Goal: Transaction & Acquisition: Purchase product/service

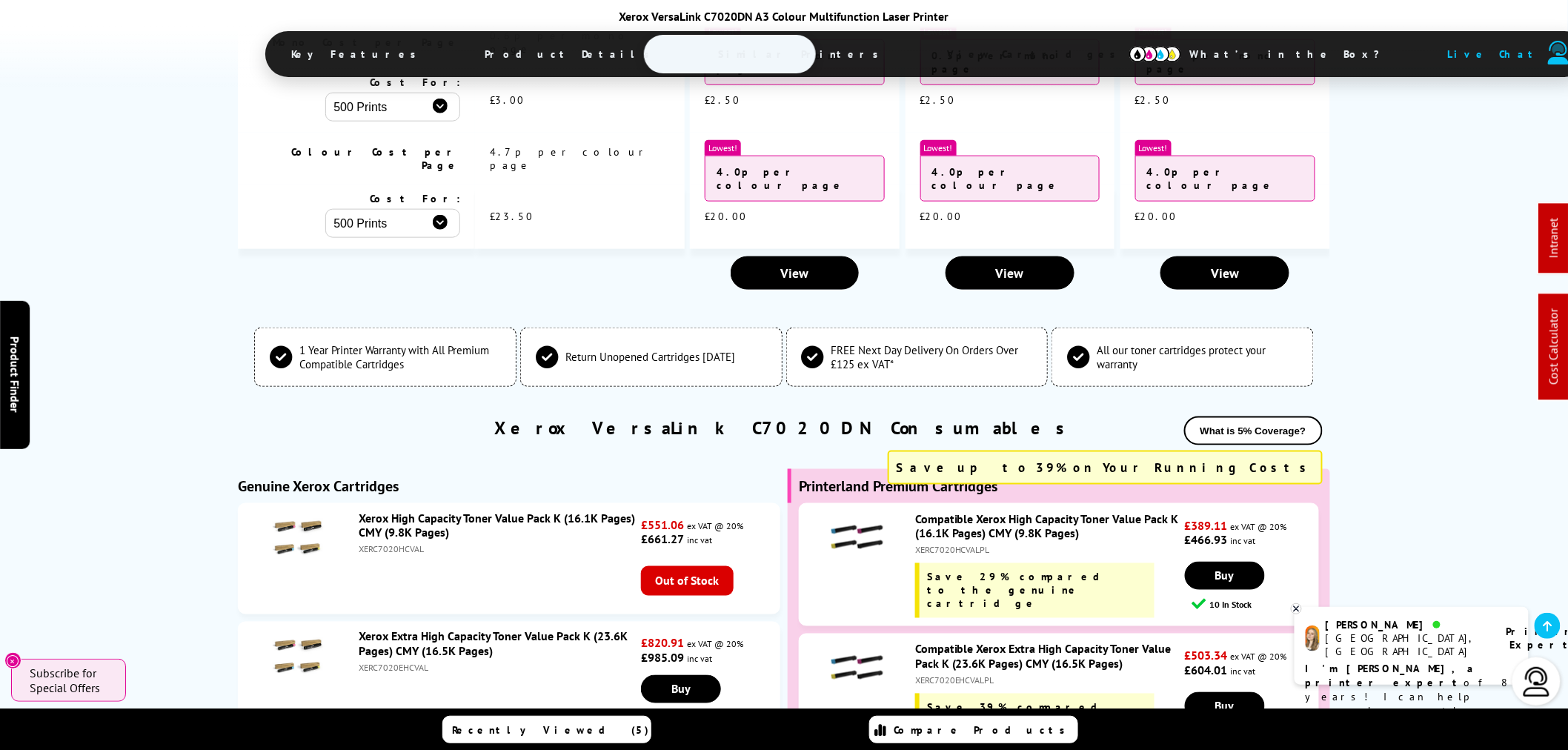
scroll to position [5505, 0]
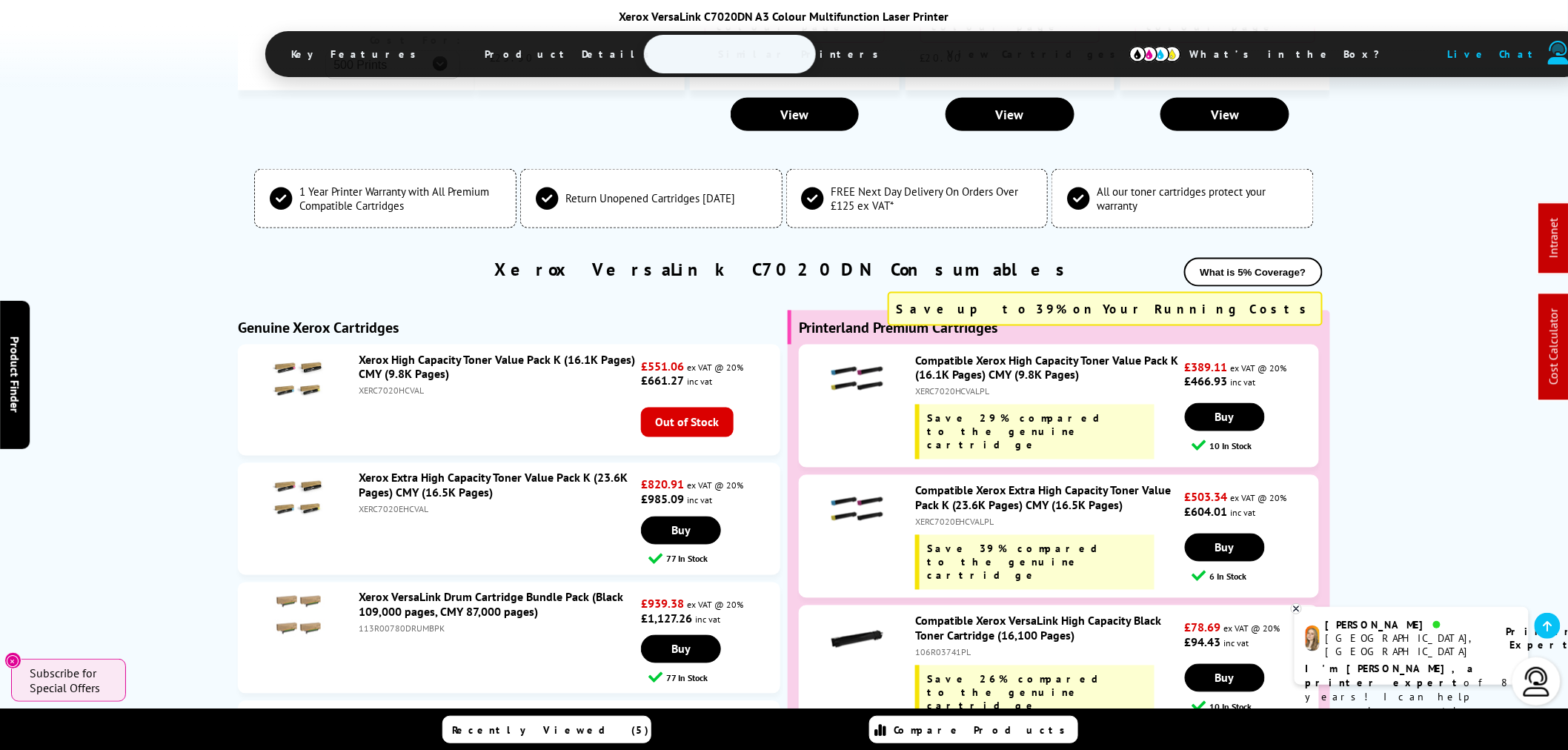
click at [391, 504] on div "XERC7020EHCVAL" at bounding box center [498, 509] width 279 height 11
copy div "XERC7020EHCVAL"
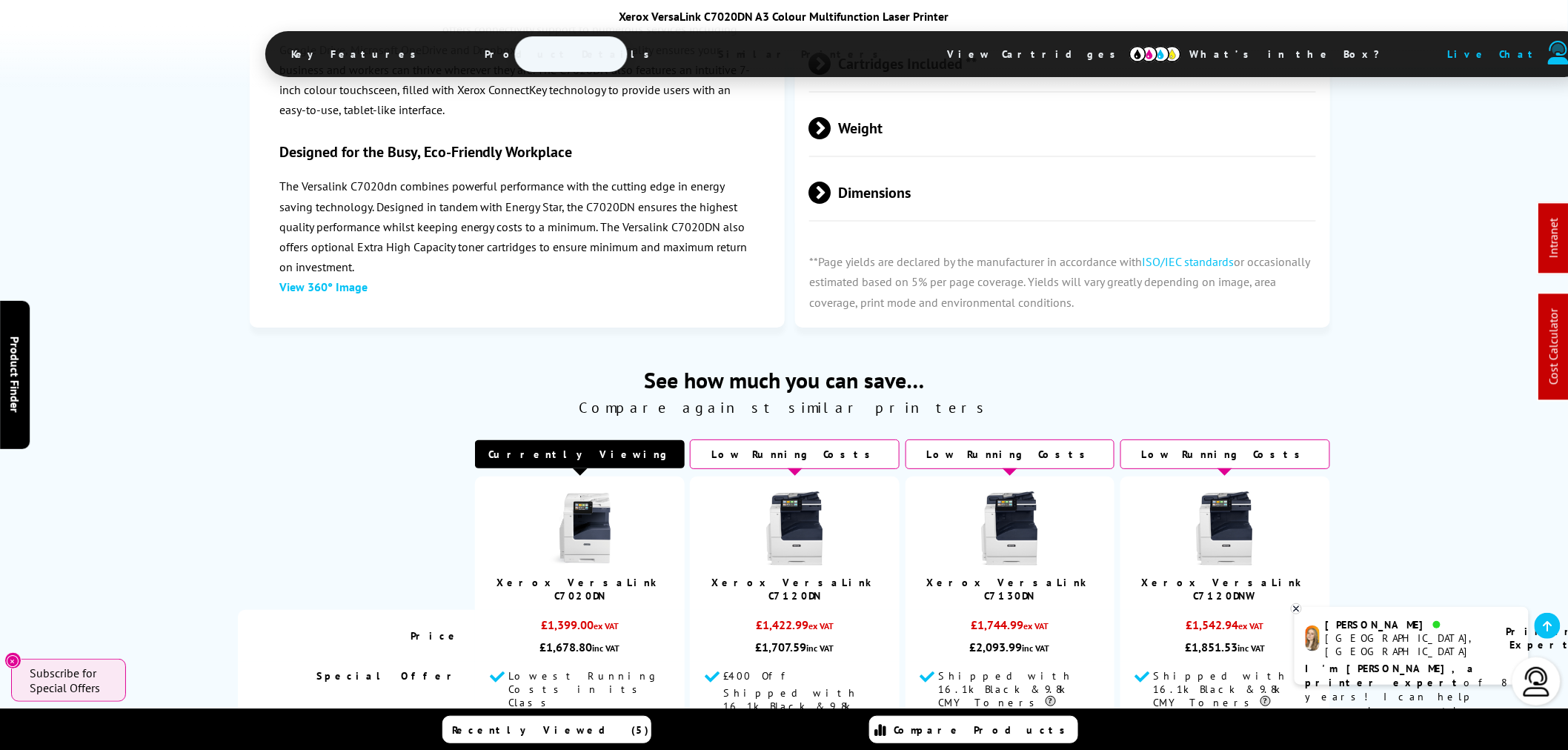
scroll to position [0, 0]
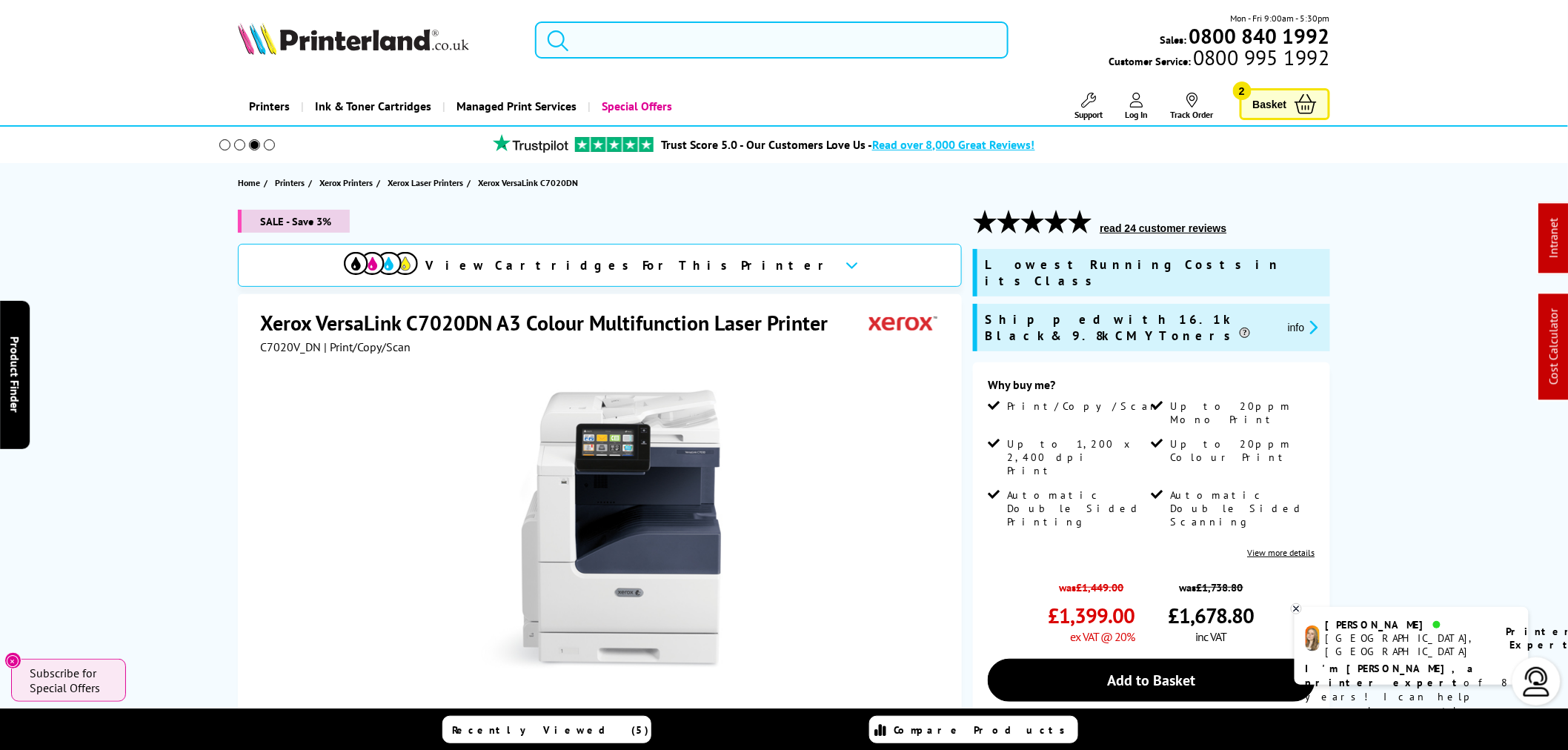
click at [693, 24] on input "search" at bounding box center [772, 40] width 474 height 37
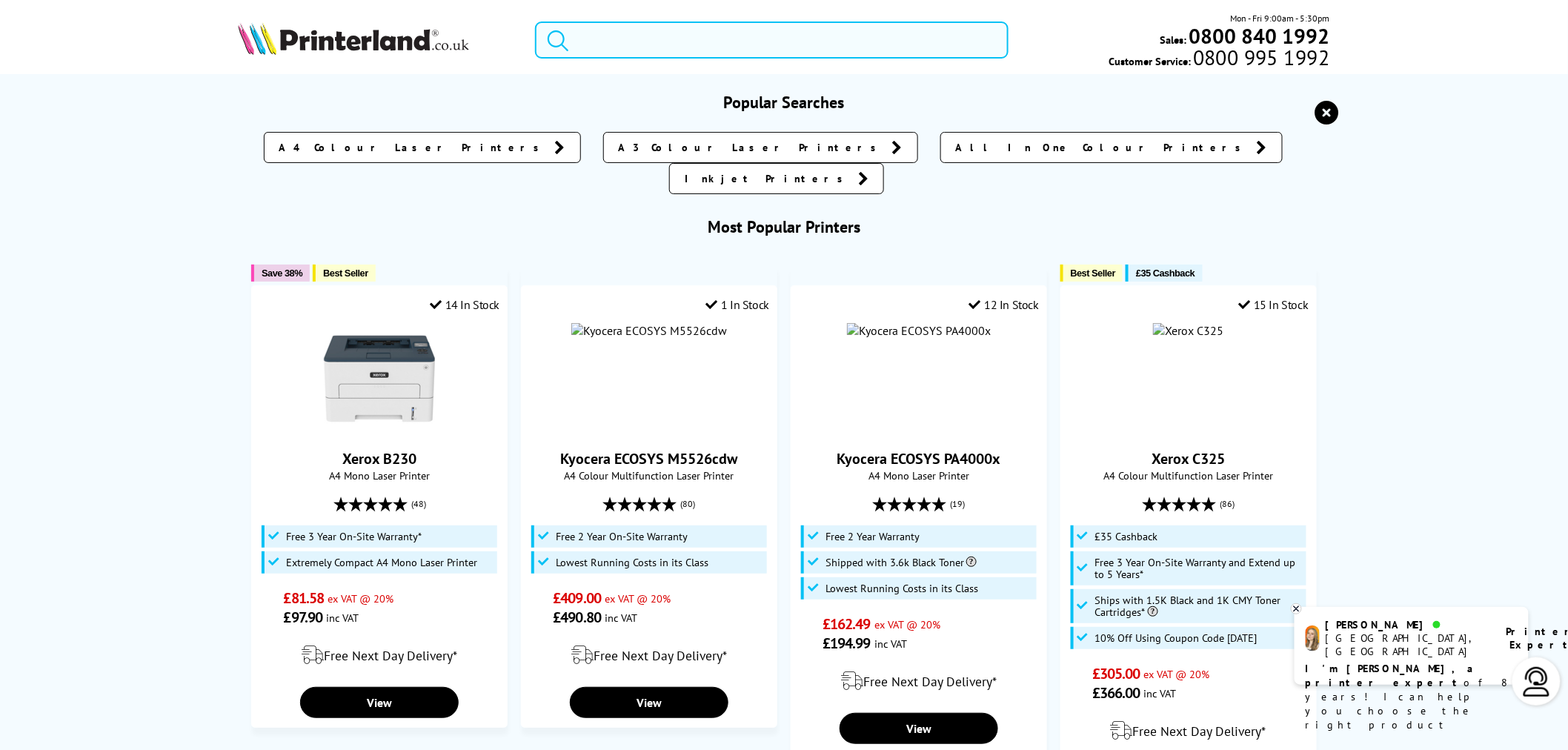
paste input "C2320K0"
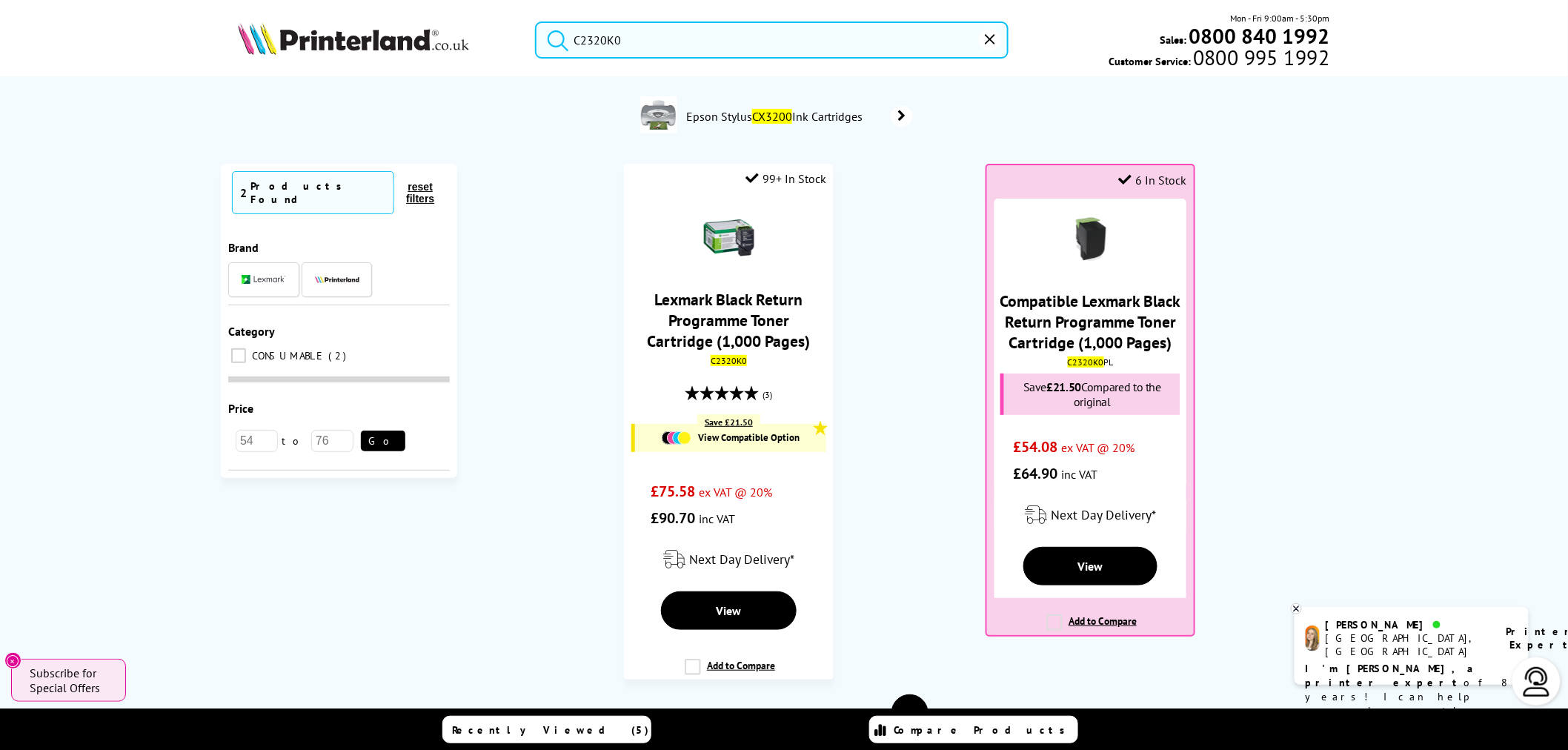
drag, startPoint x: 571, startPoint y: 37, endPoint x: 416, endPoint y: 16, distance: 156.4
click at [417, 19] on div "C2320K0 Mon - Fri 9:00am - 5:30pm Sales: 0800 840 1992 Customer Service: 0800 9…" at bounding box center [784, 43] width 1186 height 65
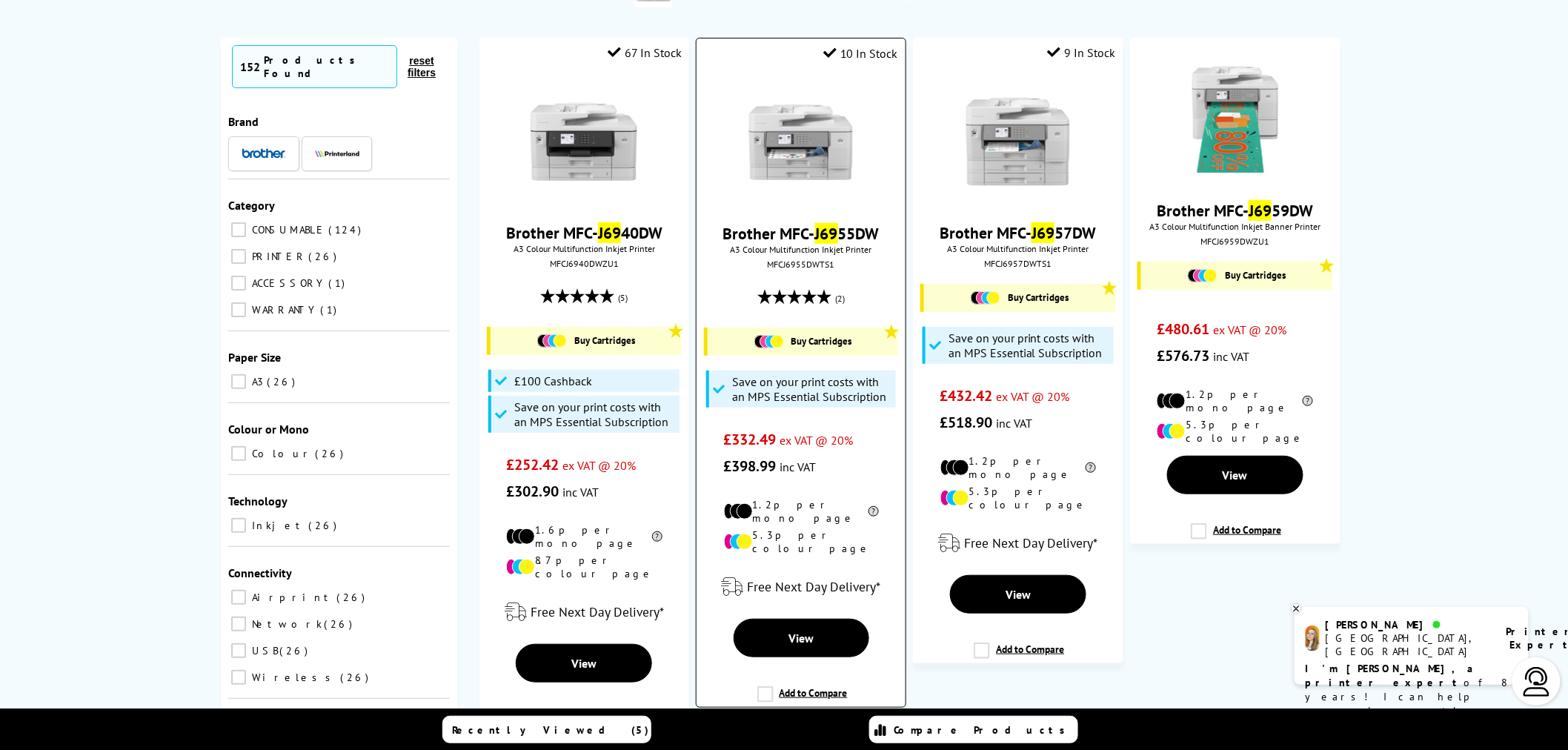
scroll to position [165, 0]
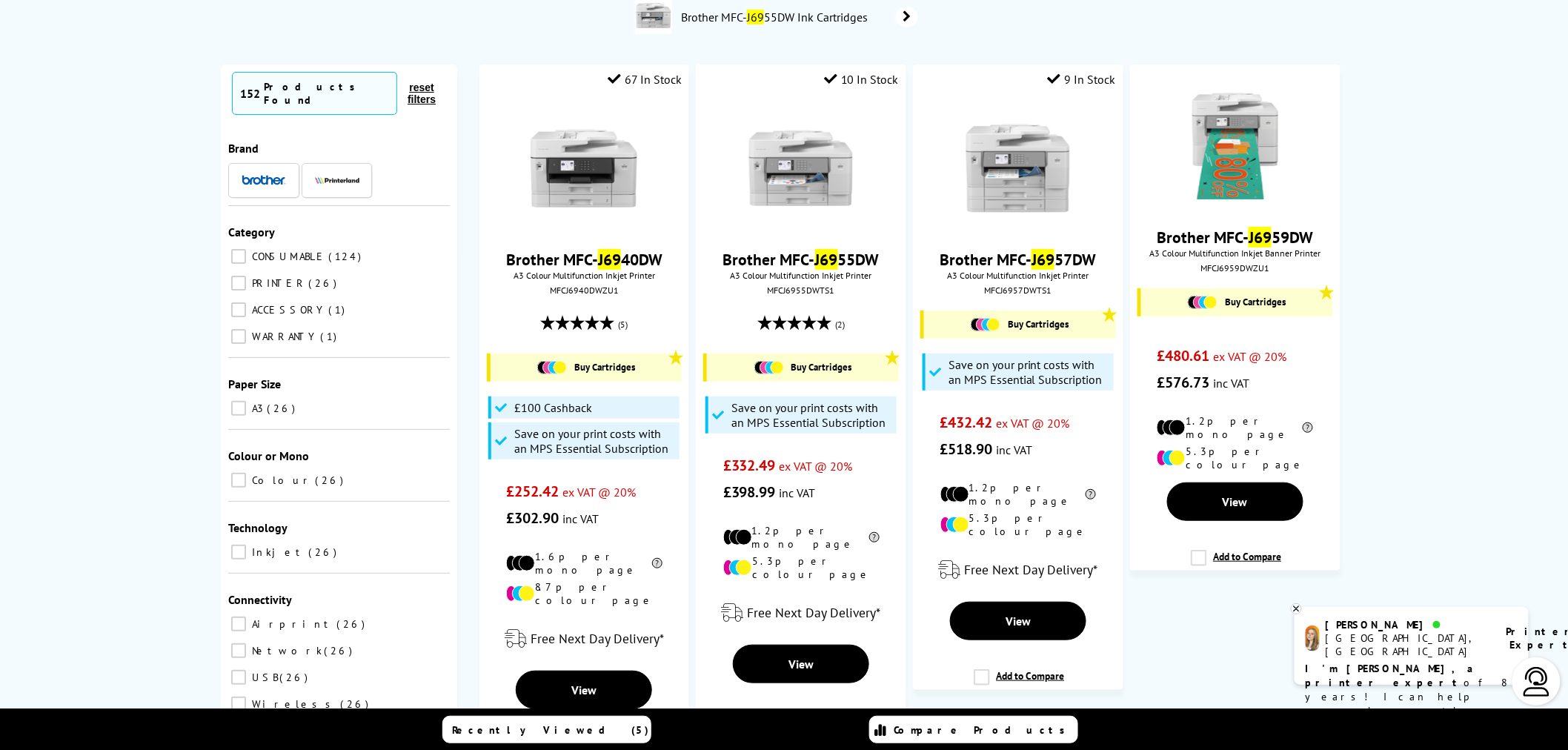
type input "j69"
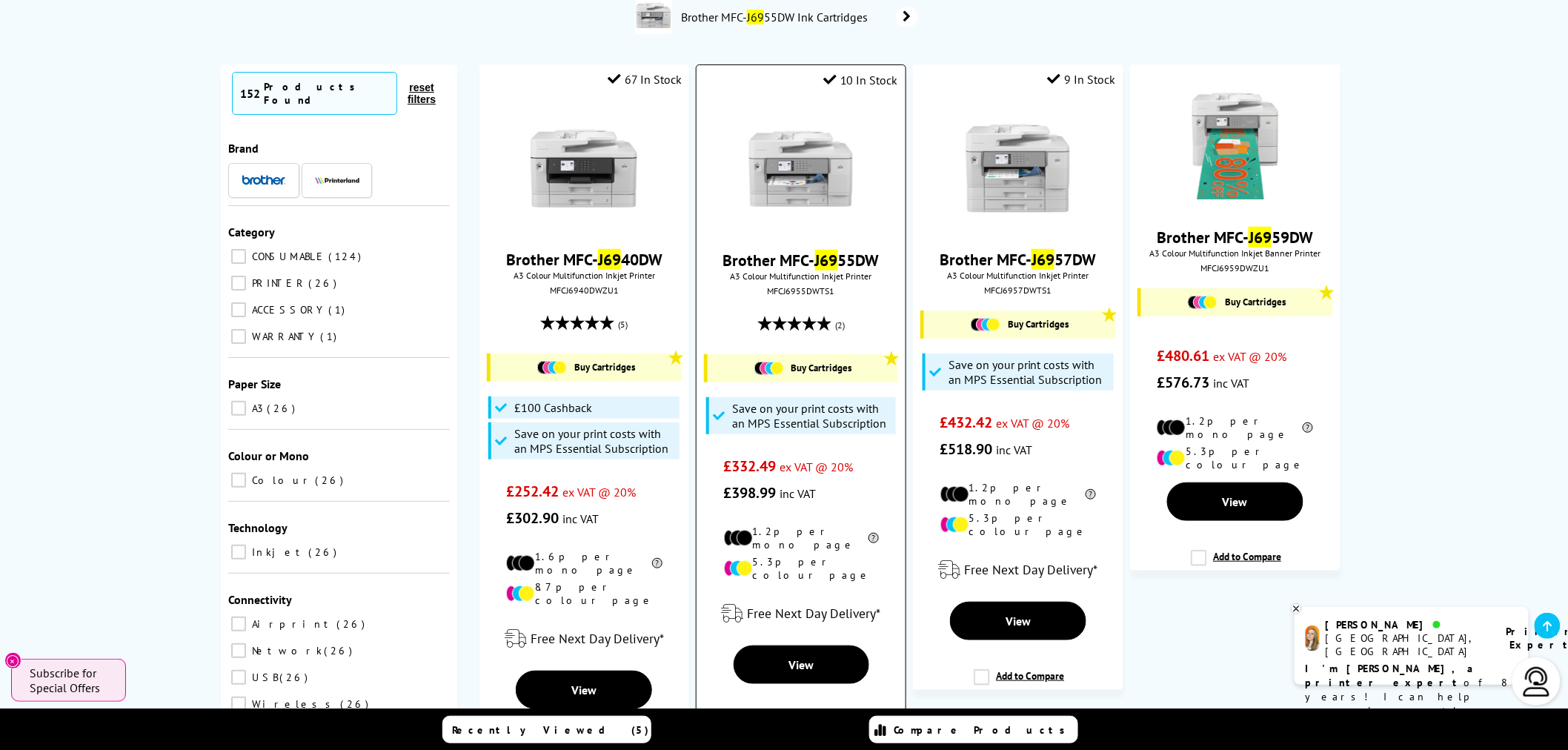
click at [821, 178] on img at bounding box center [801, 169] width 111 height 111
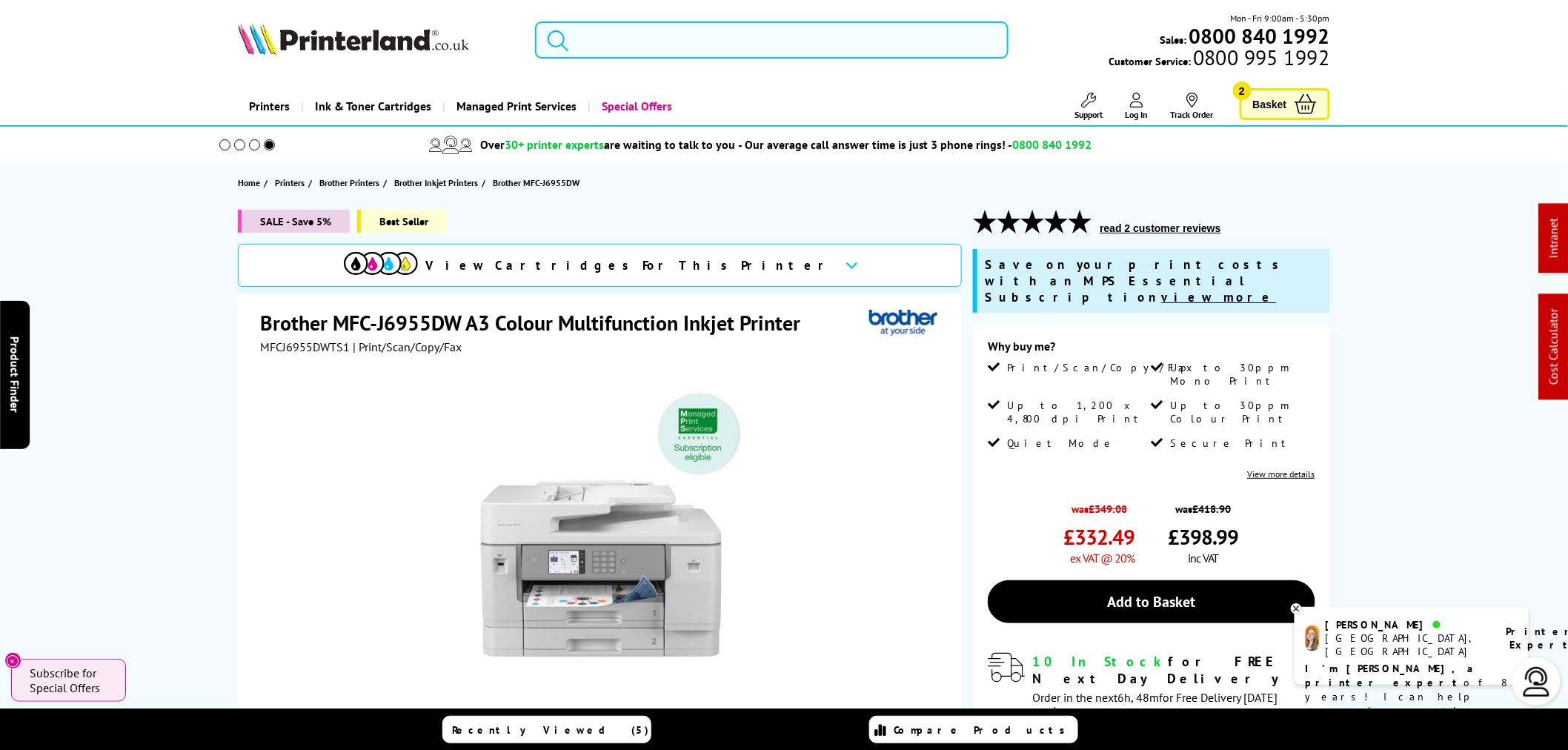
drag, startPoint x: 673, startPoint y: 46, endPoint x: 651, endPoint y: 50, distance: 22.4
click at [672, 46] on input "search" at bounding box center [772, 40] width 474 height 37
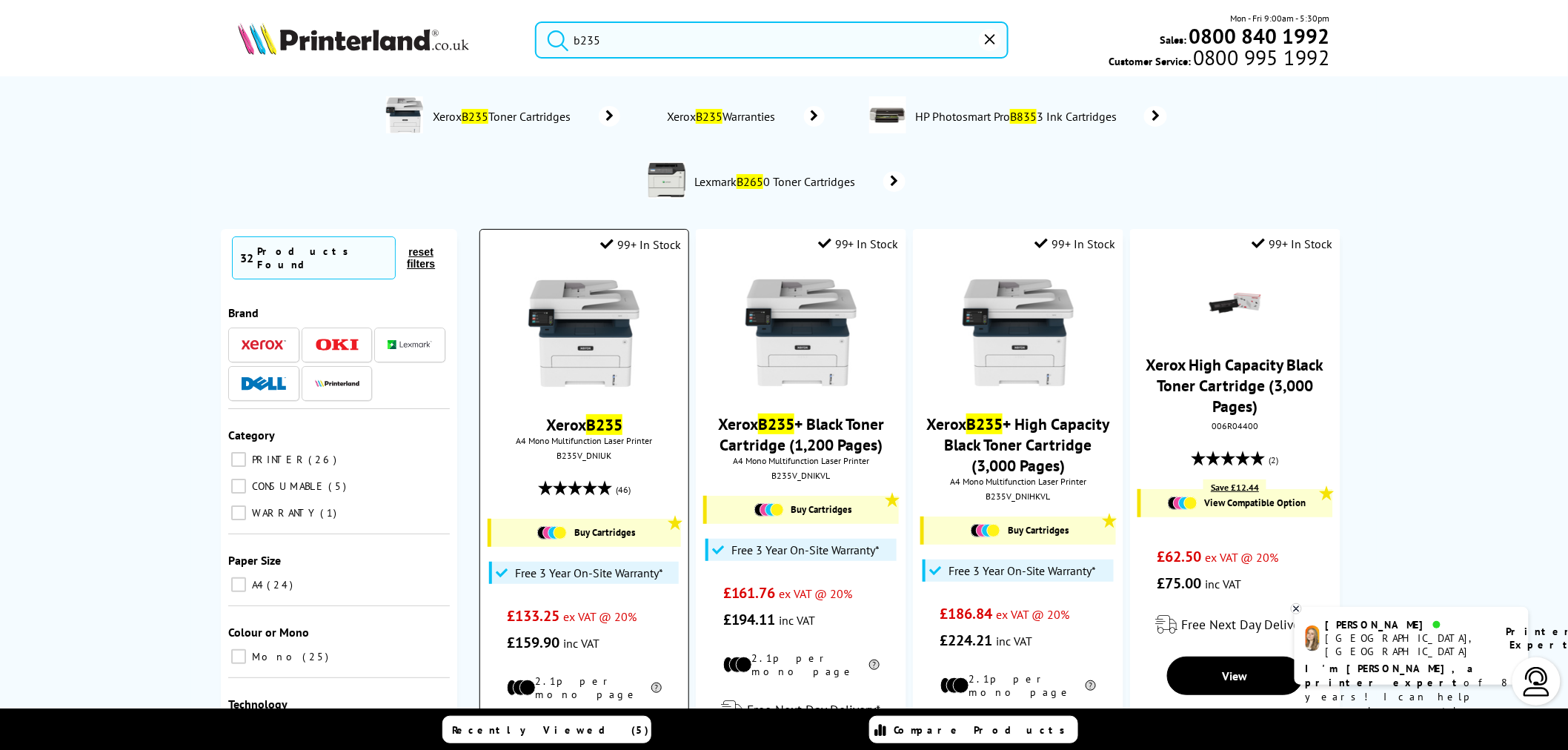
type input "b235"
click at [579, 346] on img at bounding box center [584, 333] width 111 height 111
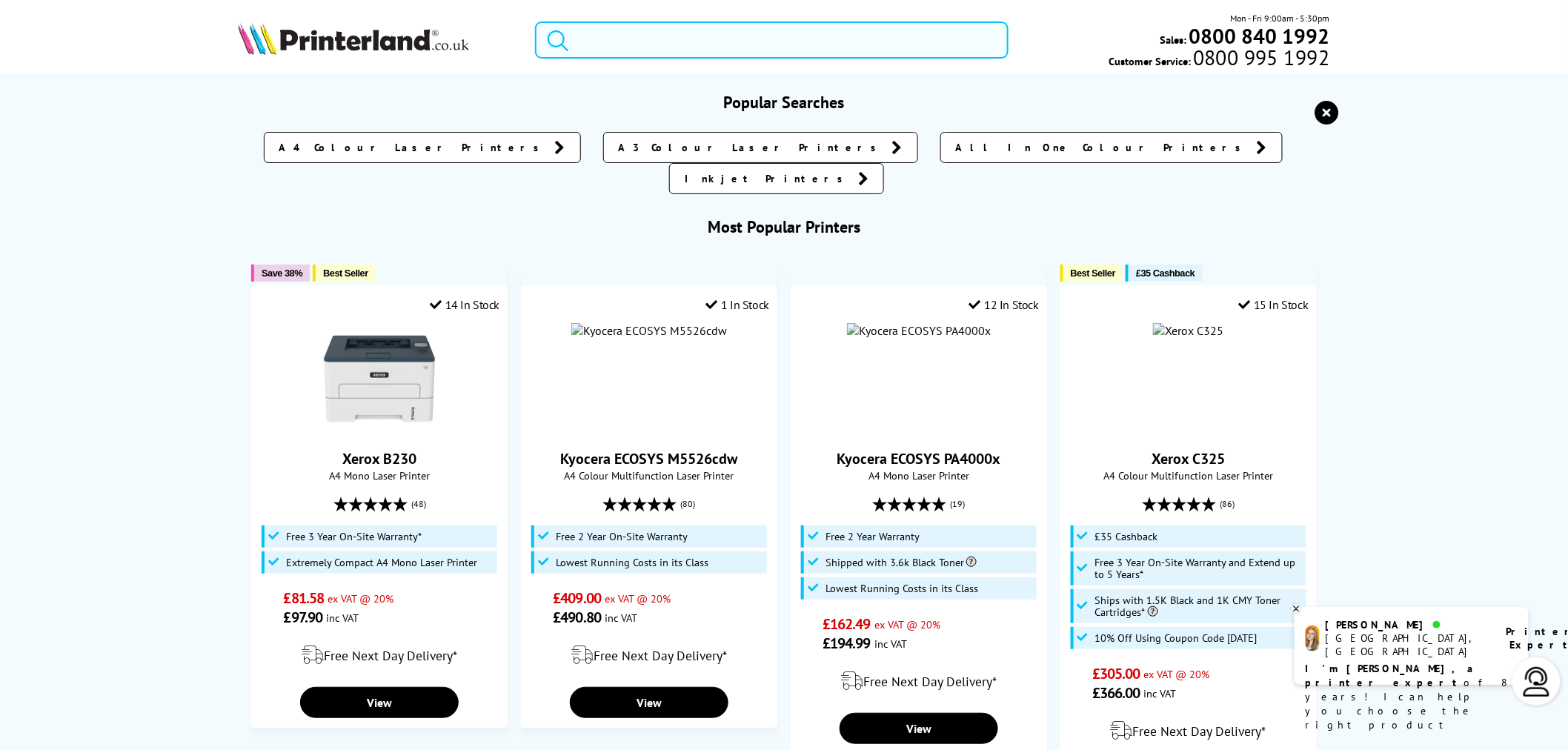
drag, startPoint x: 690, startPoint y: 31, endPoint x: 704, endPoint y: 26, distance: 14.9
click at [700, 28] on input "search" at bounding box center [772, 40] width 474 height 37
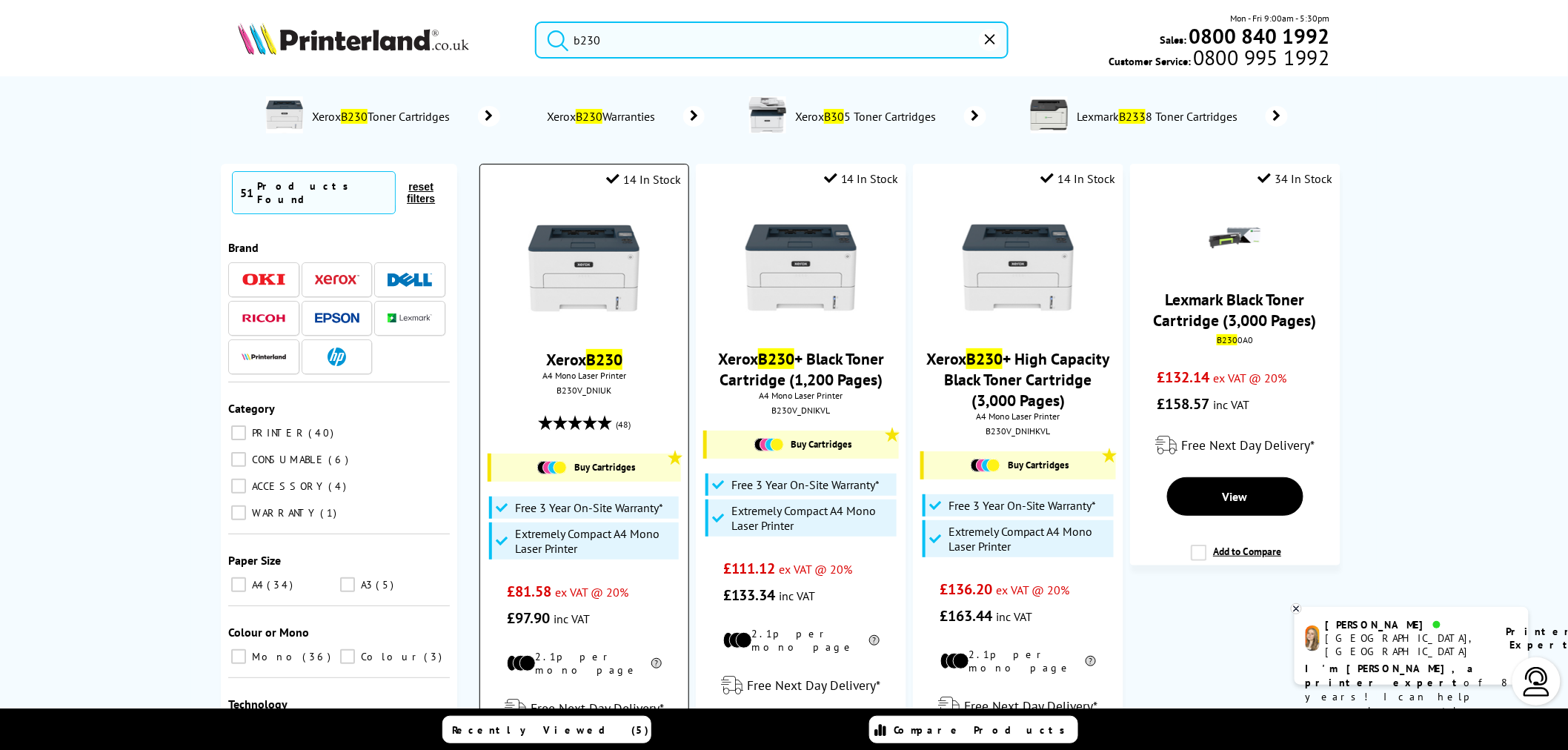
type input "b230"
click at [580, 271] on img at bounding box center [584, 268] width 111 height 111
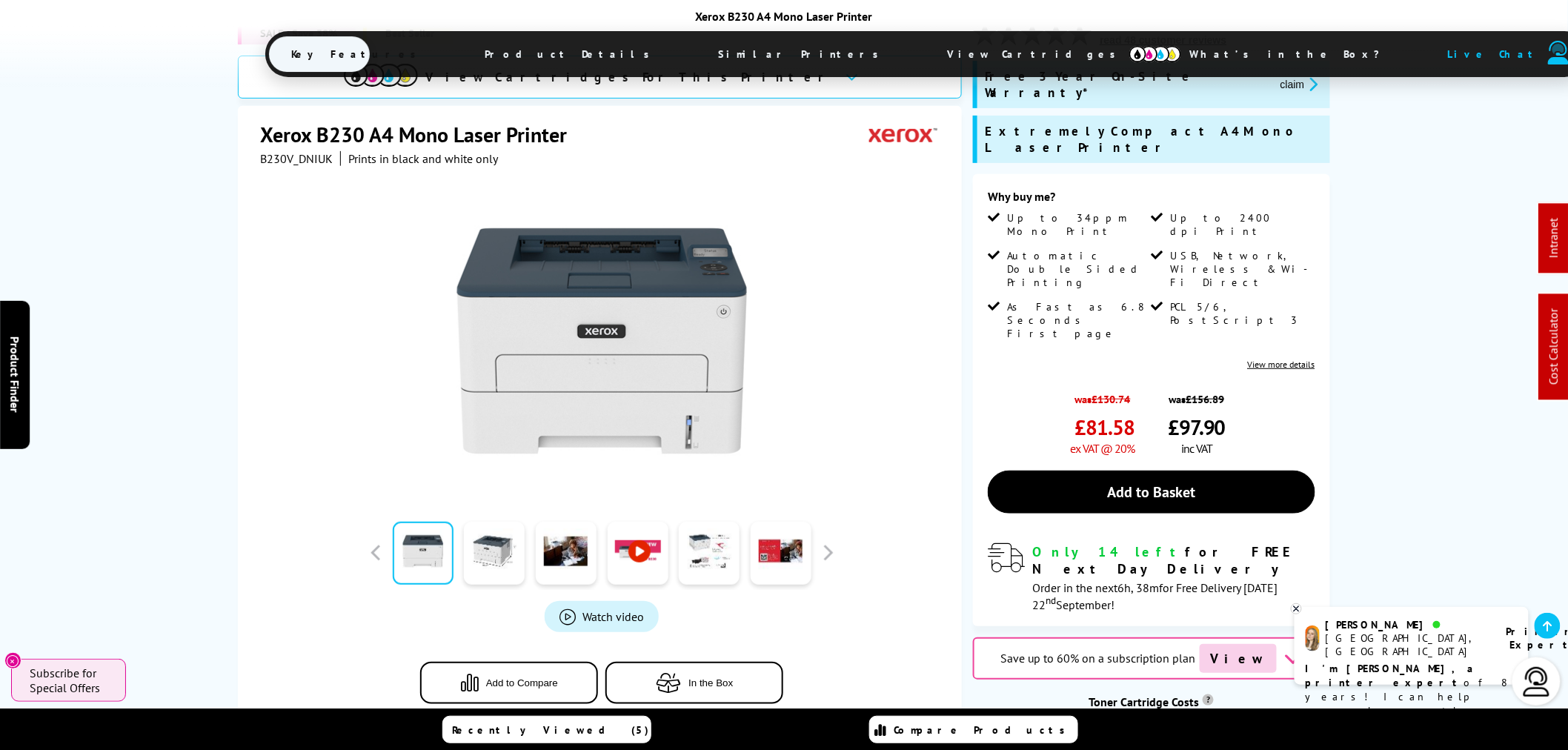
scroll to position [166, 0]
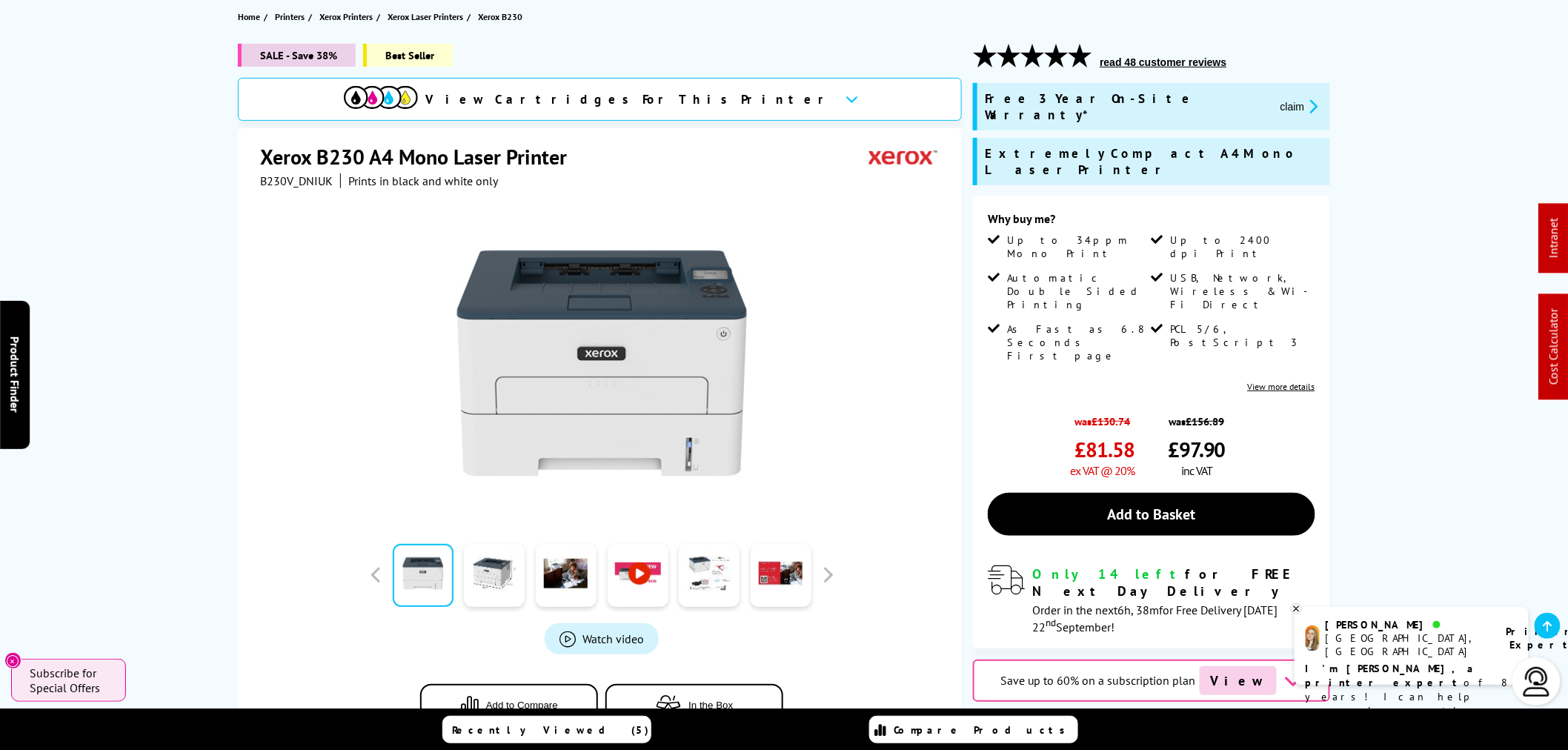
click at [275, 180] on span "B230V_DNIUK" at bounding box center [296, 180] width 73 height 15
click at [273, 178] on span "B230V_DNIUK" at bounding box center [296, 180] width 73 height 15
click at [272, 178] on span "B230V_DNIUK" at bounding box center [296, 180] width 73 height 15
click at [270, 176] on span "B230V_DNIUK" at bounding box center [296, 180] width 73 height 15
click at [271, 178] on span "B230V_DNIUK" at bounding box center [296, 180] width 73 height 15
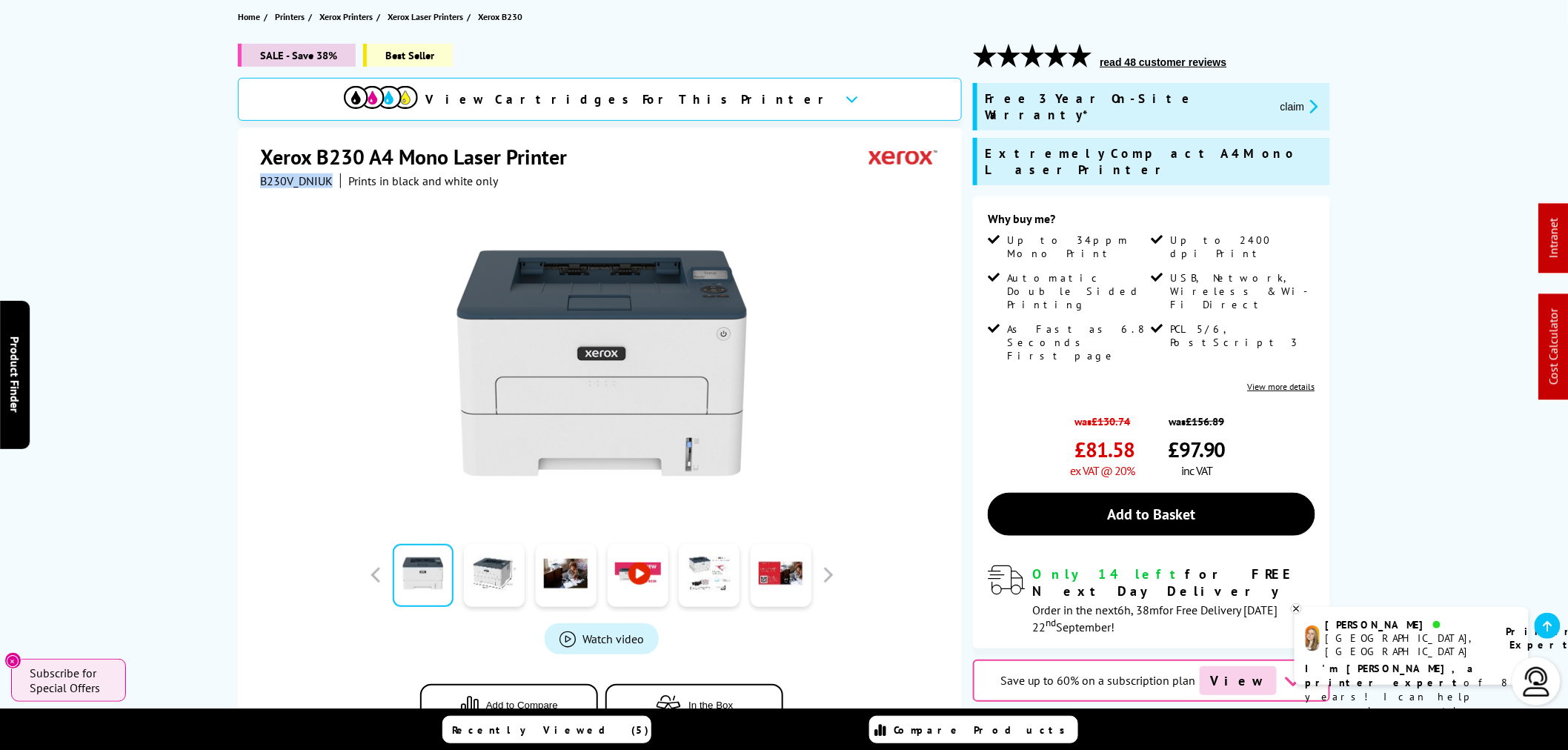
click at [270, 178] on span "B230V_DNIUK" at bounding box center [296, 180] width 73 height 15
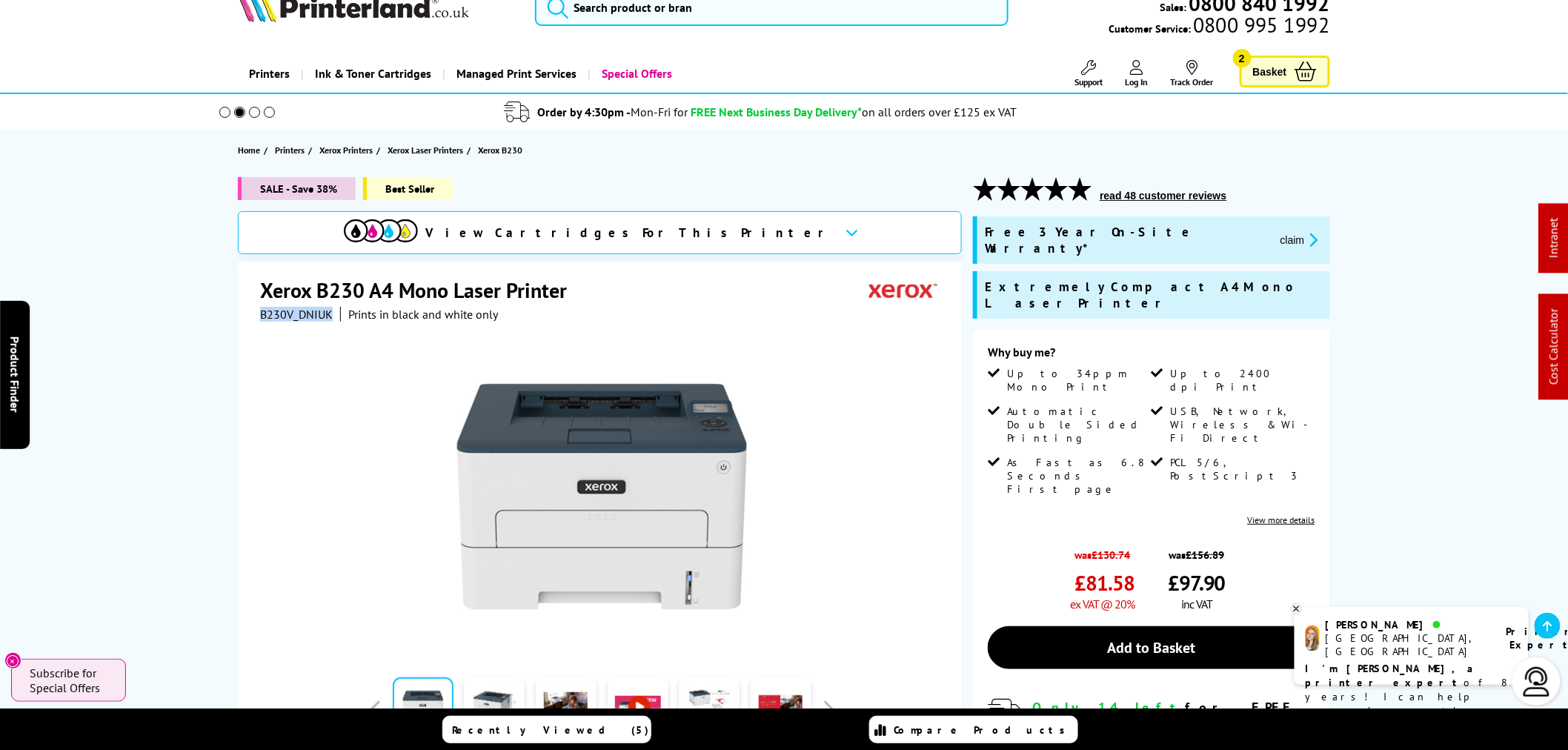
scroll to position [0, 0]
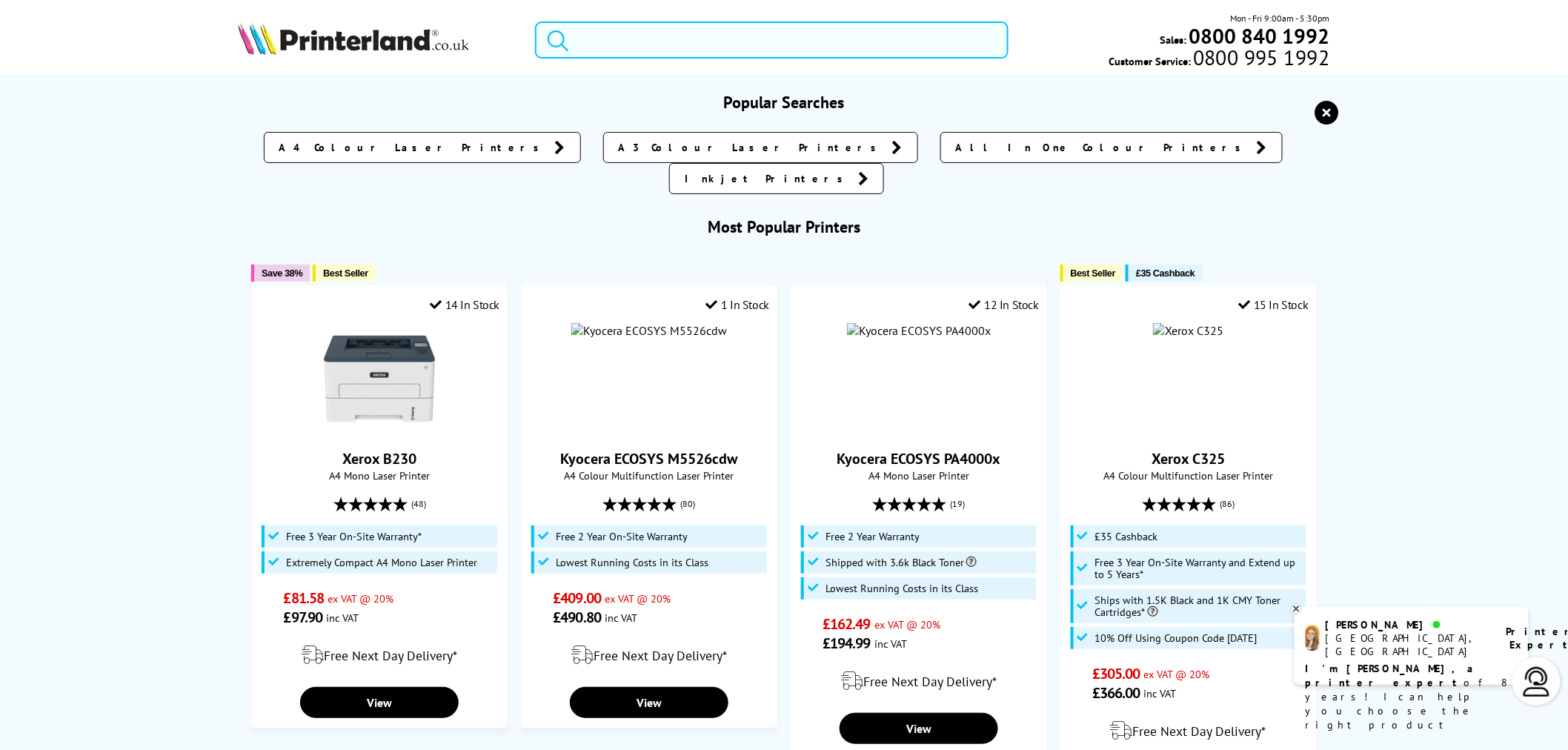
click at [653, 44] on input "search" at bounding box center [772, 40] width 474 height 37
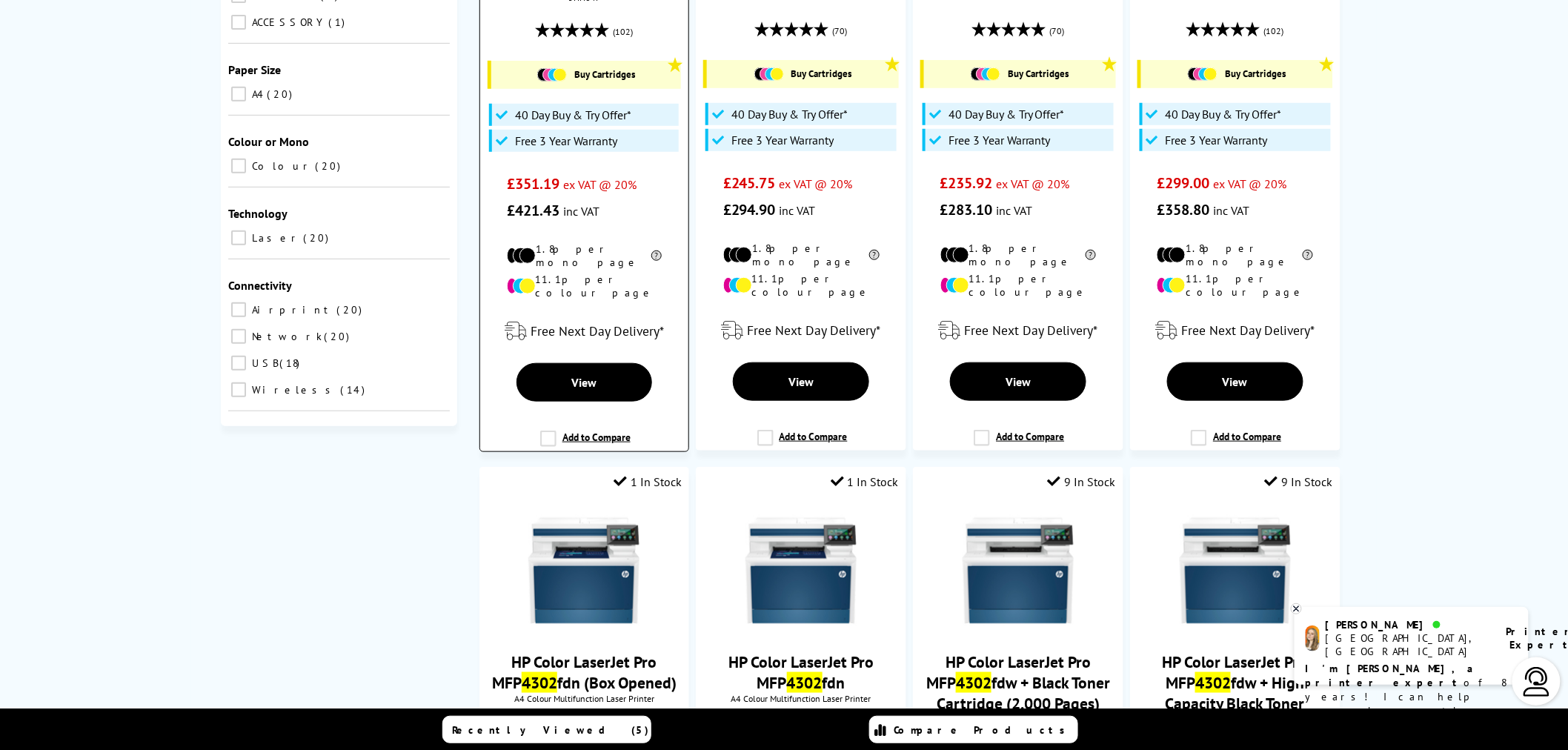
scroll to position [658, 0]
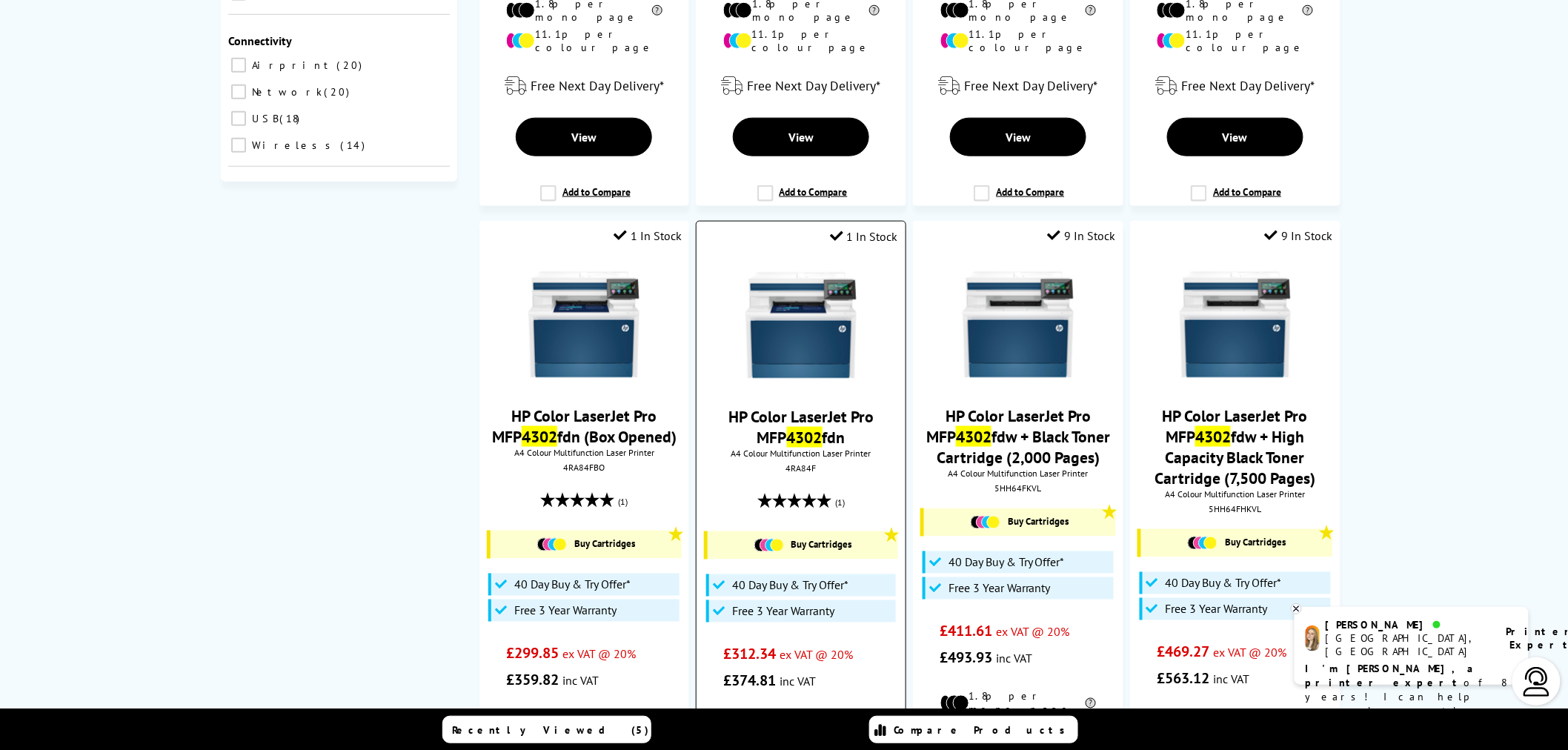
type input "4302"
click at [820, 338] on img at bounding box center [801, 325] width 111 height 111
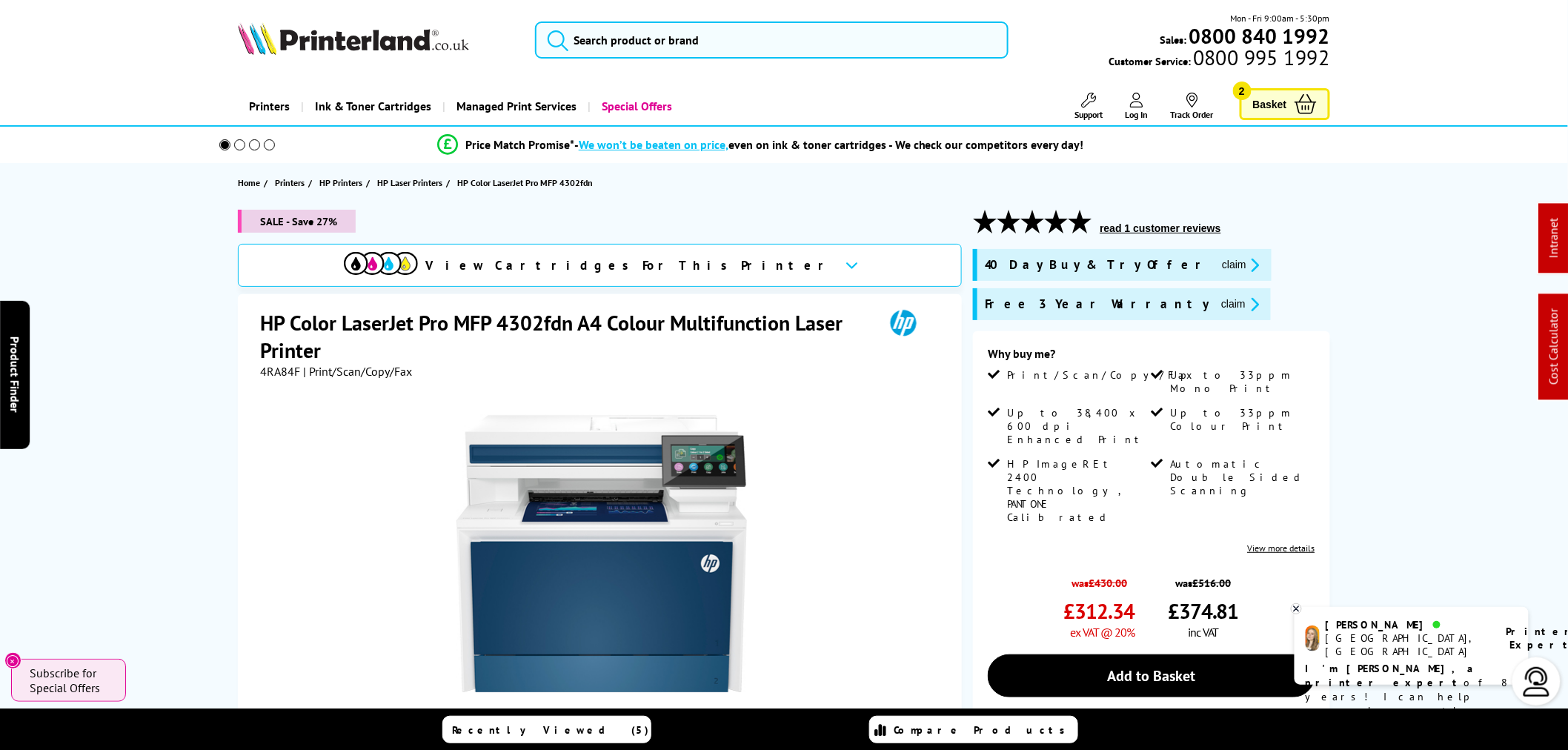
click at [290, 373] on span "4RA84F" at bounding box center [280, 371] width 40 height 15
click at [289, 373] on span "4RA84F" at bounding box center [280, 371] width 40 height 15
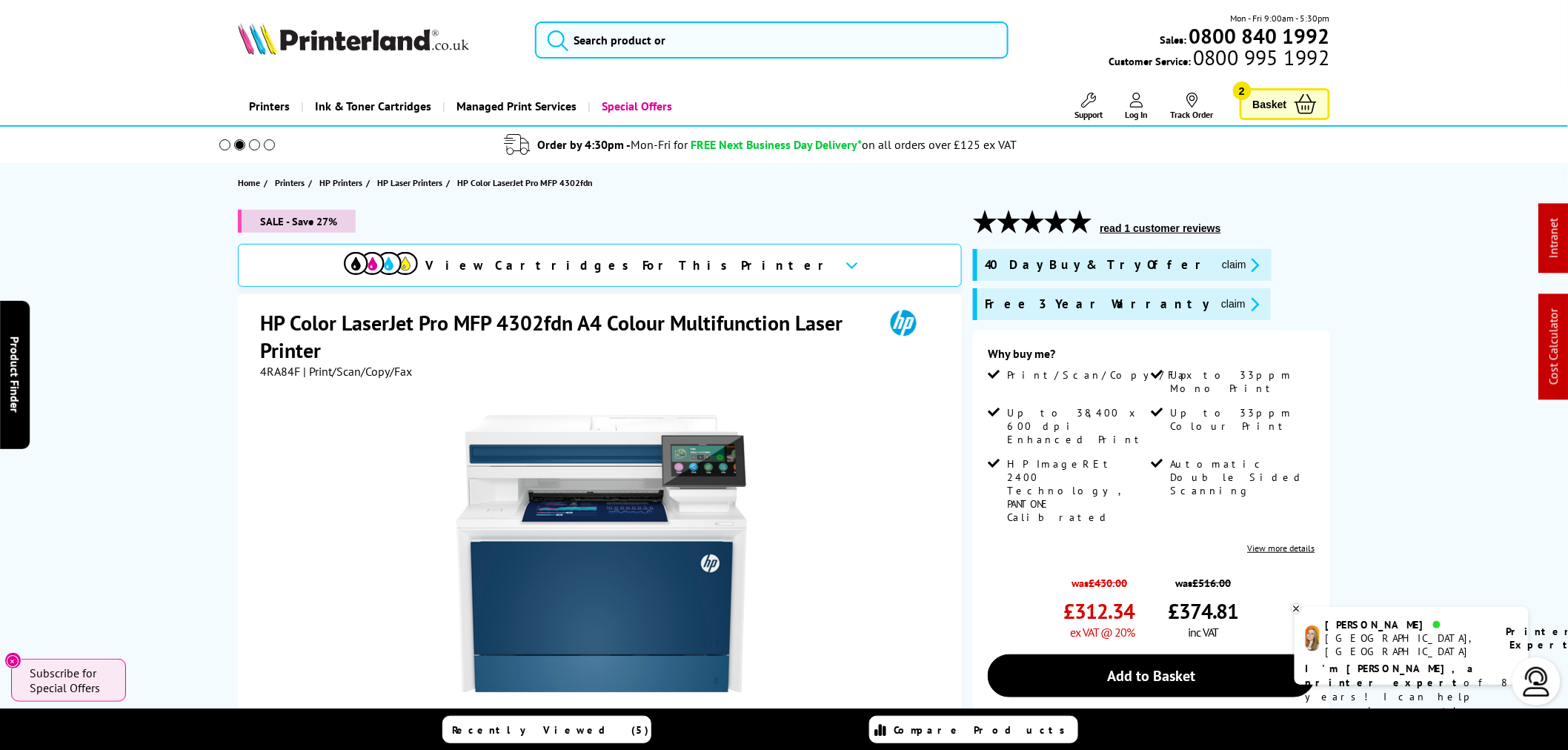
click at [286, 375] on span "4RA84F" at bounding box center [280, 371] width 40 height 15
copy span "4RA84F"
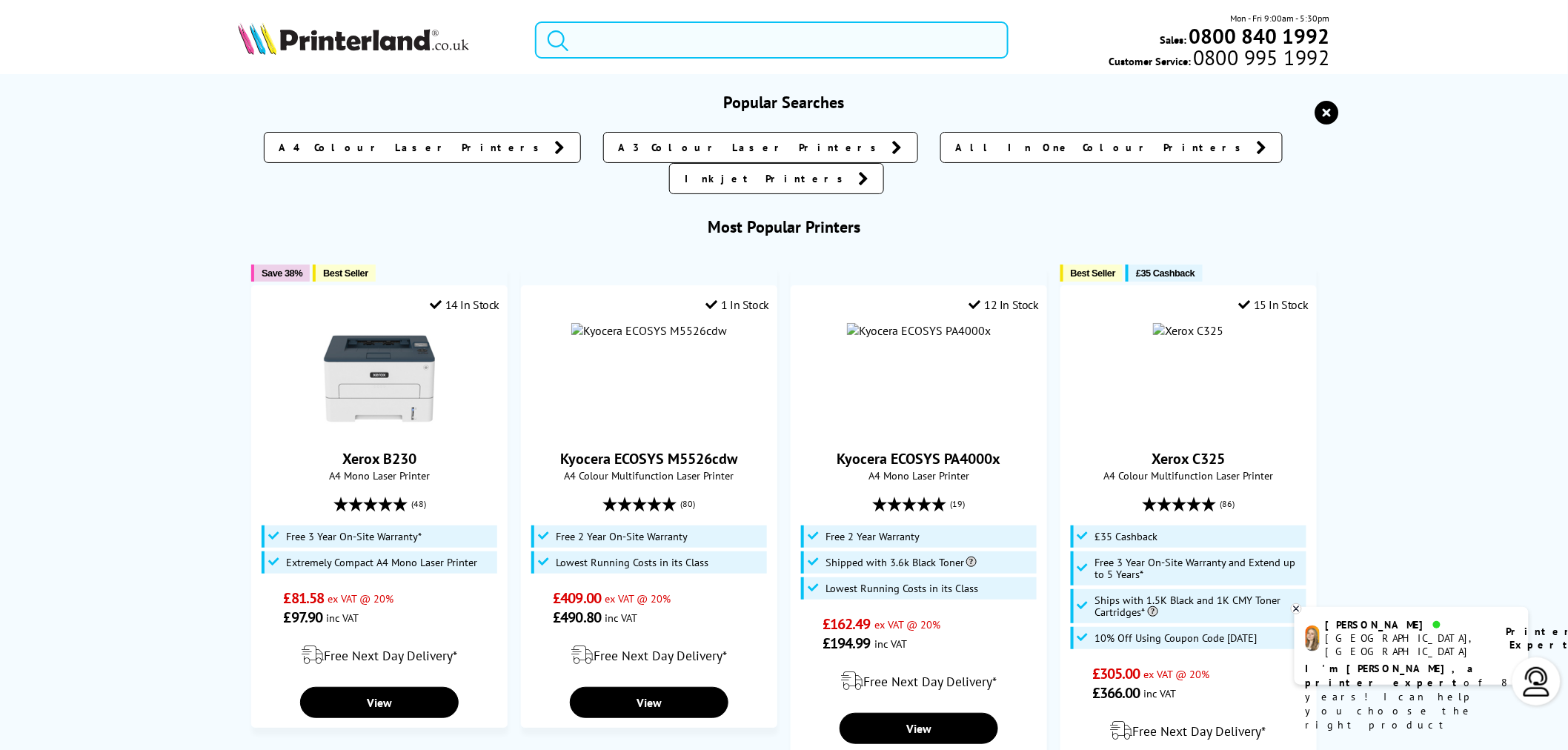
drag, startPoint x: 643, startPoint y: 57, endPoint x: 646, endPoint y: 47, distance: 10.4
click at [645, 56] on input "search" at bounding box center [772, 40] width 474 height 37
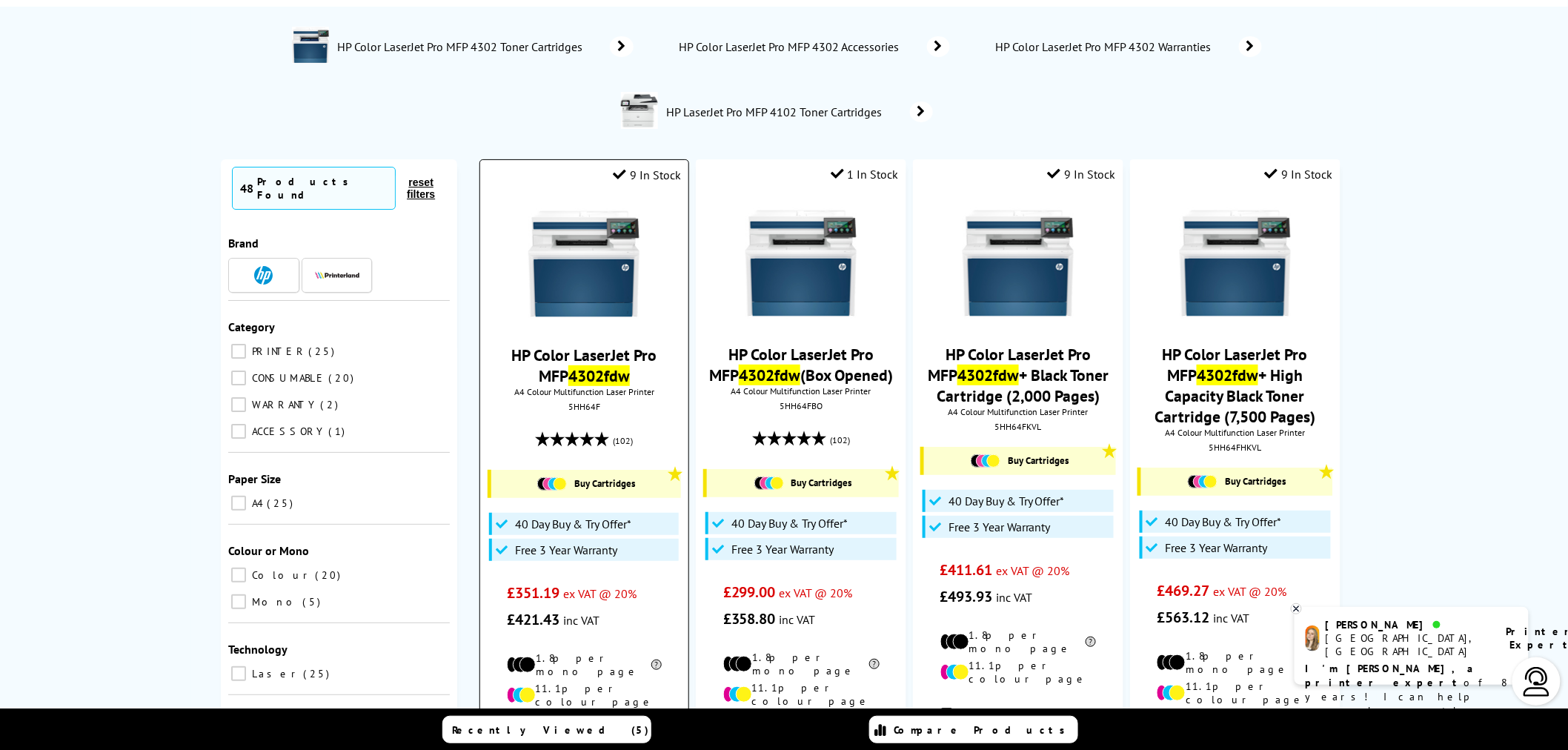
scroll to position [165, 0]
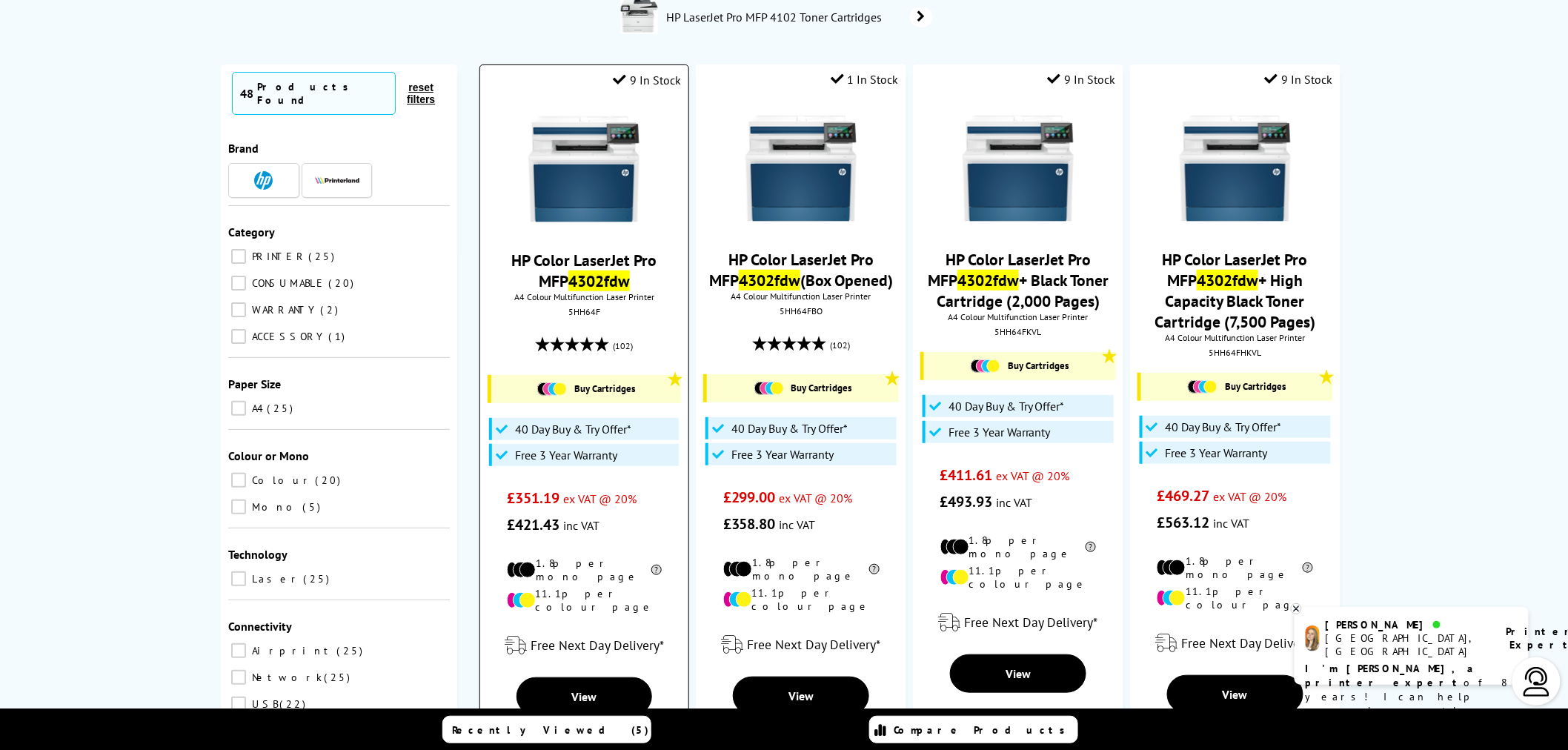
type input "4302fdw"
click at [595, 202] on img at bounding box center [584, 169] width 111 height 111
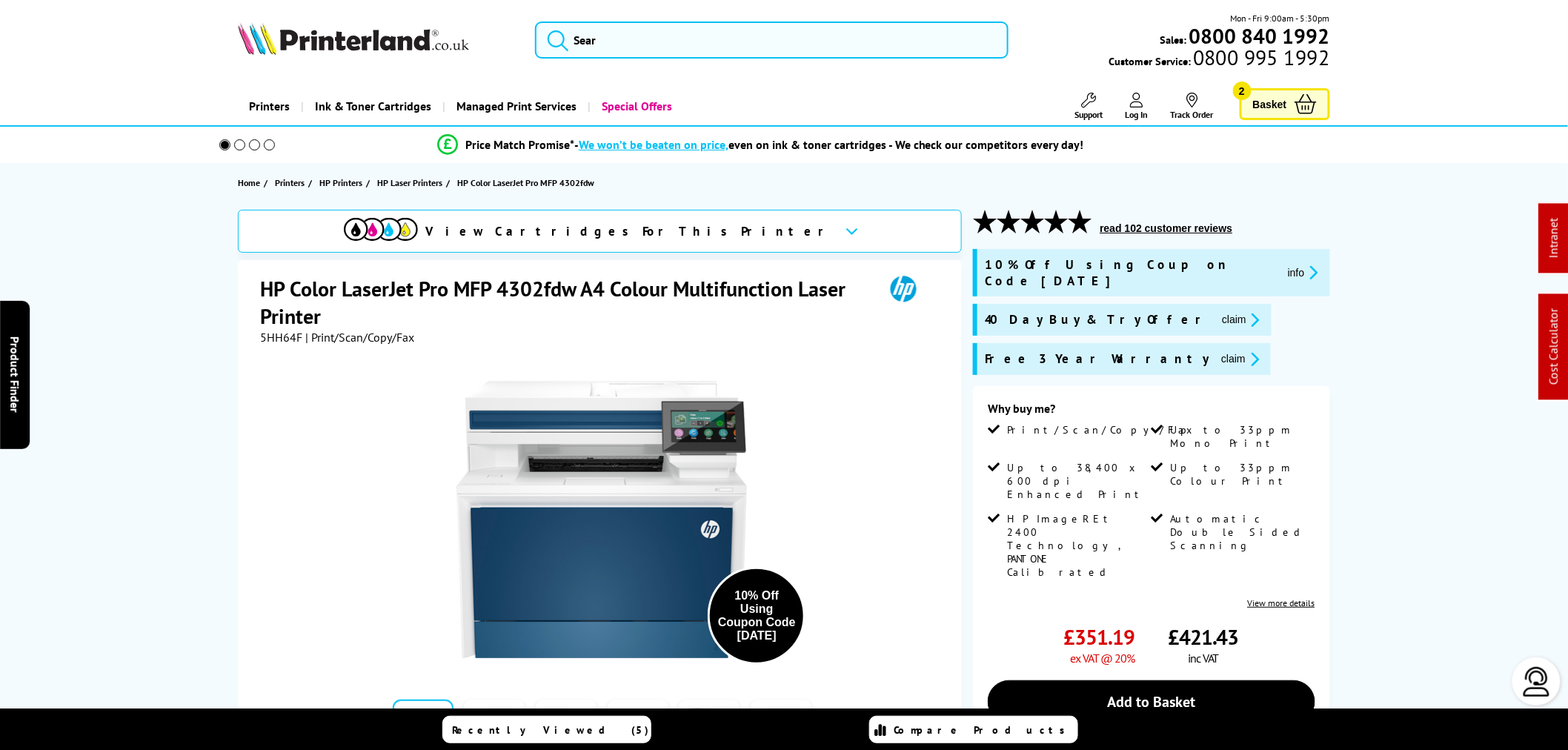
click at [277, 284] on h1 "HP Color LaserJet Pro MFP 4302fdw A4 Colour Multifunction Laser Printer" at bounding box center [564, 301] width 609 height 55
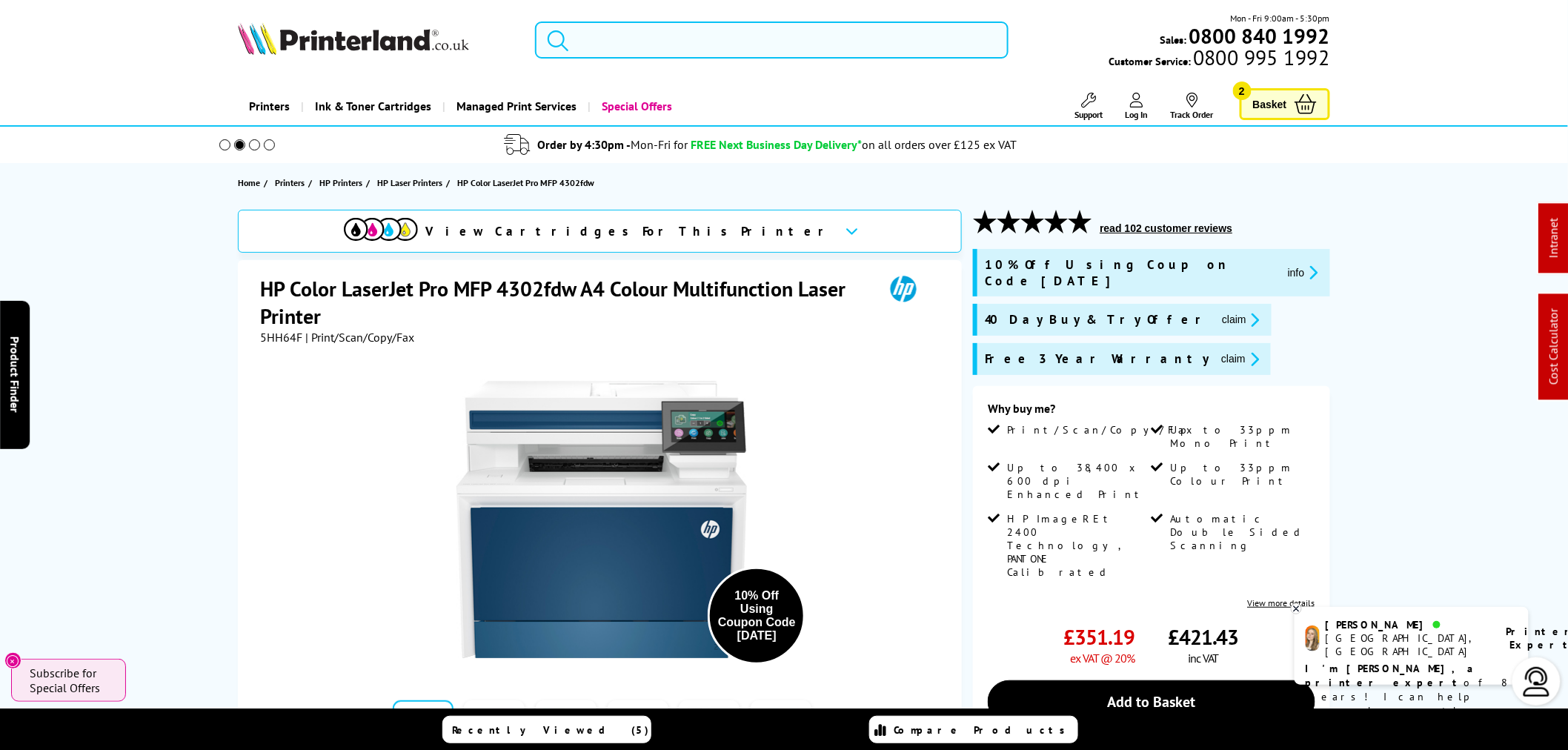
click at [712, 48] on input "search" at bounding box center [772, 40] width 474 height 37
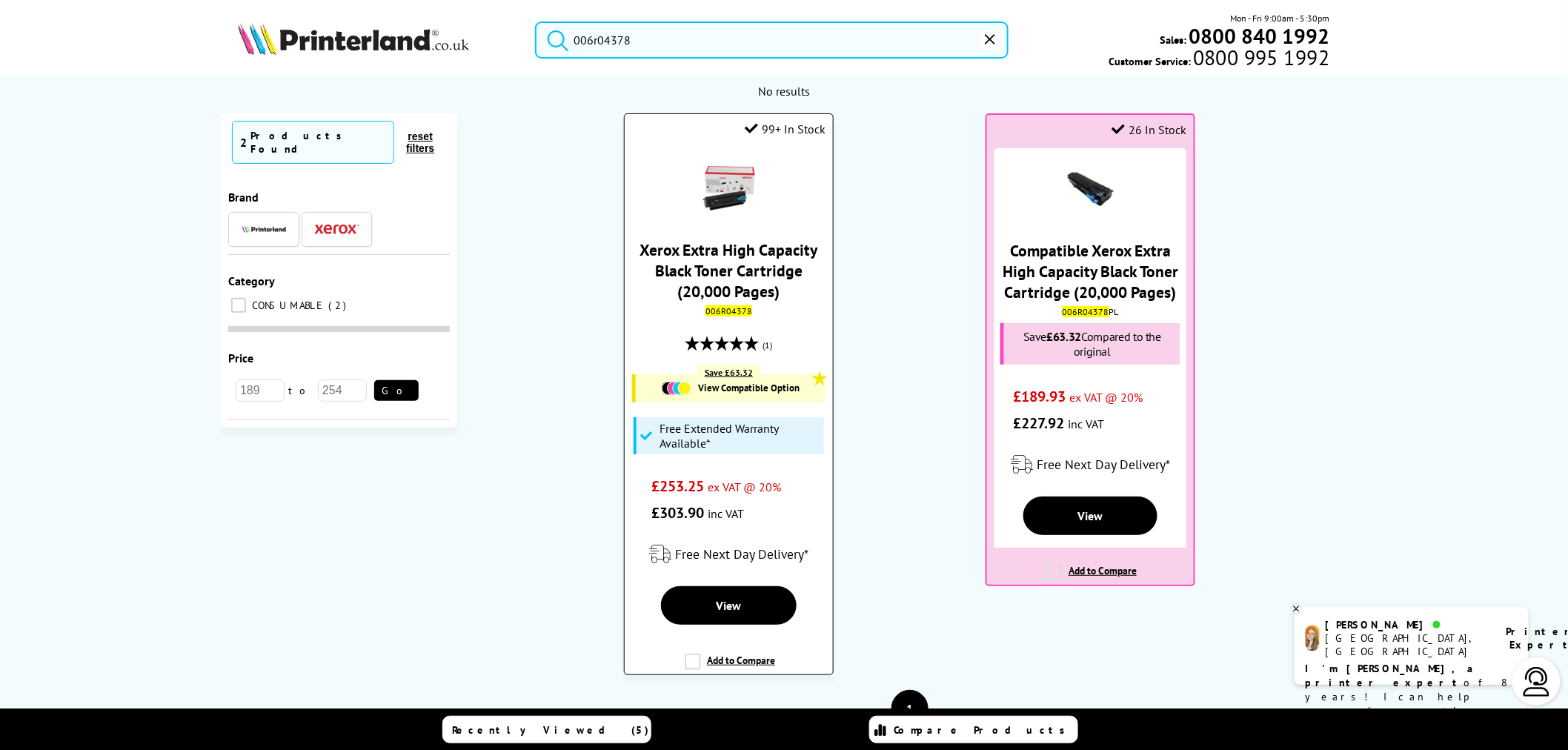
click at [725, 309] on mark "006R04378" at bounding box center [729, 310] width 47 height 11
copy mark "006R04378"
drag, startPoint x: 646, startPoint y: 72, endPoint x: 695, endPoint y: 33, distance: 62.6
click at [672, 50] on div "006r04378 Mon - Fri 9:00am - 5:30pm Sales: 0800 840 1992 Customer Service: 0800…" at bounding box center [784, 43] width 1186 height 65
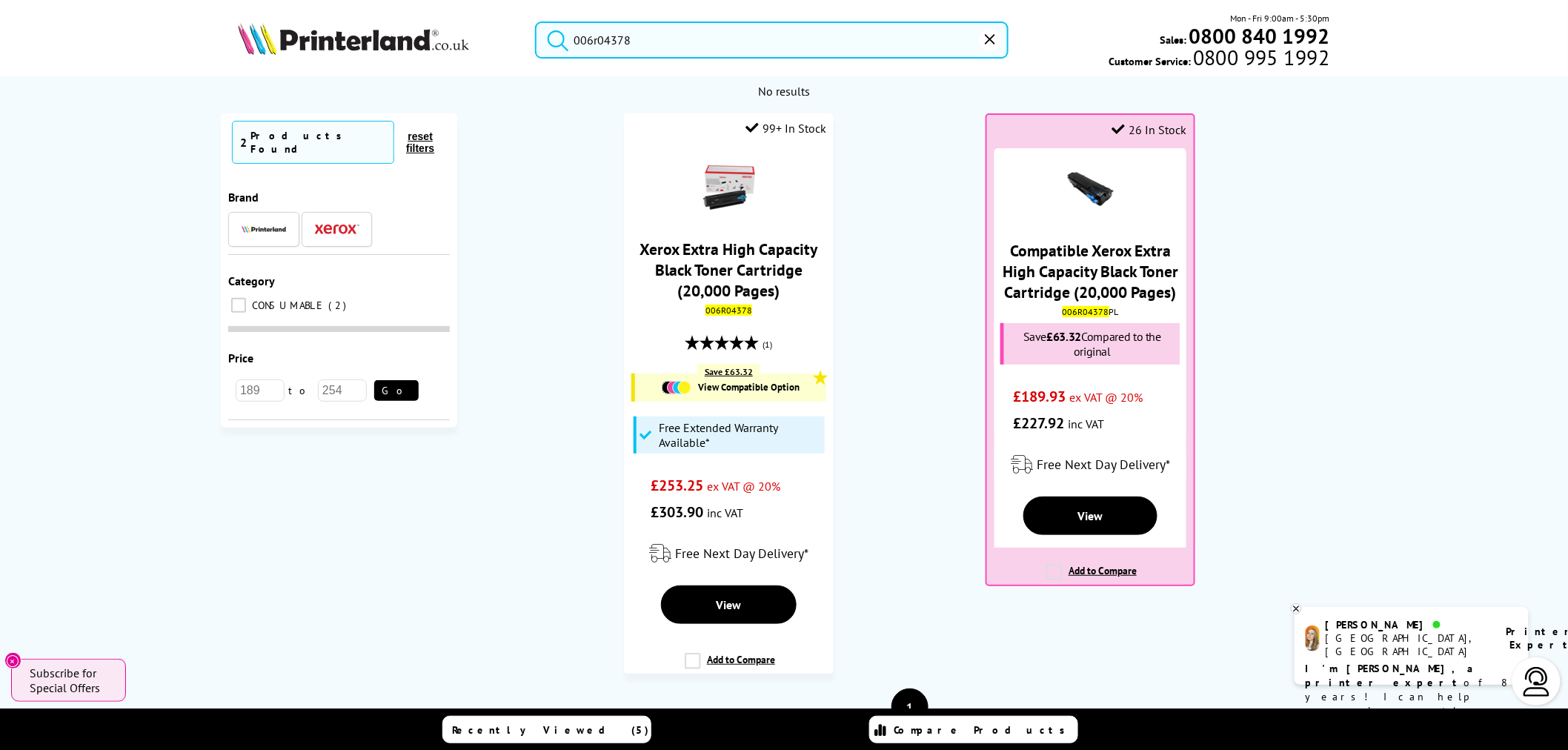
drag, startPoint x: 688, startPoint y: 29, endPoint x: 402, endPoint y: 59, distance: 287.6
click at [402, 59] on div "006r04378 Mon - Fri 9:00am - 5:30pm Sales: 0800 840 1992 Customer Service: 0800…" at bounding box center [784, 43] width 1186 height 65
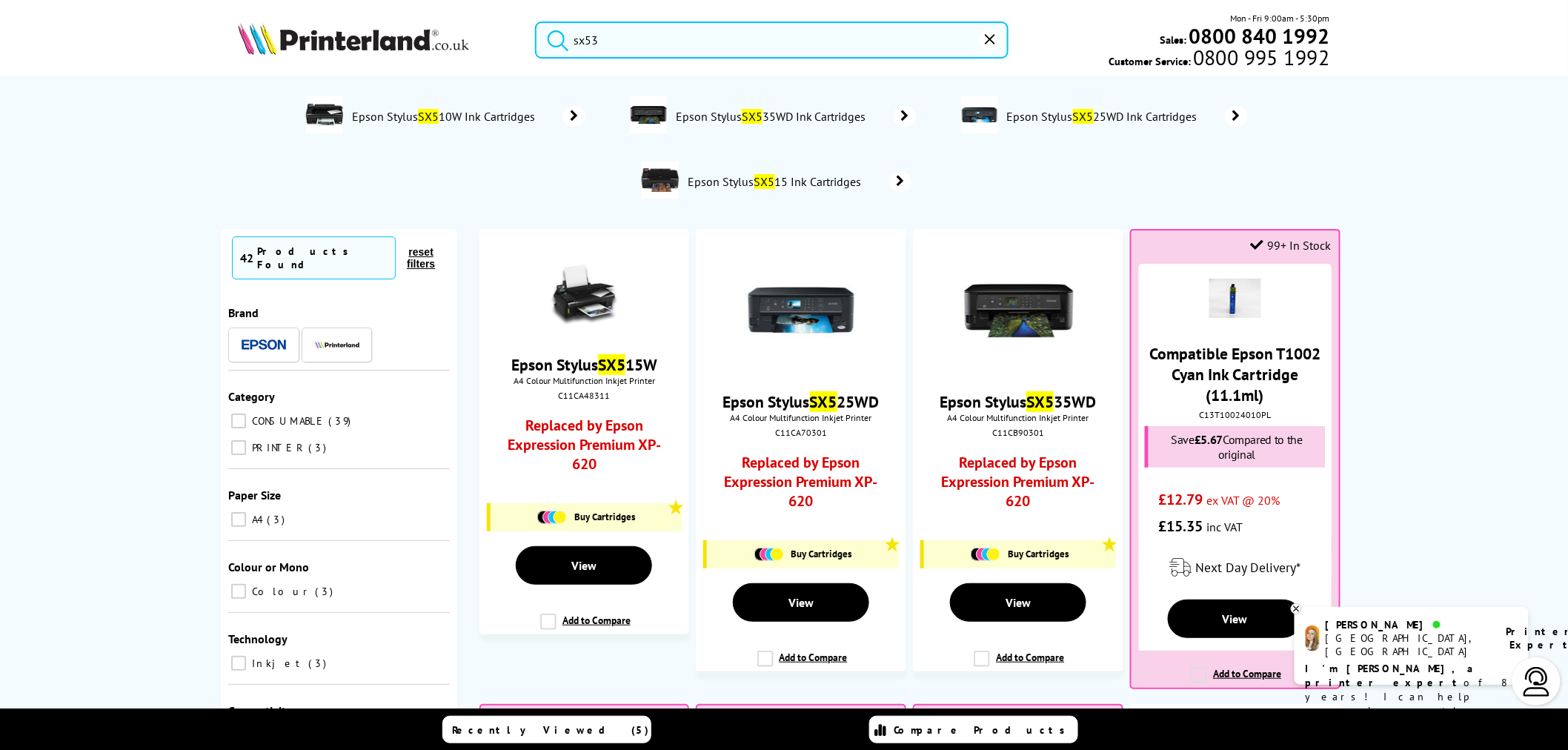
type input "sx535"
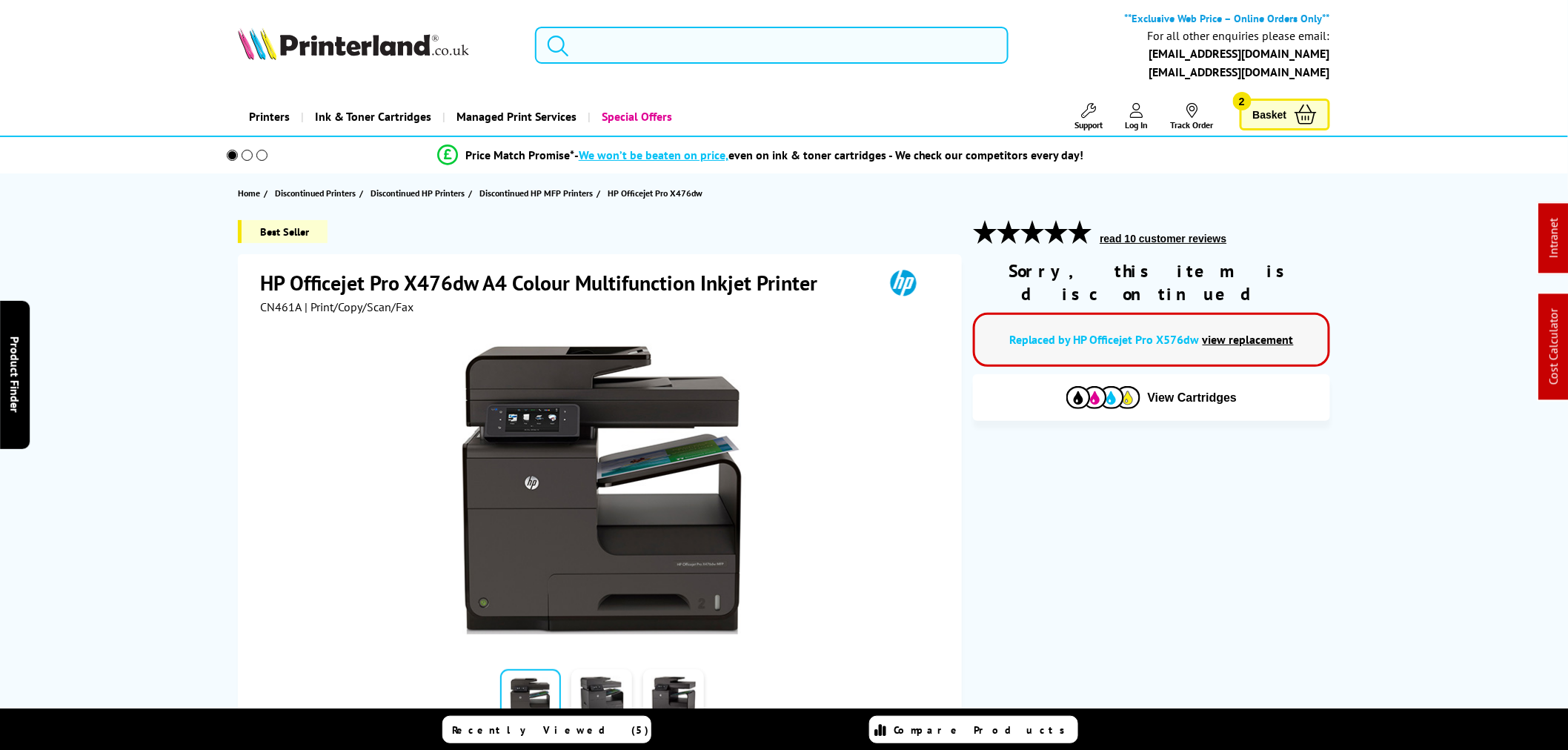
click at [592, 34] on input "search" at bounding box center [772, 45] width 474 height 37
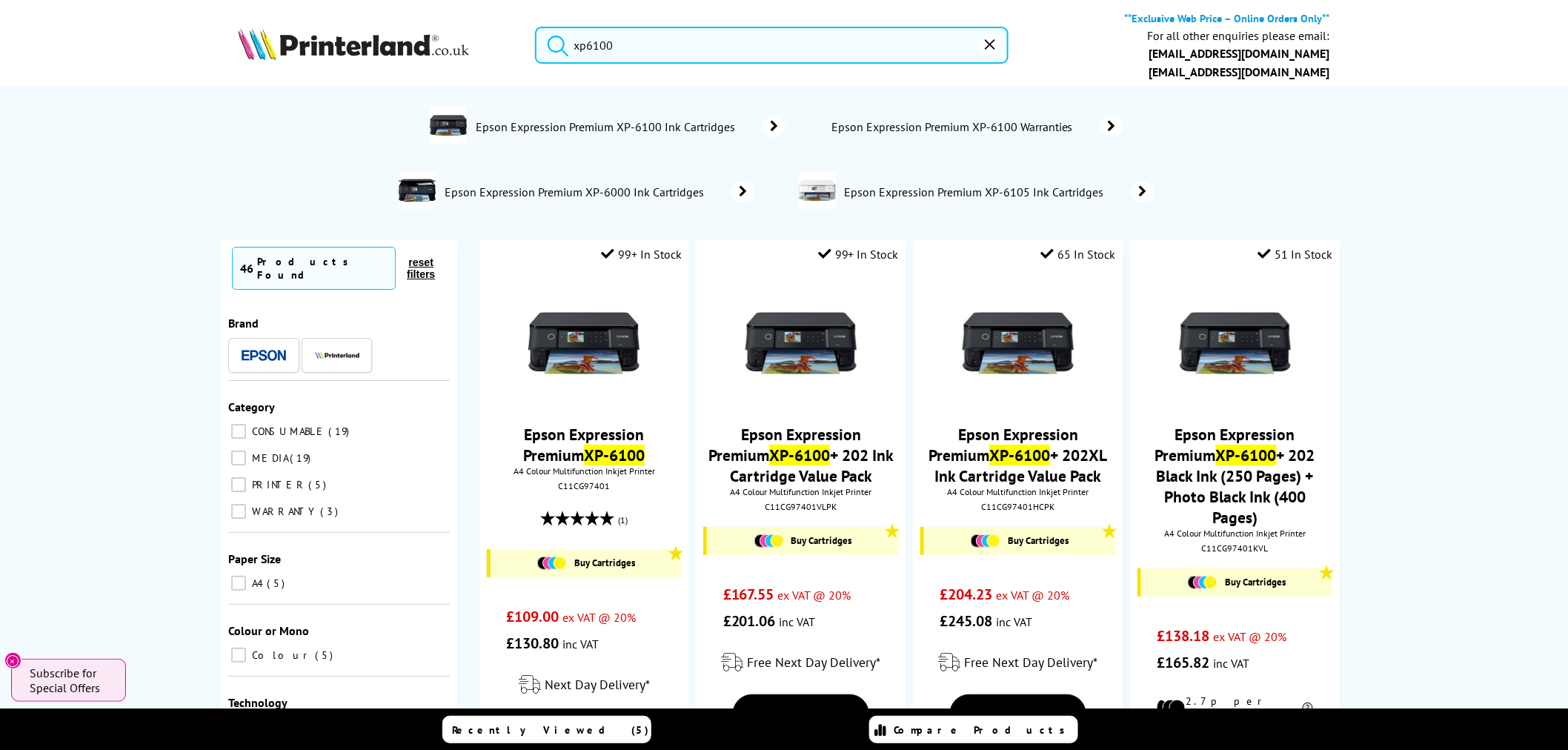
drag, startPoint x: 363, startPoint y: 33, endPoint x: 0, endPoint y: 39, distance: 363.0
click at [0, 38] on header "xp6100 **Exclusive Web Price – Online Orders Only** For all other enquiries ple…" at bounding box center [784, 68] width 1568 height 137
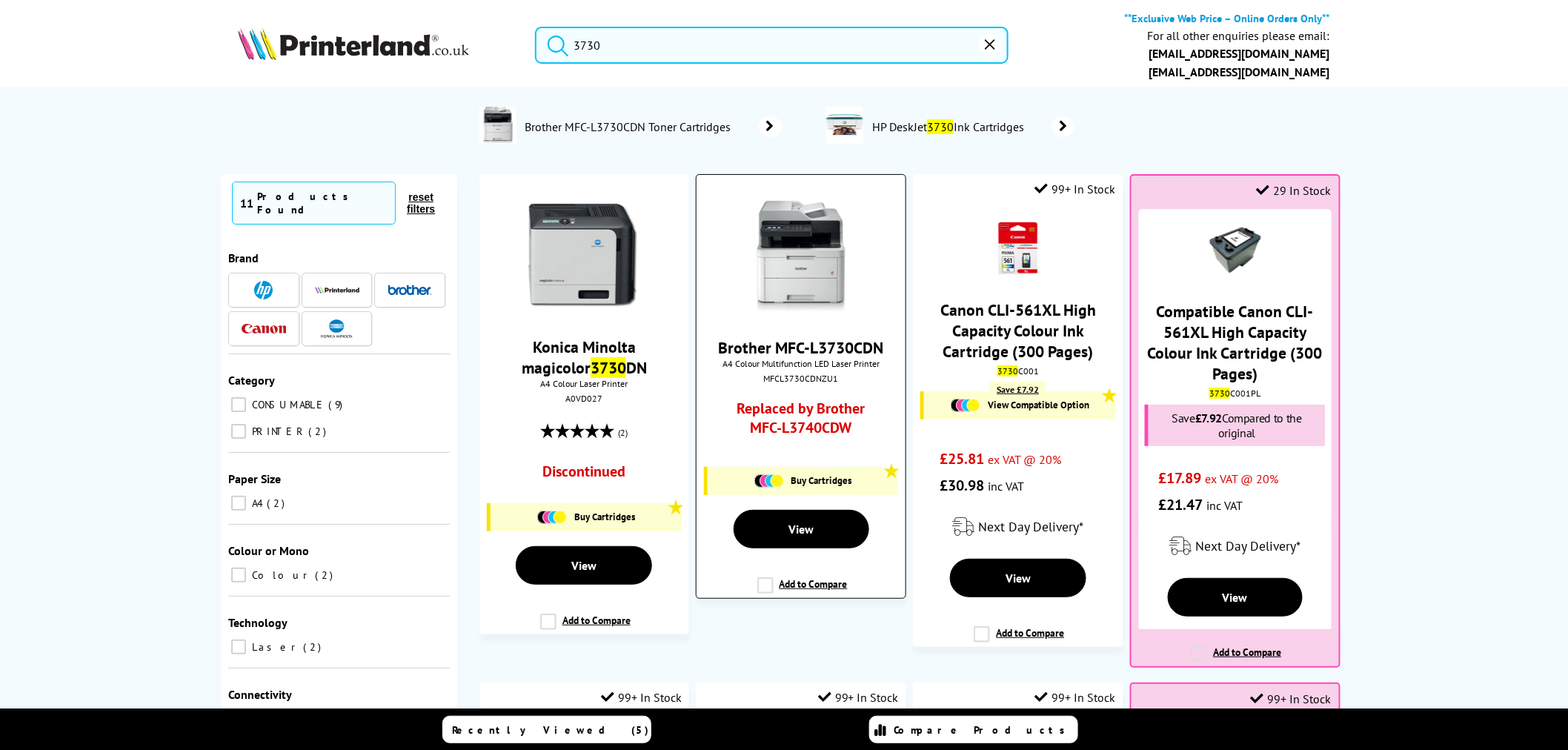
type input "3730"
click at [825, 265] on img at bounding box center [801, 256] width 111 height 111
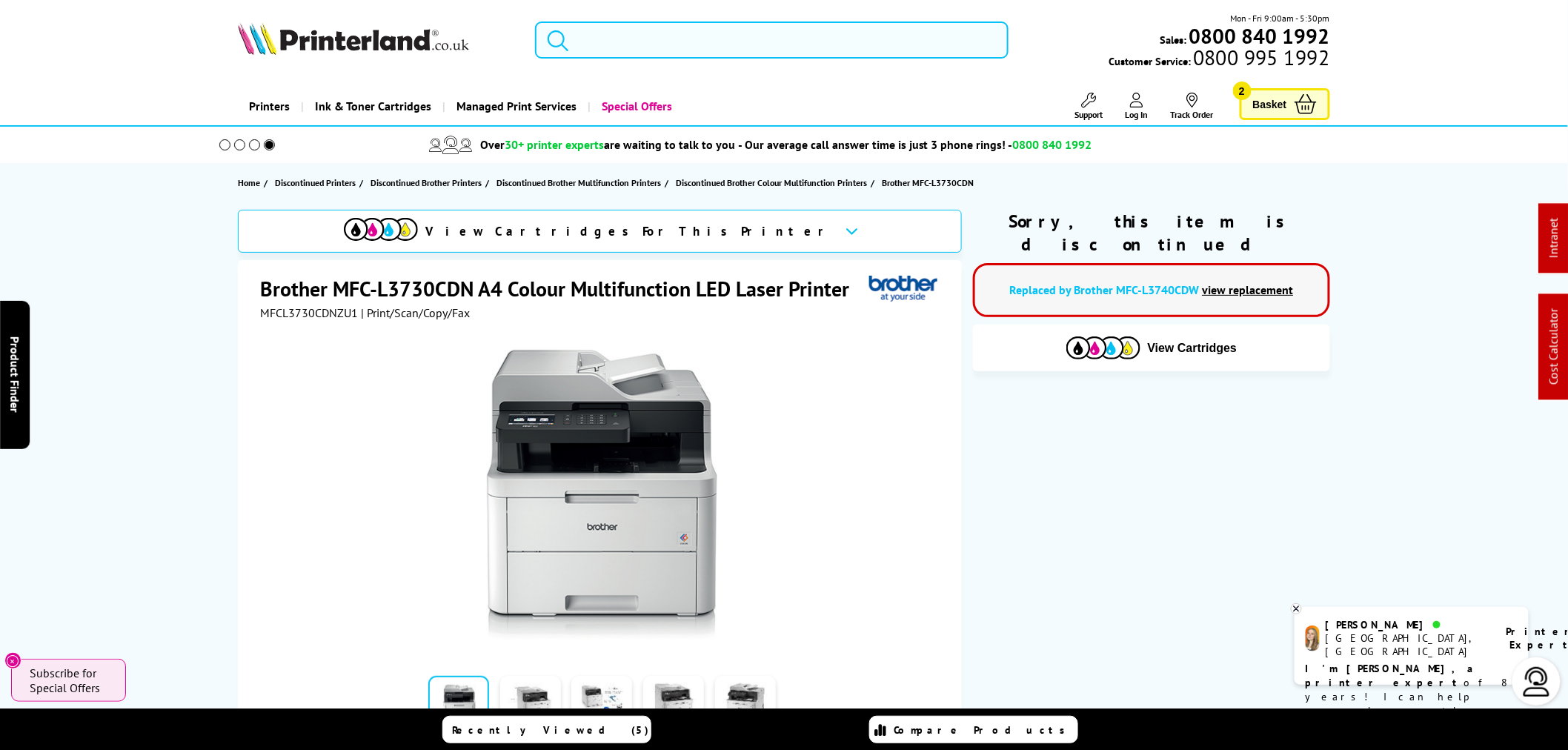
click at [709, 33] on input "search" at bounding box center [772, 40] width 474 height 37
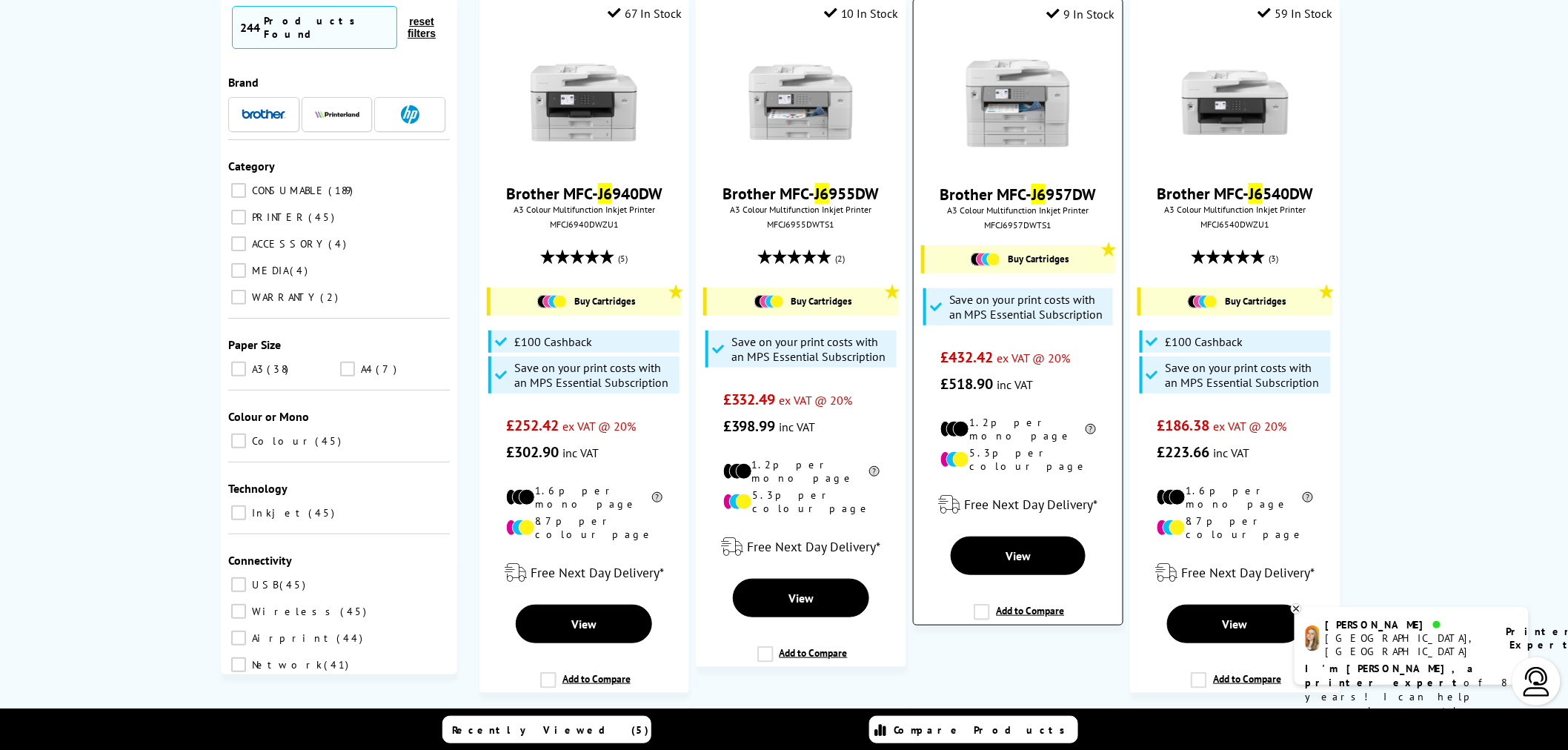
scroll to position [82, 0]
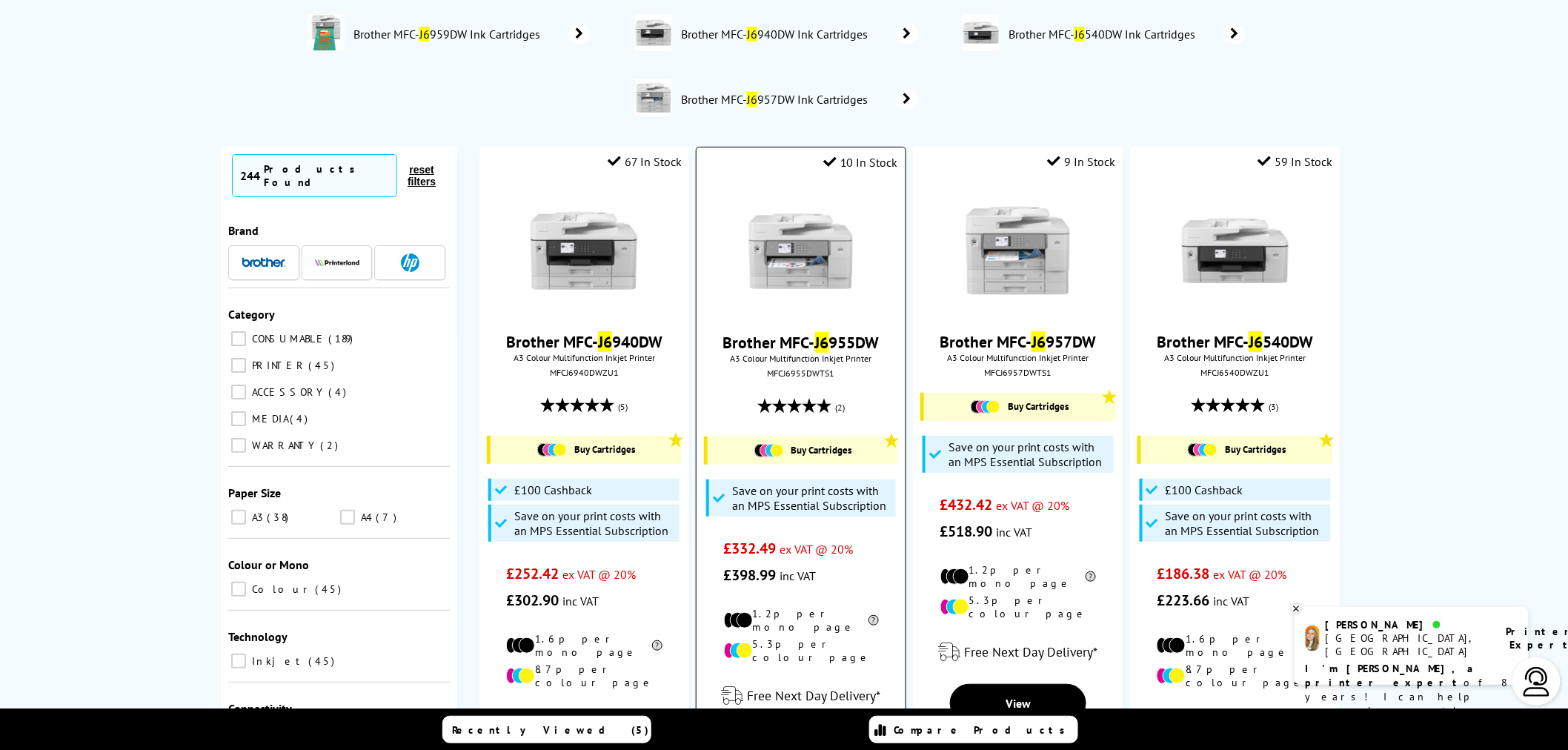
type input "j6"
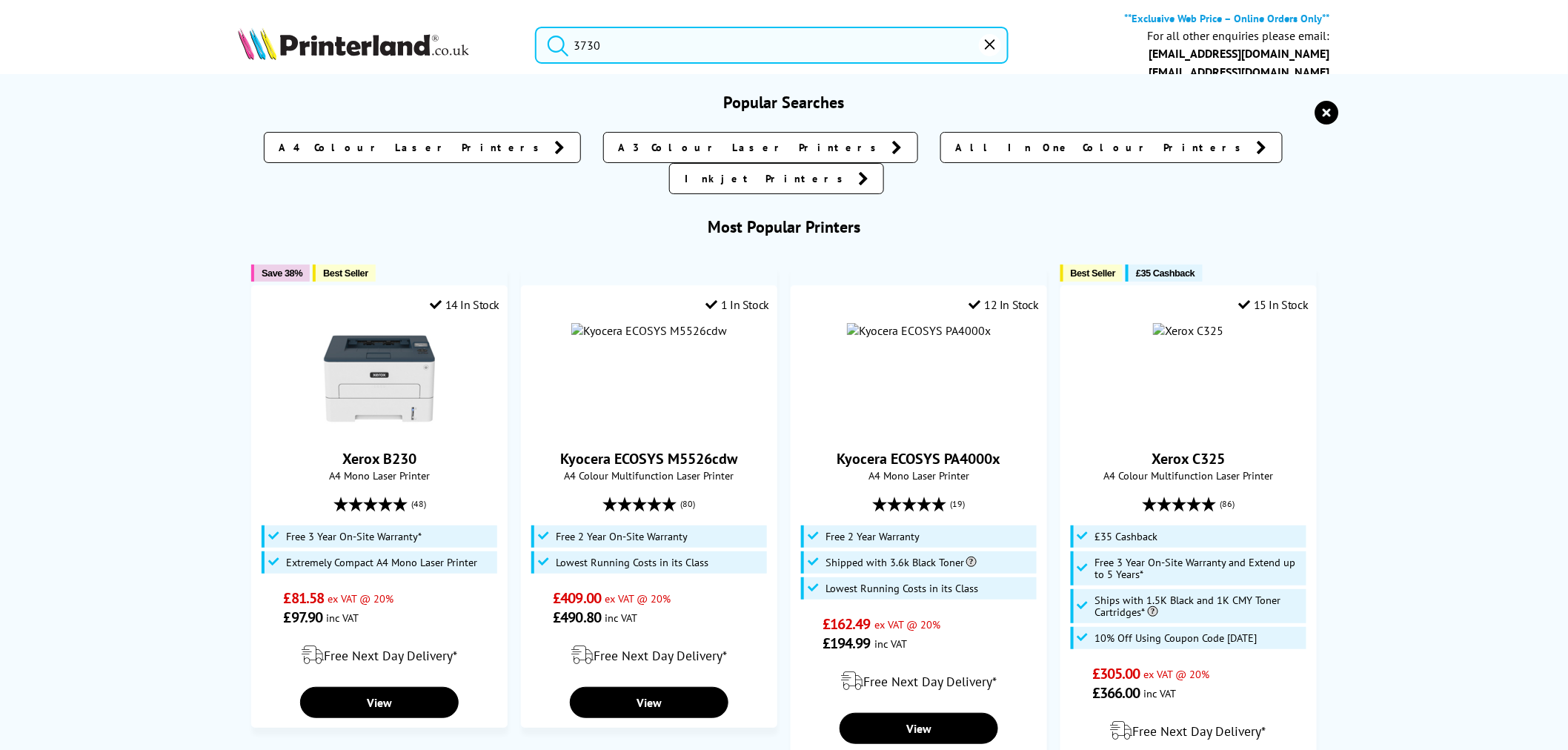
drag, startPoint x: 606, startPoint y: 52, endPoint x: 616, endPoint y: 55, distance: 10.4
click at [612, 55] on input "3730" at bounding box center [772, 45] width 474 height 37
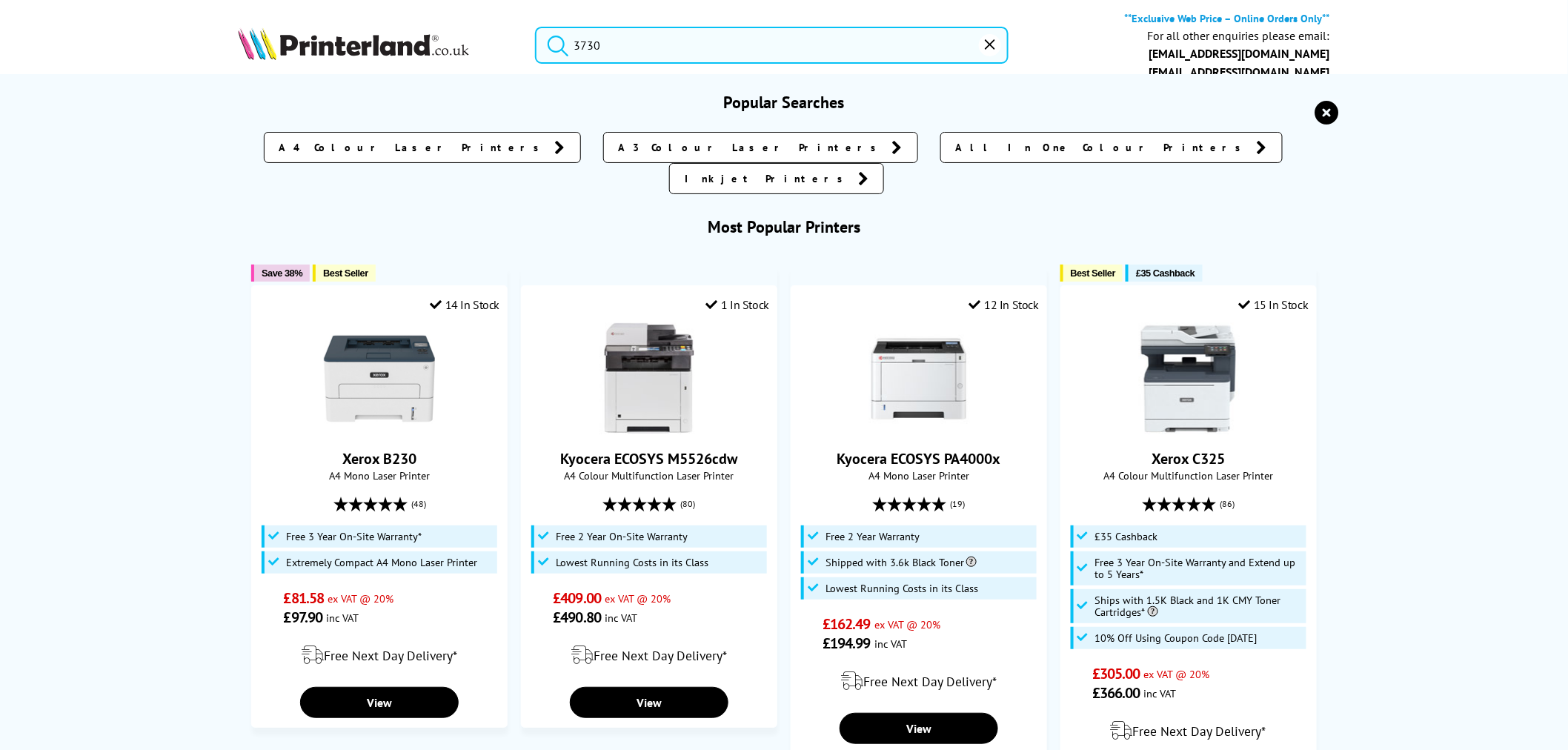
drag, startPoint x: 593, startPoint y: 50, endPoint x: 382, endPoint y: 46, distance: 211.0
click at [382, 52] on div "3730 **Exclusive Web Price – Online Orders Only** For all other enquiries pleas…" at bounding box center [784, 48] width 1186 height 75
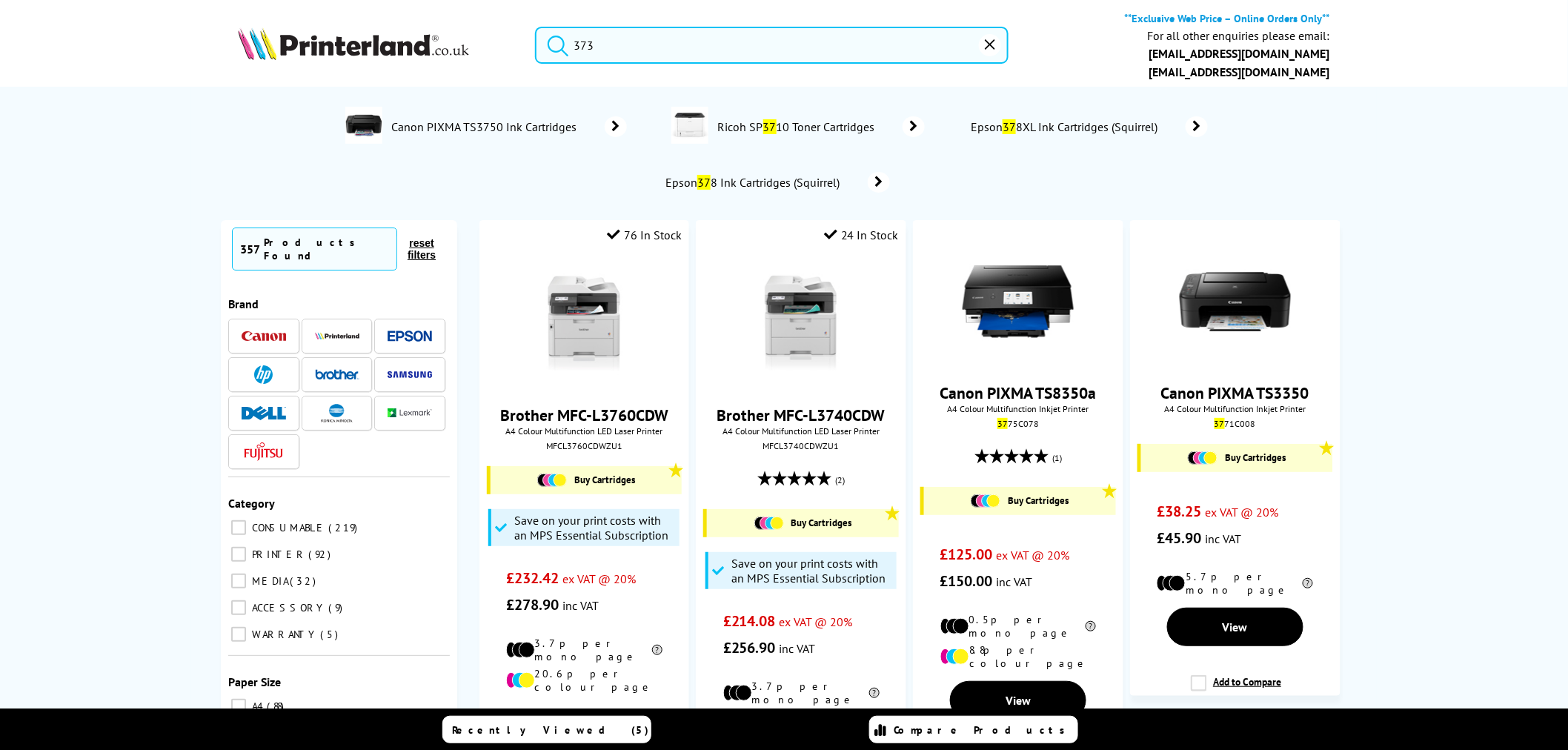
type input "3730"
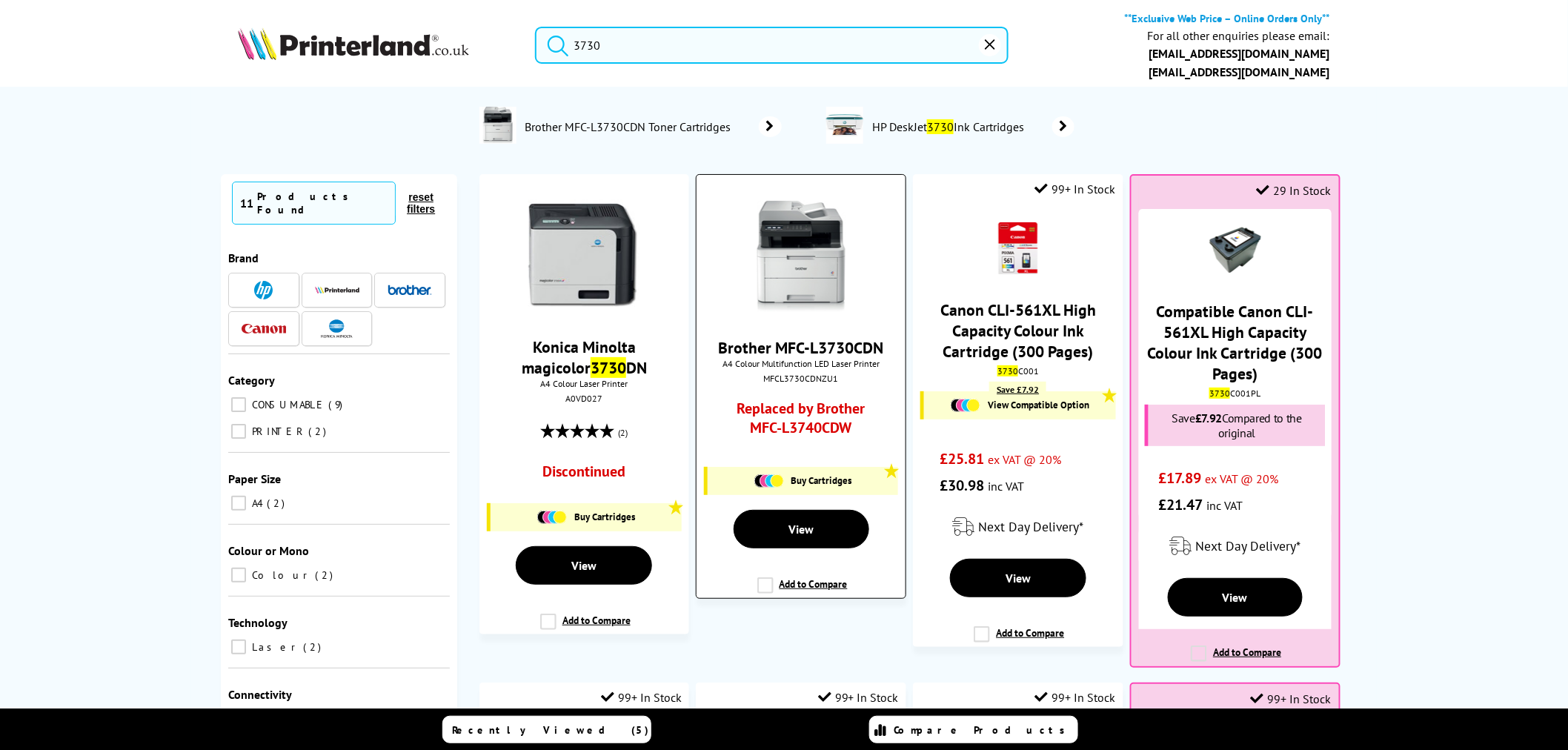
click at [823, 417] on link "Replaced by Brother MFC-L3740CDW" at bounding box center [801, 421] width 155 height 46
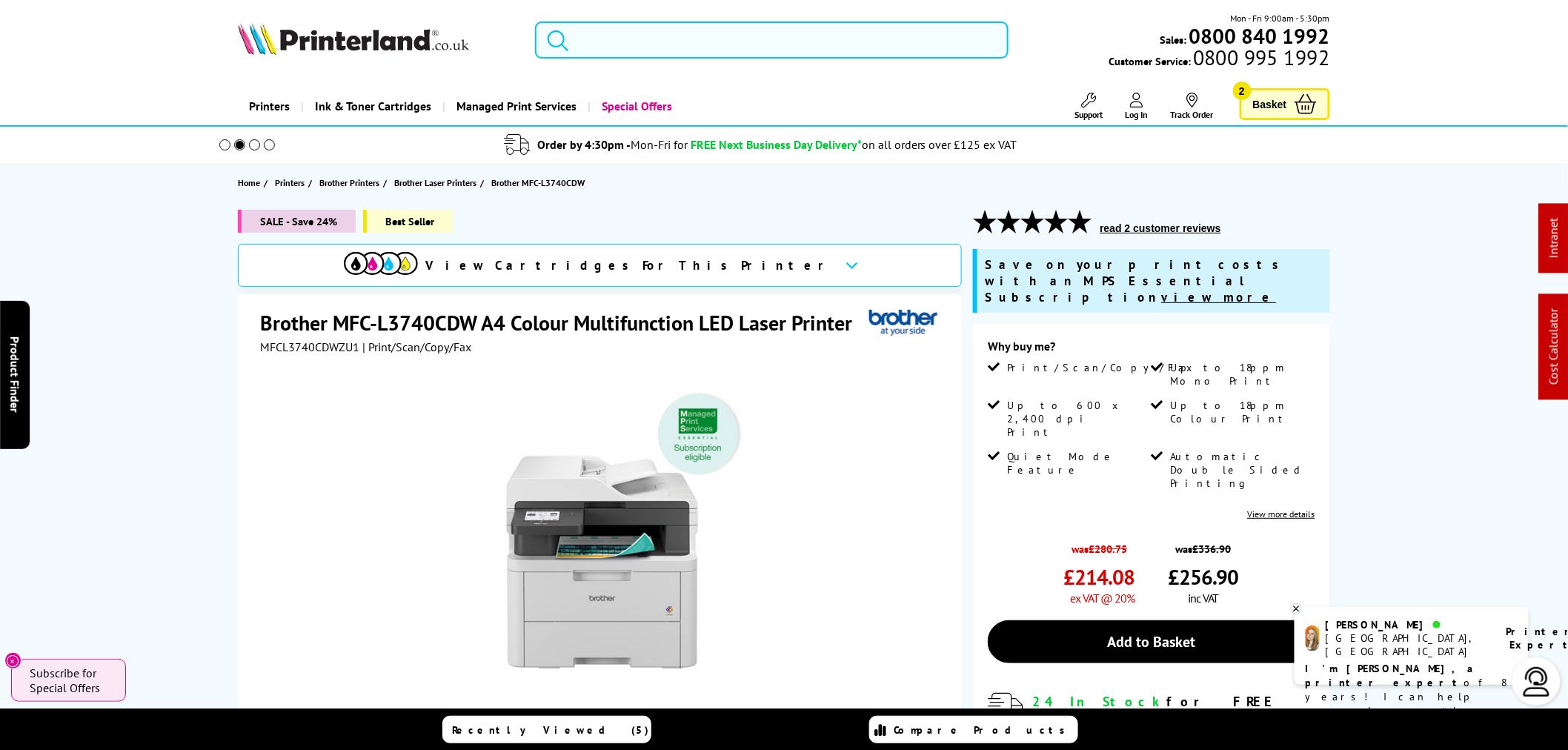
click at [745, 38] on input "search" at bounding box center [772, 40] width 474 height 37
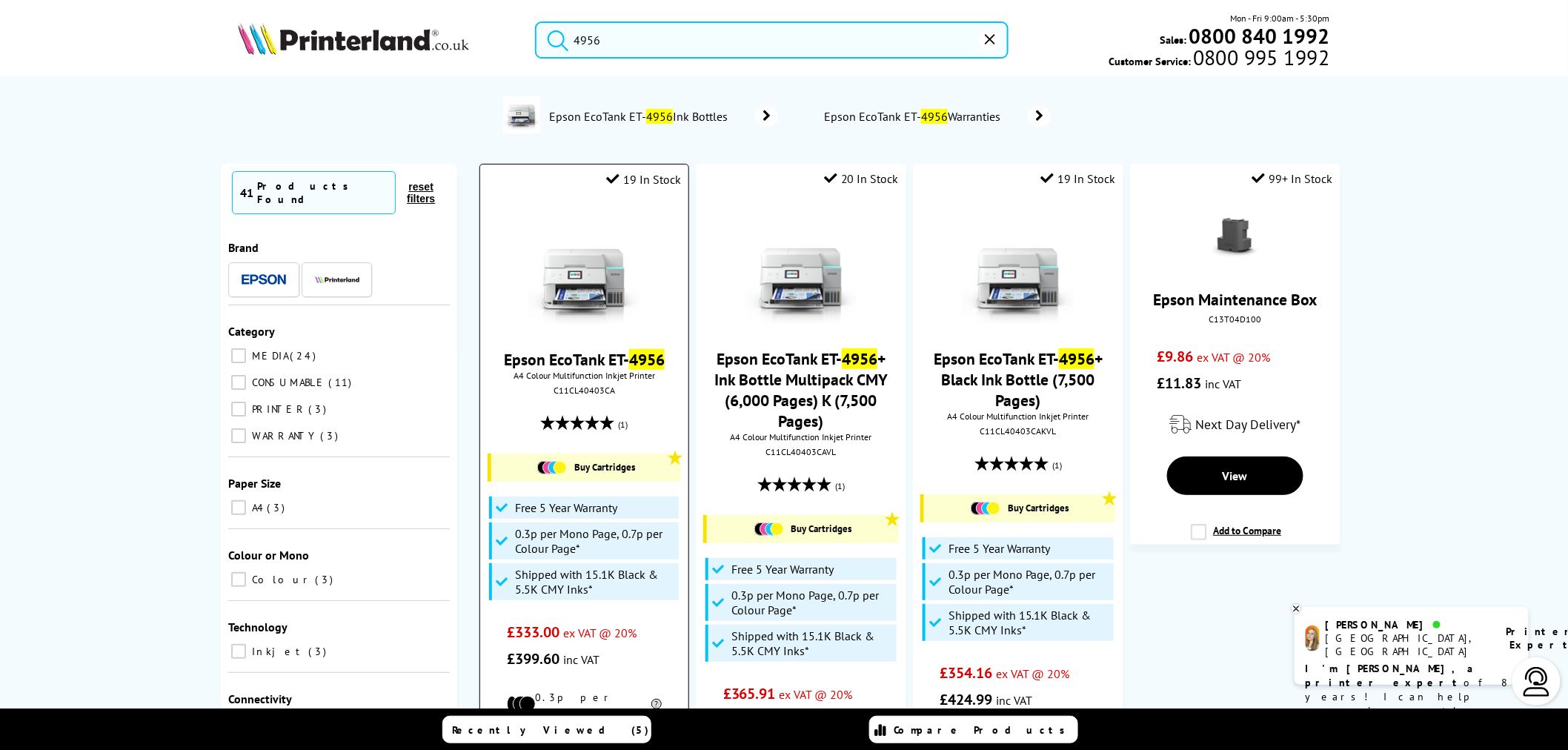
type input "4956"
click at [583, 273] on img at bounding box center [584, 268] width 111 height 111
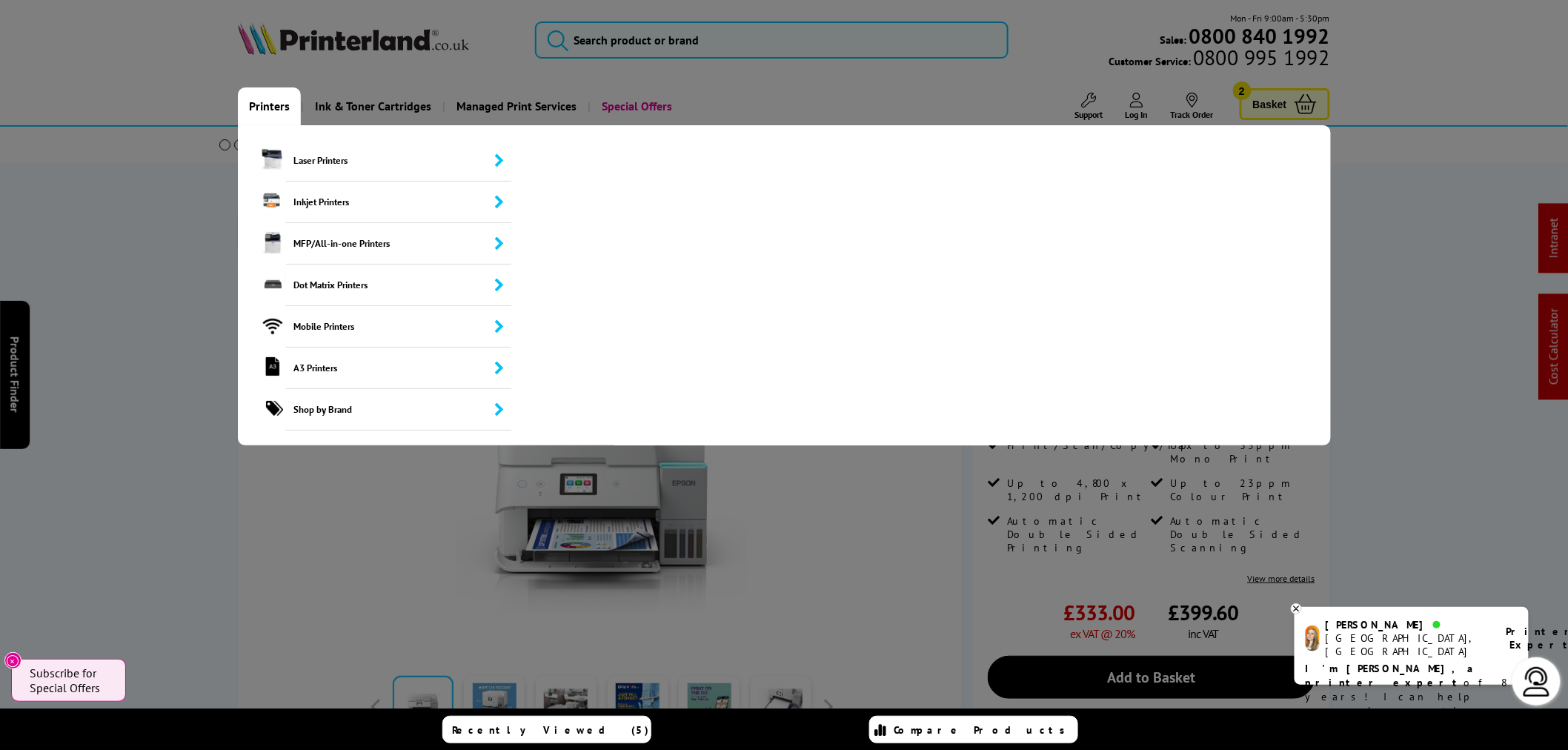
click at [289, 113] on link "Printers" at bounding box center [269, 107] width 63 height 38
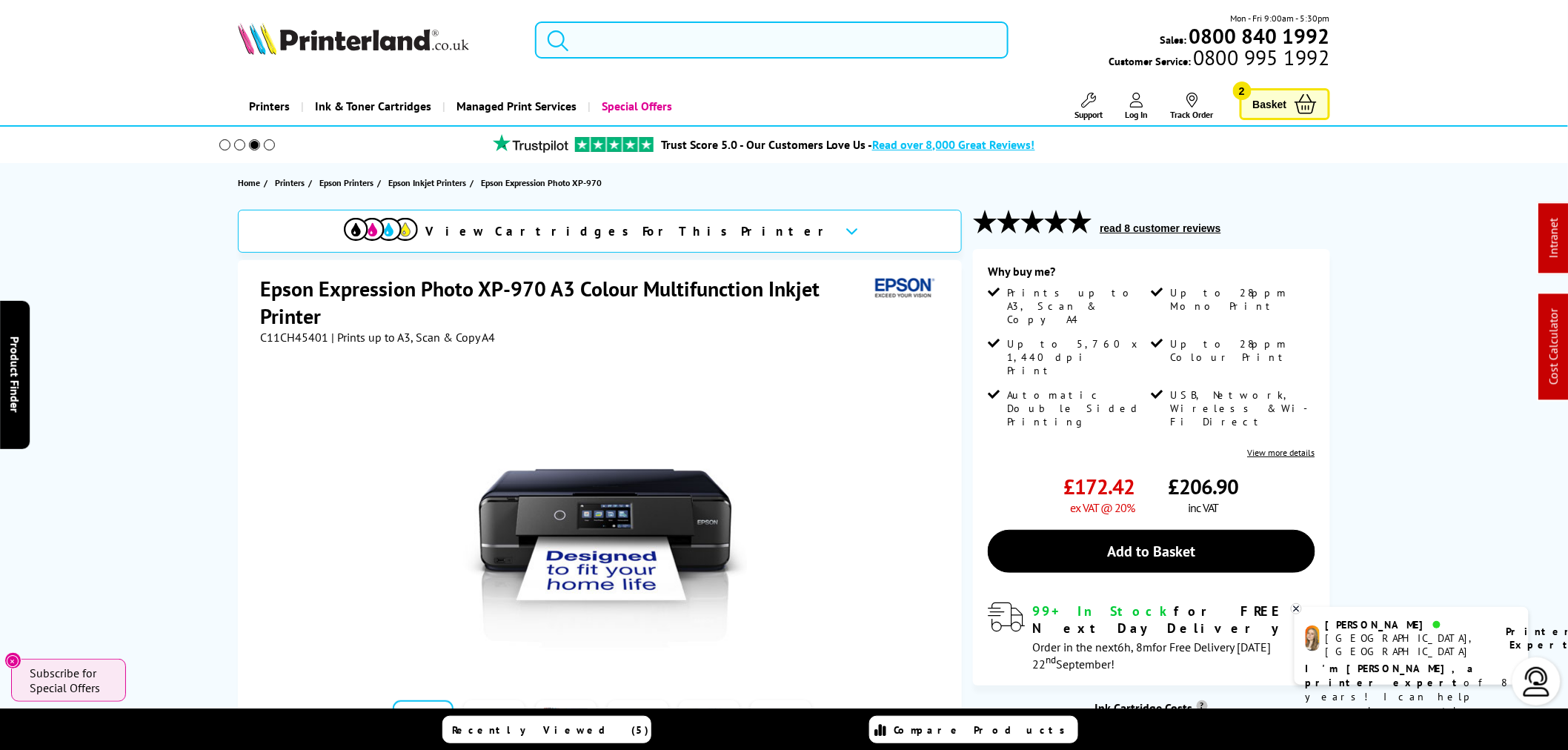
click at [646, 33] on input "search" at bounding box center [772, 40] width 474 height 37
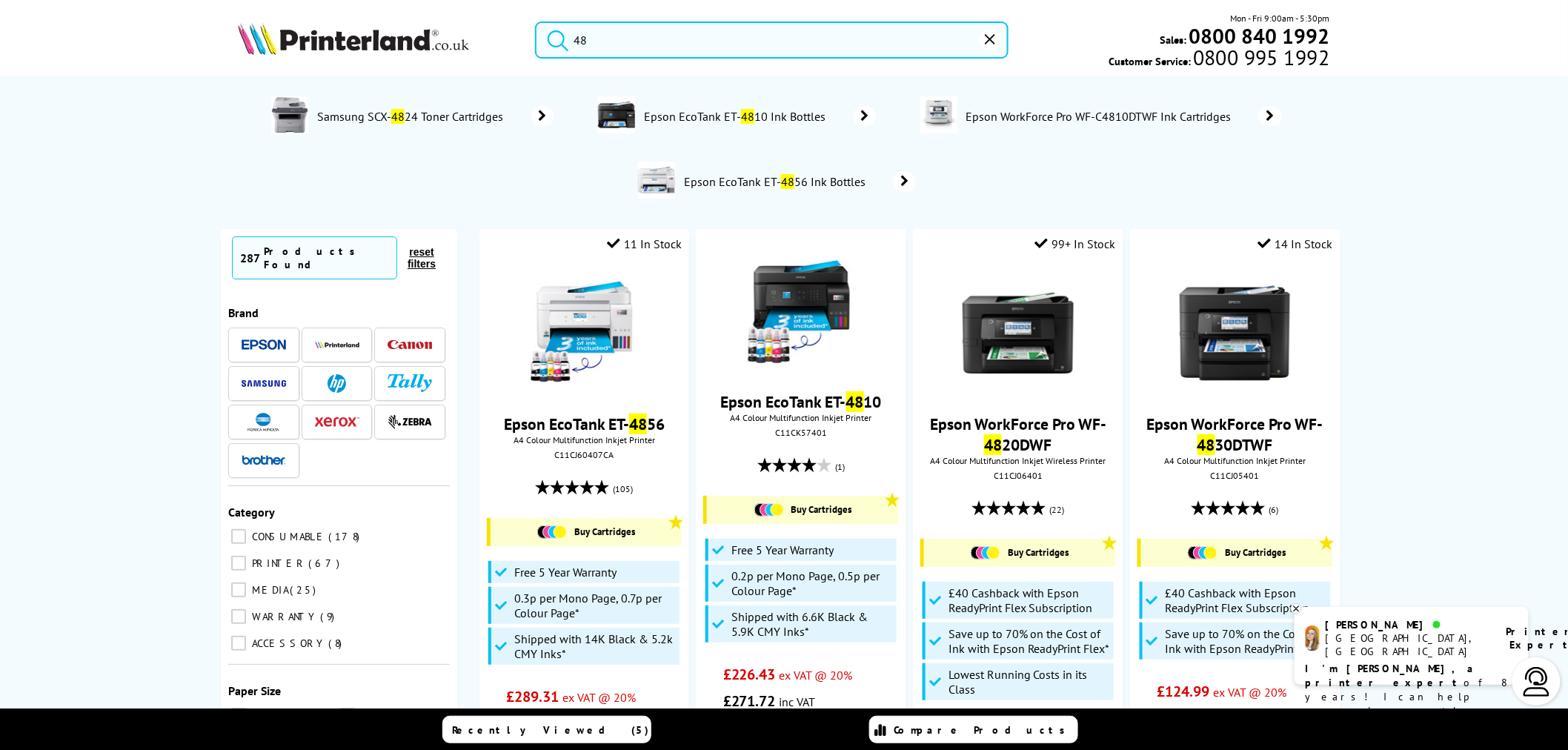
drag, startPoint x: 724, startPoint y: 16, endPoint x: 432, endPoint y: 48, distance: 293.7
click at [577, 61] on div "48 Mon - Fri 9:00am - 5:30pm Sales: 0800 840 1992 Customer Service: 0800 995 19…" at bounding box center [784, 43] width 1186 height 65
click at [351, 32] on div "48 Mon - Fri 9:00am - 5:30pm Sales: 0800 840 1992 Customer Service: 0800 995 19…" at bounding box center [784, 43] width 1186 height 65
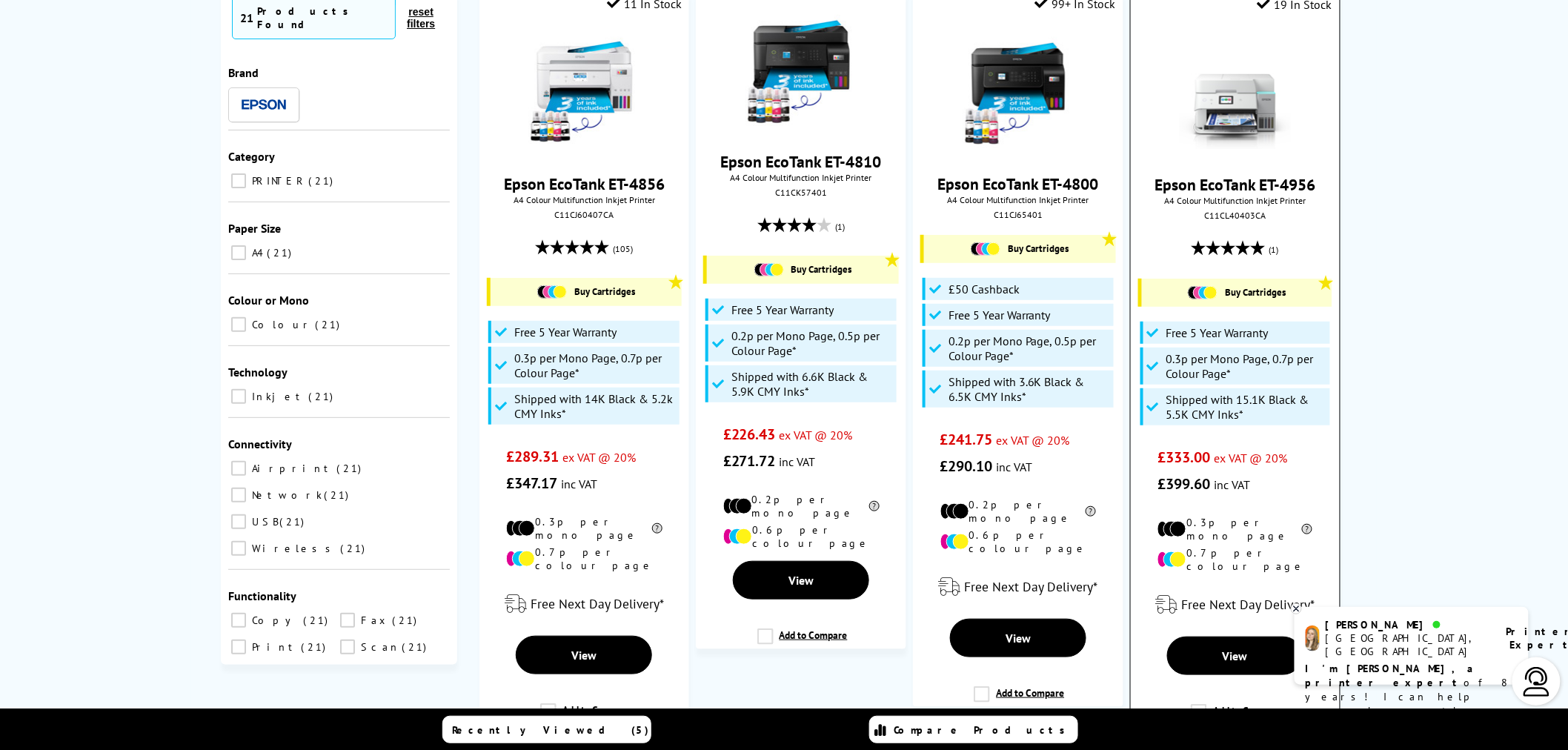
scroll to position [247, 0]
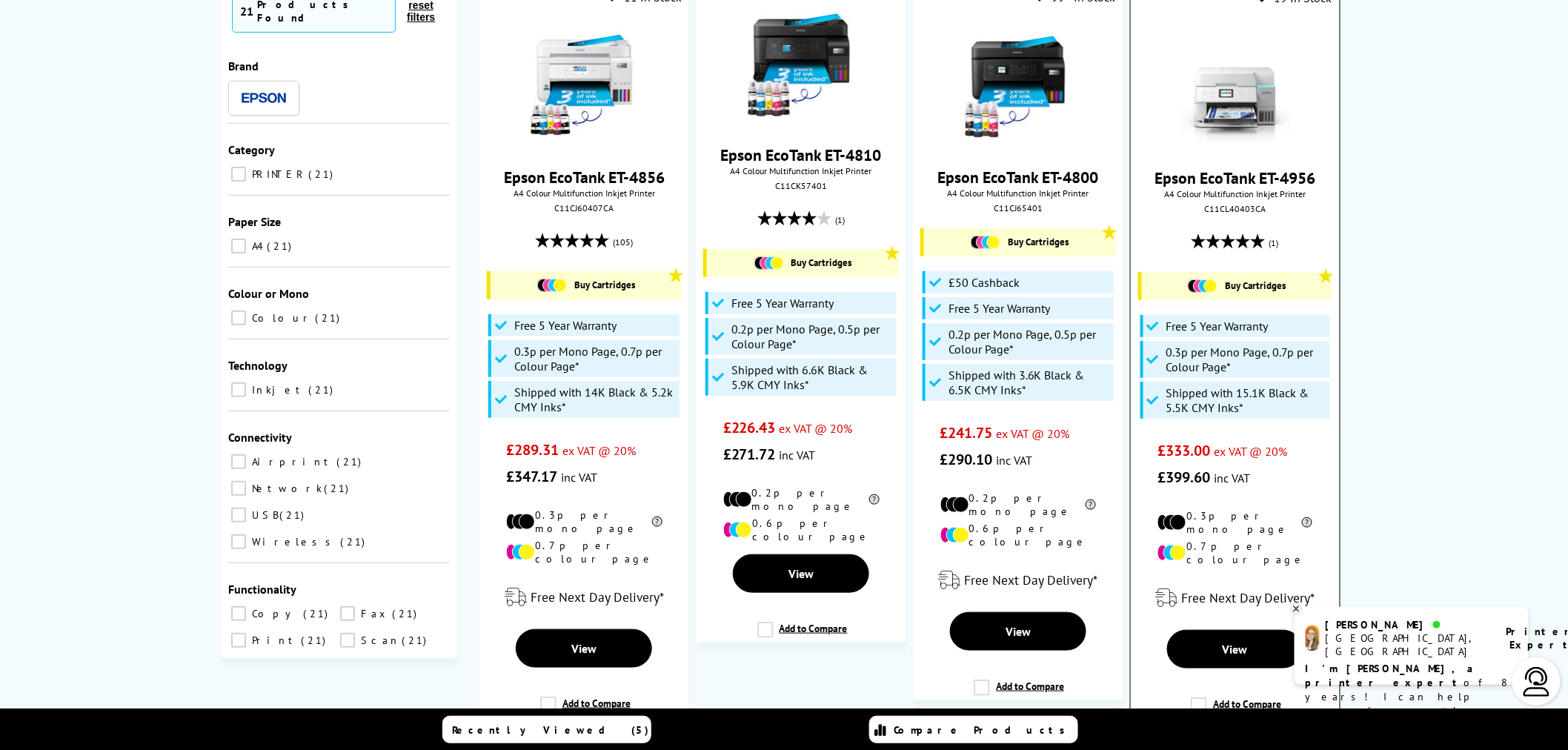
type input "et4"
click at [1221, 106] on img at bounding box center [1235, 87] width 111 height 111
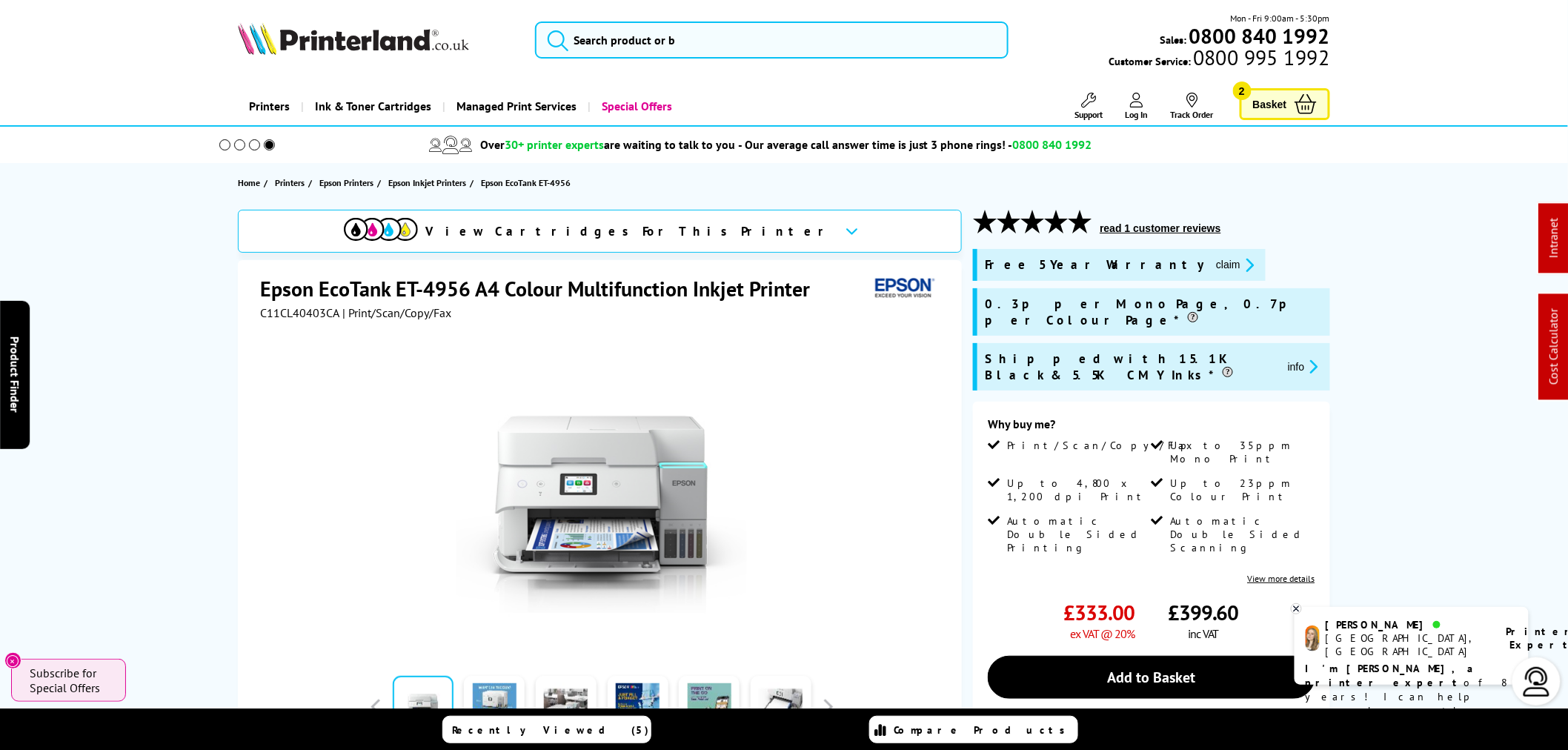
drag, startPoint x: 747, startPoint y: 2, endPoint x: 735, endPoint y: 24, distance: 25.1
click at [746, 6] on header "Mon - Fri 9:00am - 5:30pm Sales: 0800 840 1992 Customer Service: 0800 995 1992" at bounding box center [784, 63] width 1568 height 126
click at [735, 28] on input "search" at bounding box center [772, 40] width 474 height 37
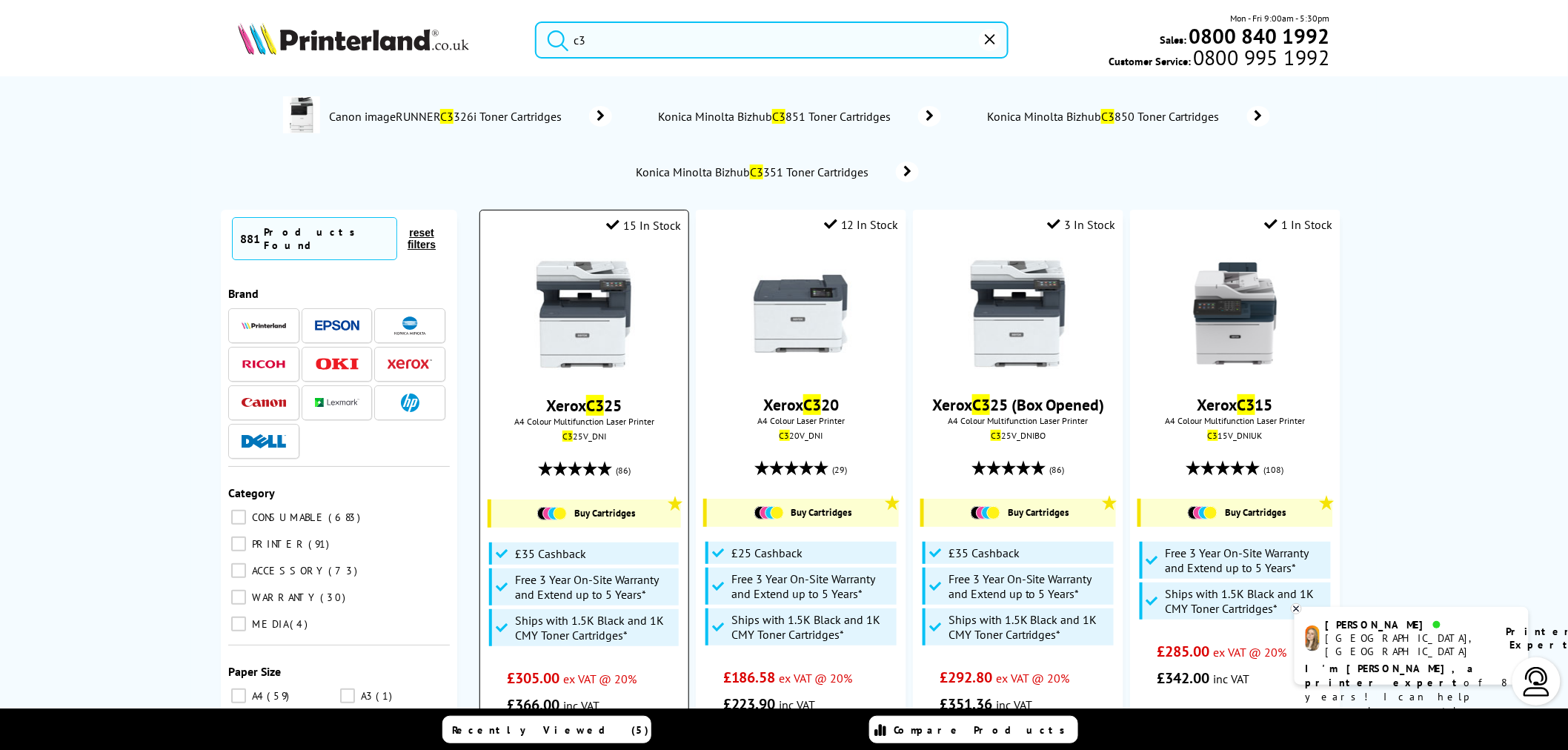
type input "c3"
click at [581, 289] on img at bounding box center [584, 314] width 111 height 111
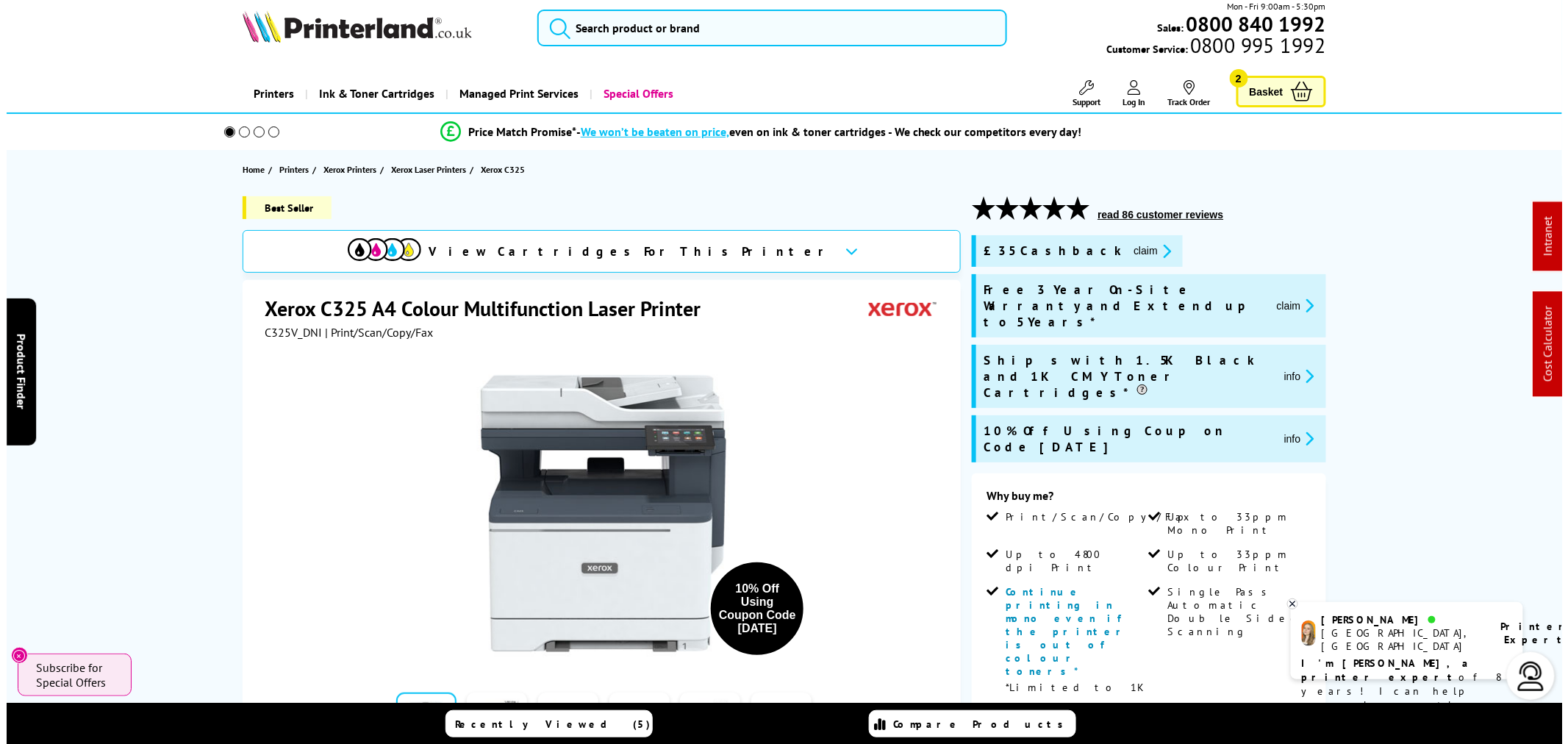
scroll to position [163, 0]
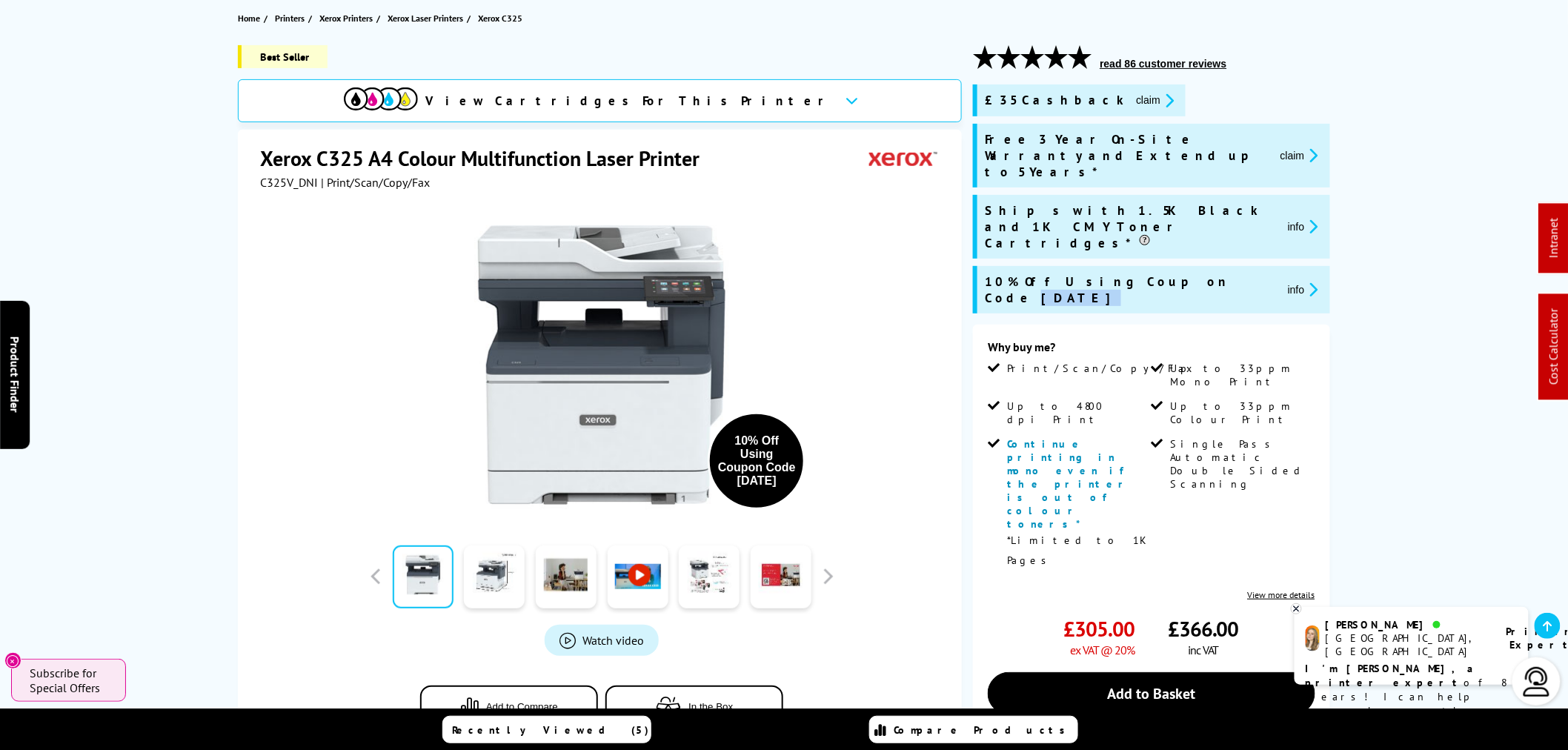
drag, startPoint x: 1182, startPoint y: 254, endPoint x: 1138, endPoint y: 249, distance: 44.3
click at [1138, 274] on div "10% Off Using Coupon Code SEPT10 info" at bounding box center [1153, 290] width 337 height 33
copy div "[DATE]"
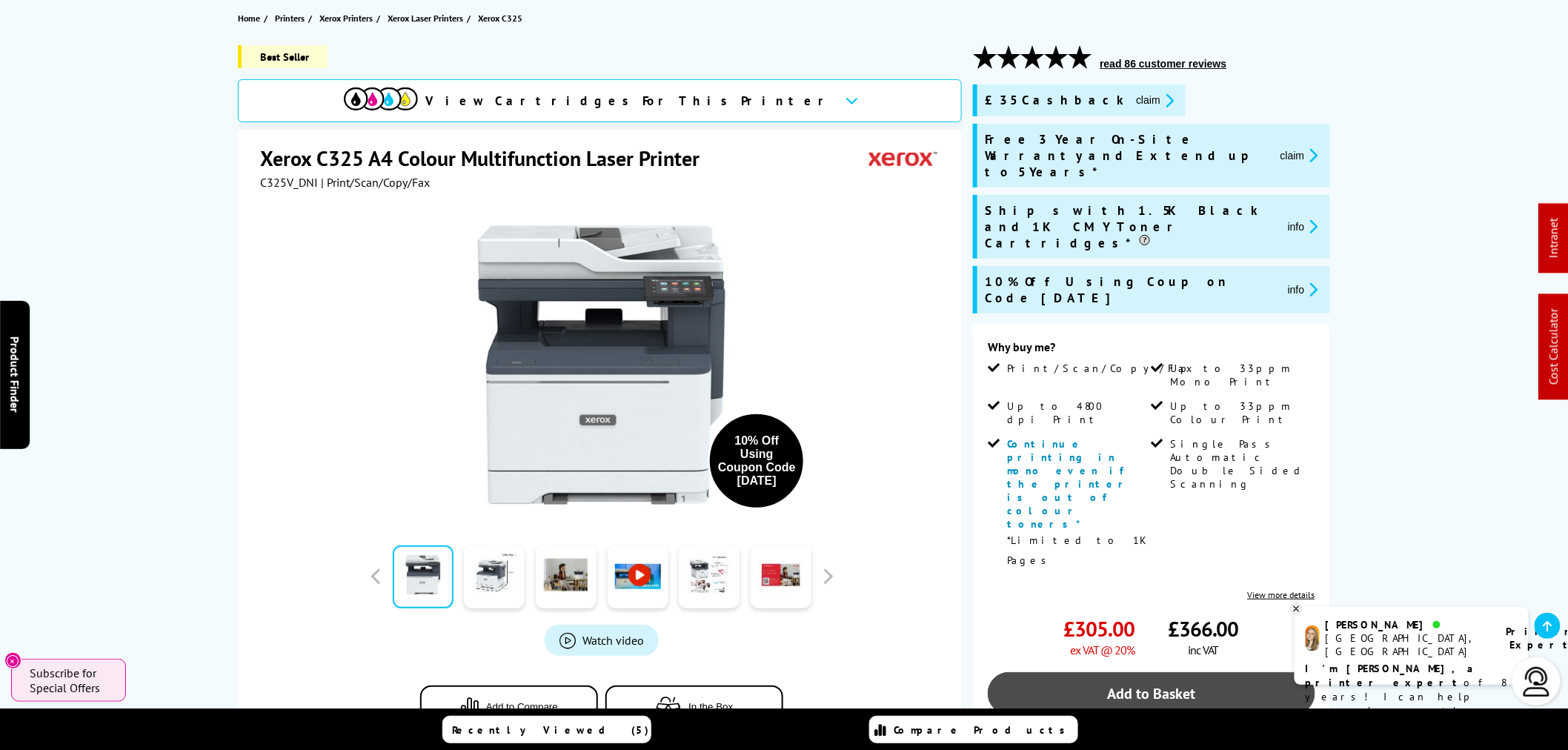
click at [1155, 672] on link "Add to Basket" at bounding box center [1150, 694] width 327 height 43
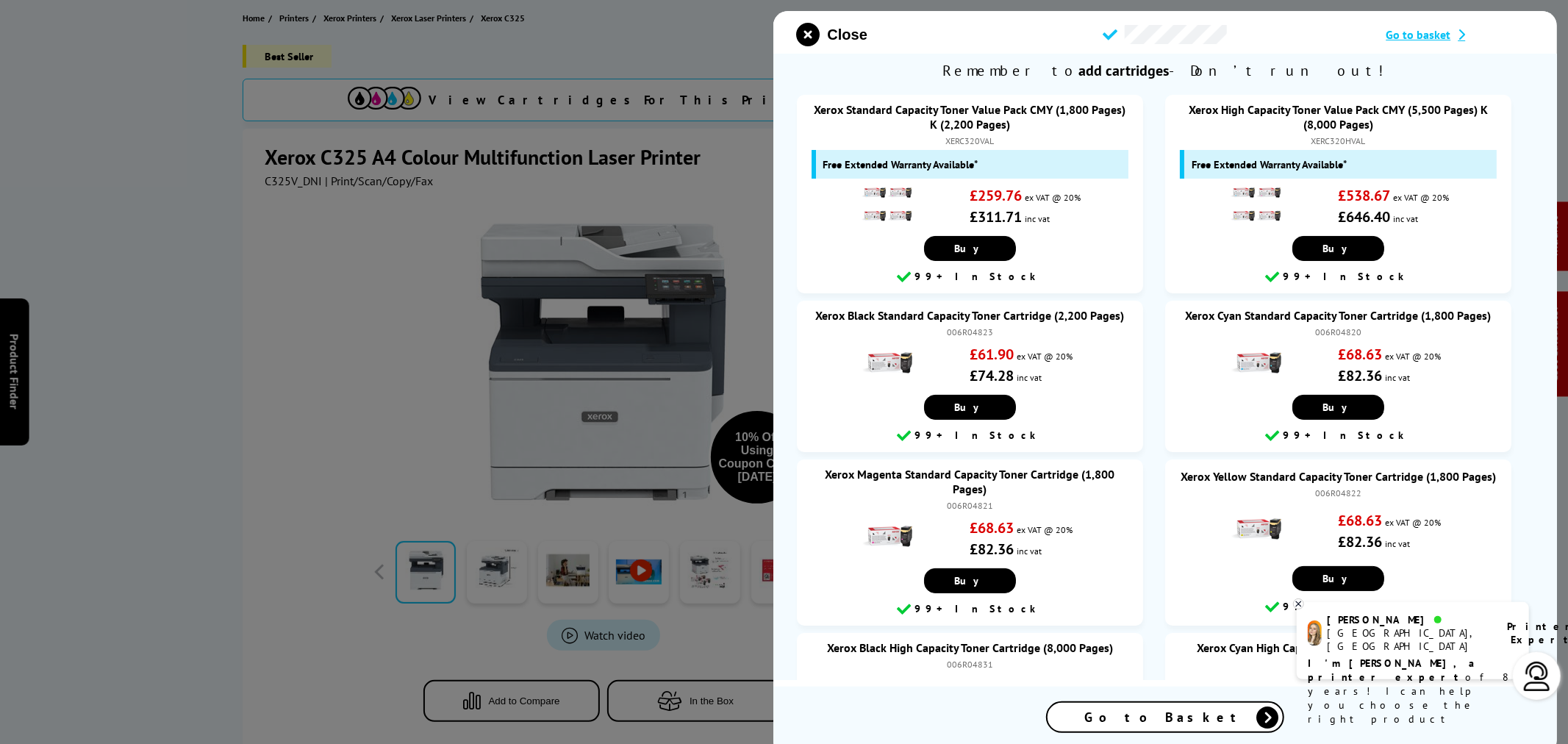
drag, startPoint x: 1111, startPoint y: 715, endPoint x: 1049, endPoint y: 630, distance: 105.2
click at [1112, 715] on div "Go to Basket" at bounding box center [1165, 717] width 235 height 28
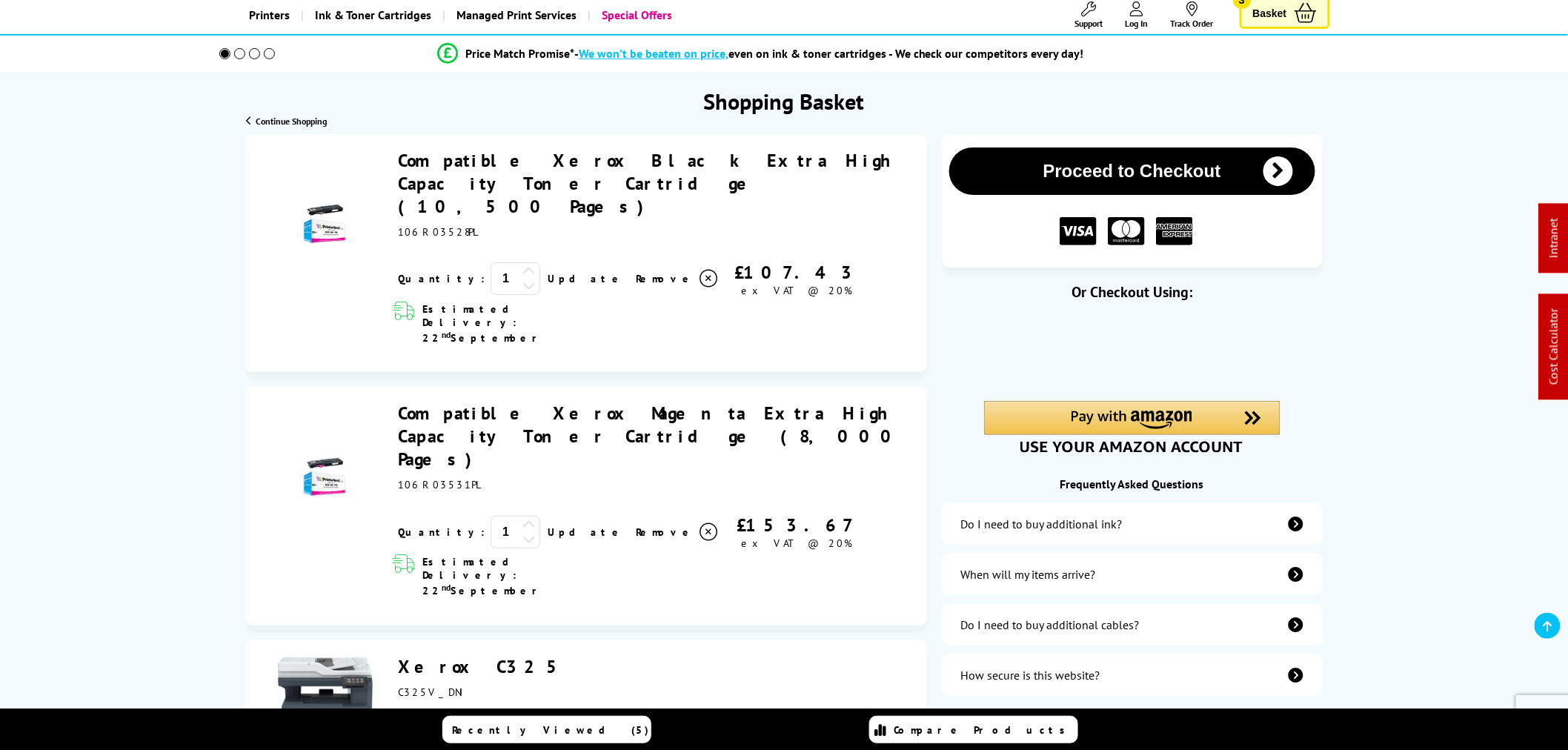
scroll to position [82, 0]
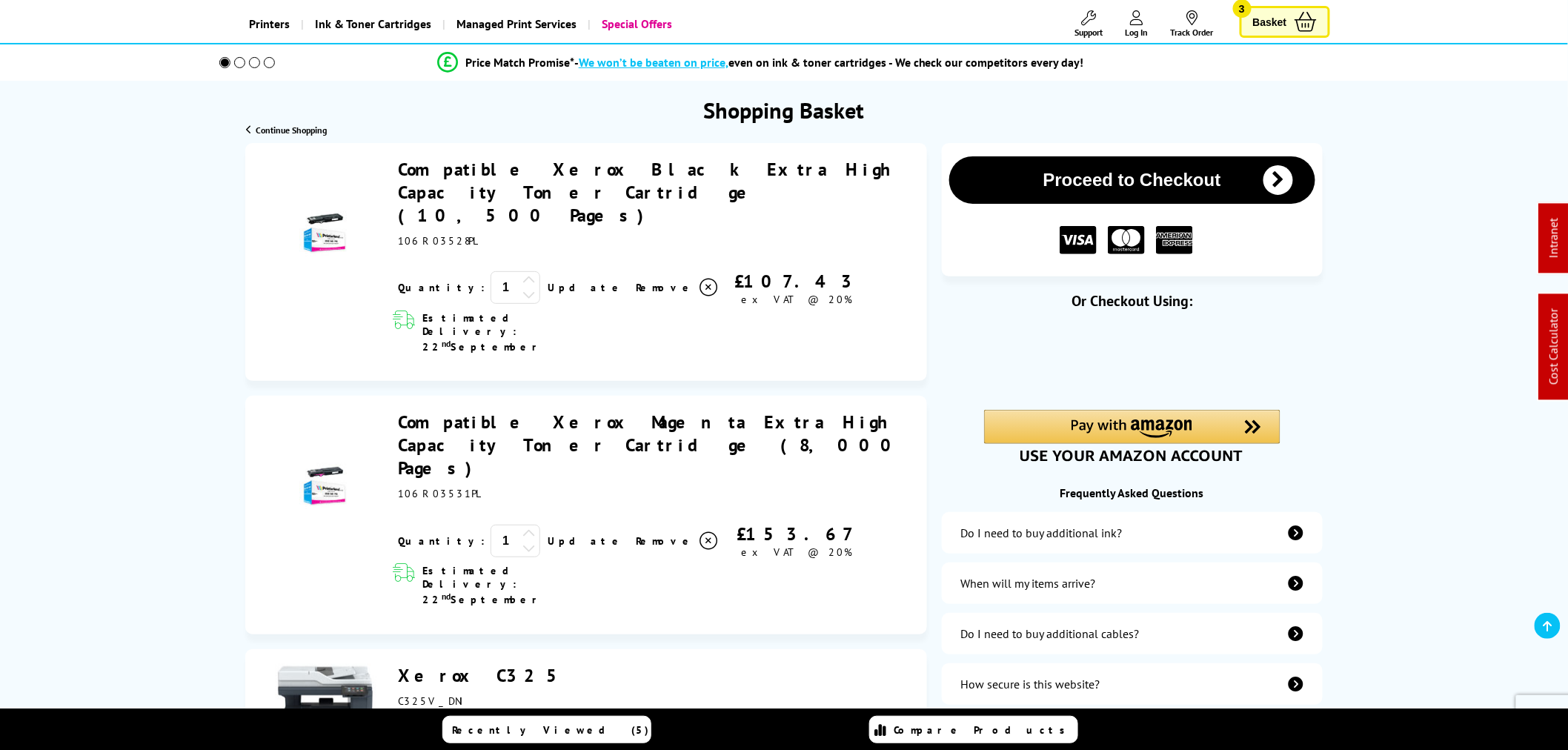
click at [700, 532] on icon at bounding box center [709, 540] width 18 height 18
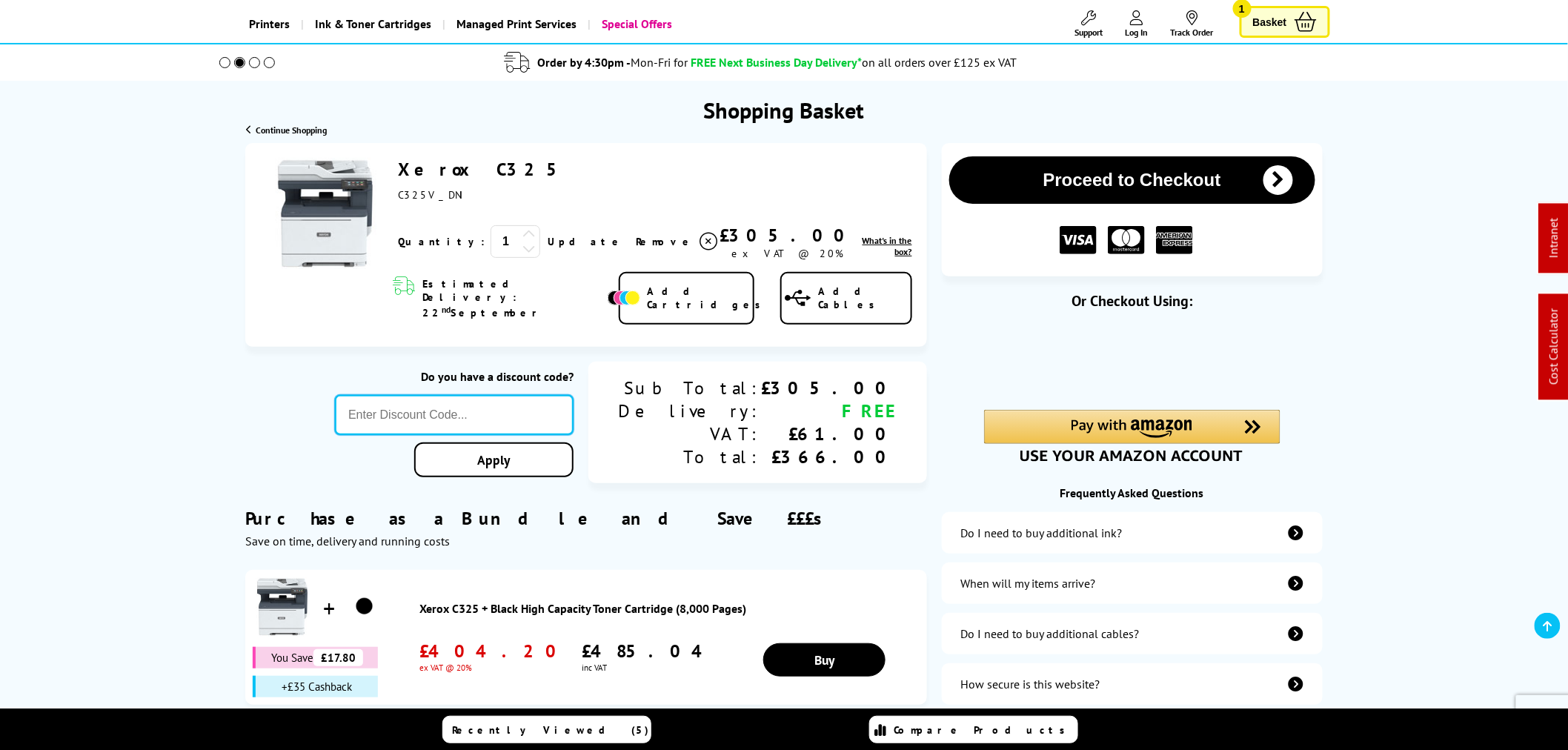
click at [540, 395] on input "text" at bounding box center [454, 415] width 238 height 40
paste input "[DATE]"
type input "[DATE]"
click at [567, 437] on div "Proceed to Checkout Shopping Basket ex VAT @ 20% 1 Update ex VAT @ 20%" at bounding box center [784, 658] width 1568 height 1031
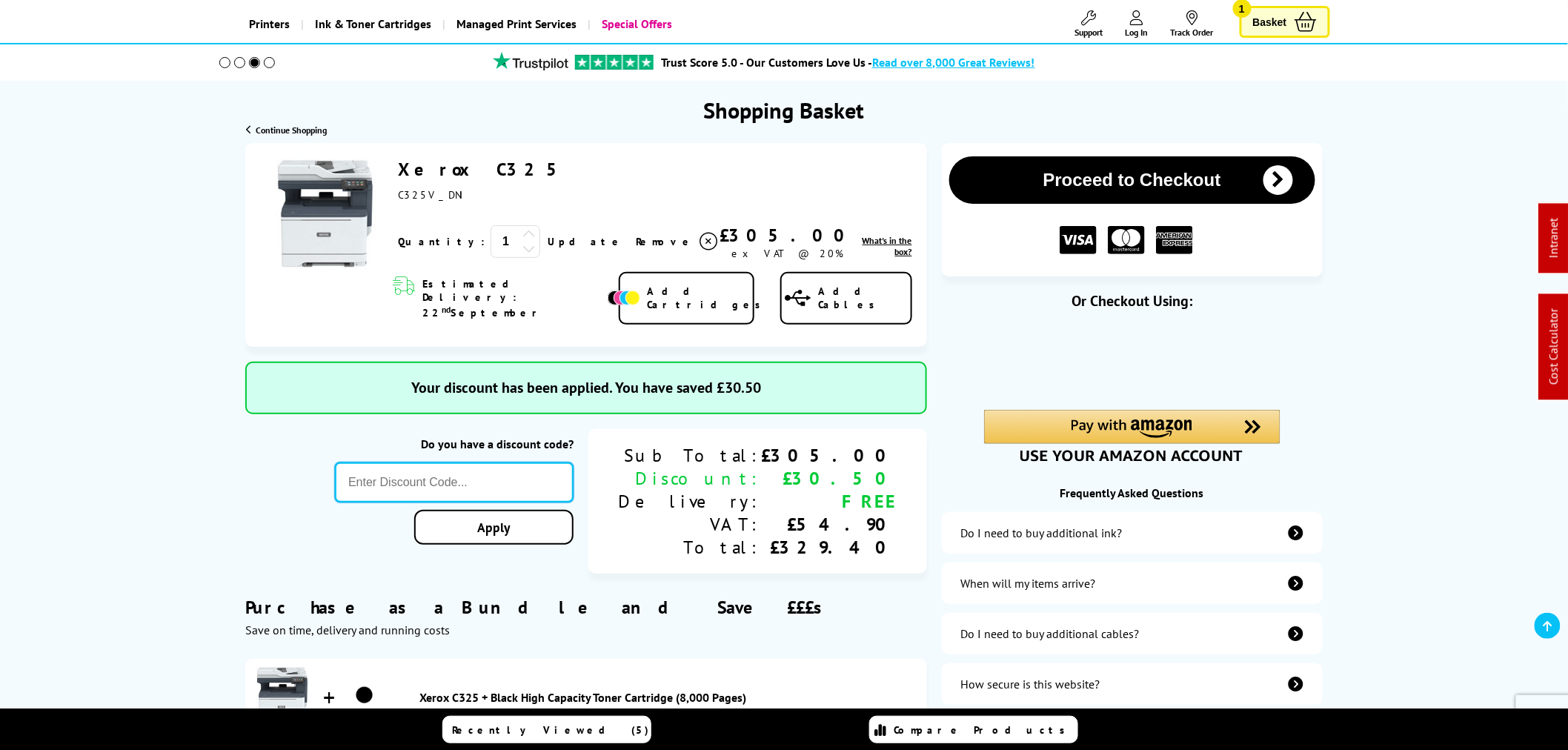
click at [540, 462] on input "text" at bounding box center [454, 482] width 238 height 40
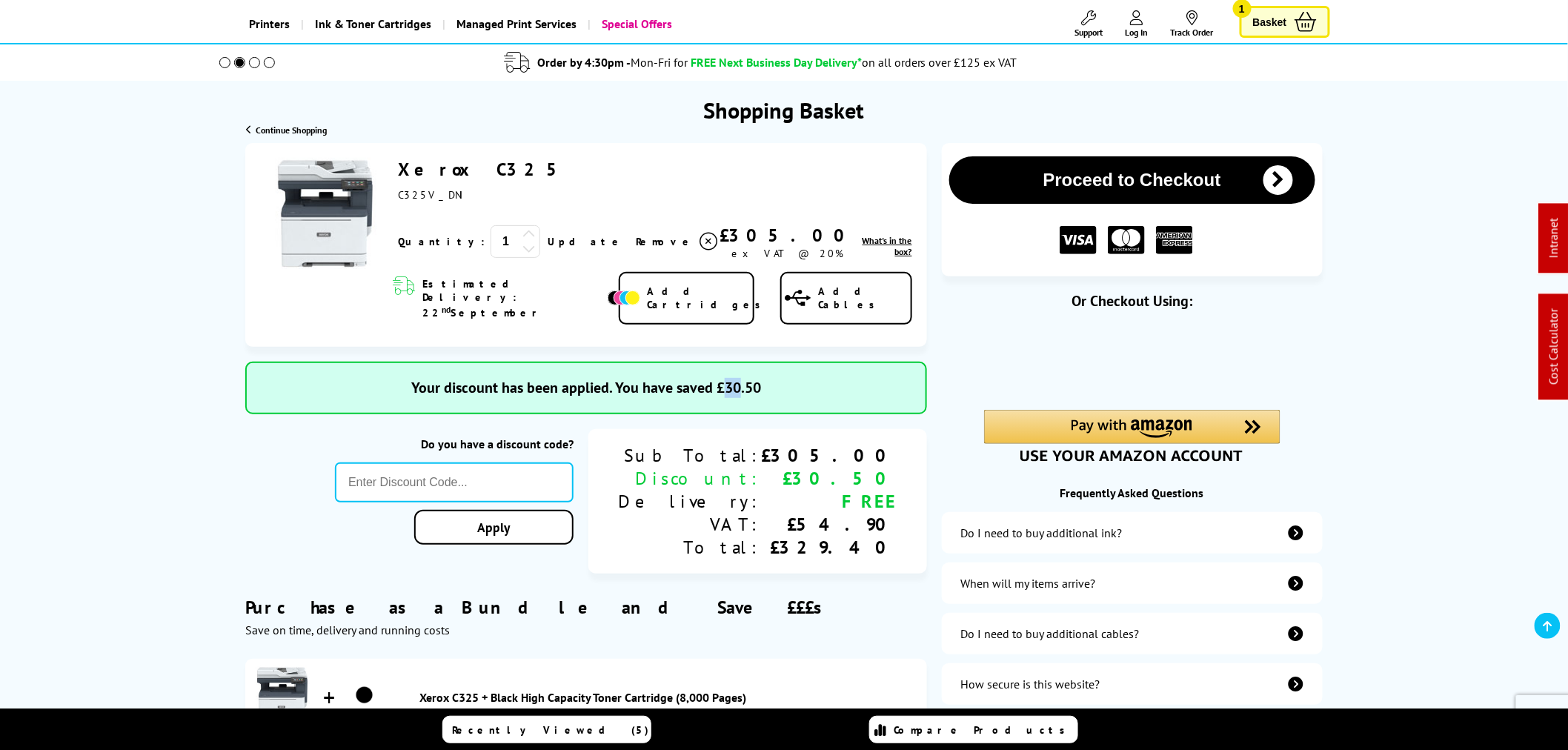
drag, startPoint x: 736, startPoint y: 361, endPoint x: 723, endPoint y: 366, distance: 13.9
click at [723, 378] on span "Your discount has been applied. You have saved £30.50" at bounding box center [586, 387] width 350 height 19
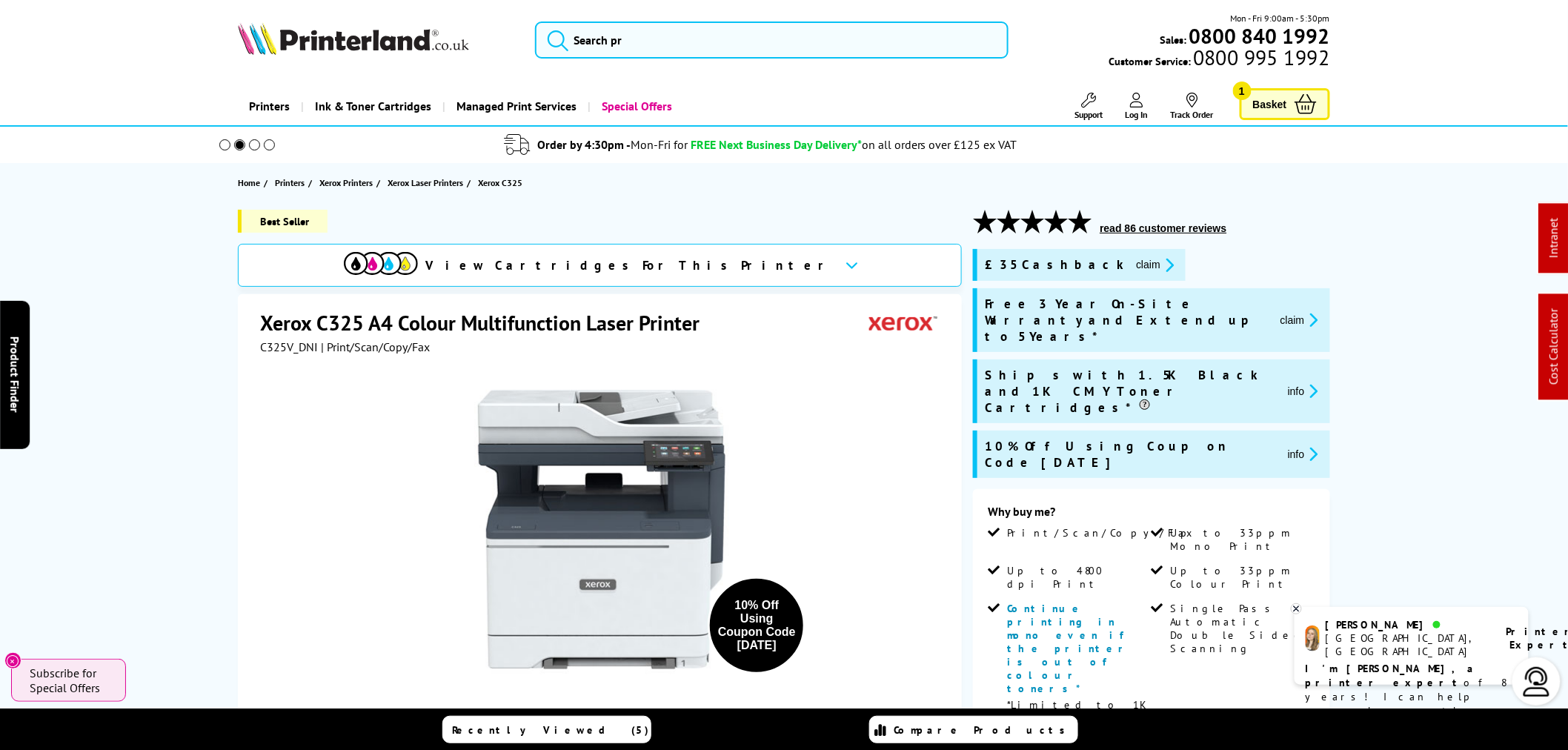
click at [1254, 105] on span "Basket" at bounding box center [1270, 104] width 34 height 20
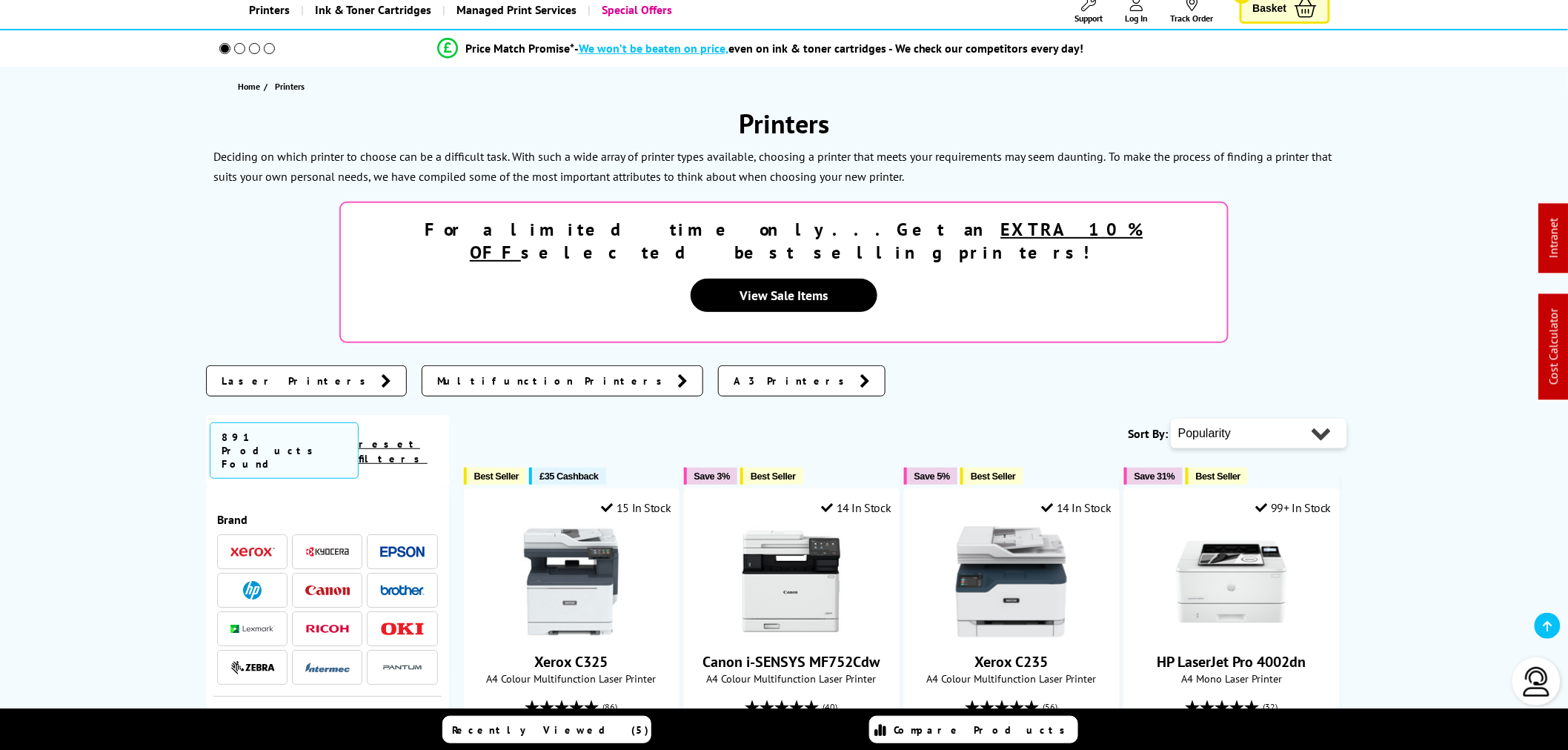
scroll to position [165, 0]
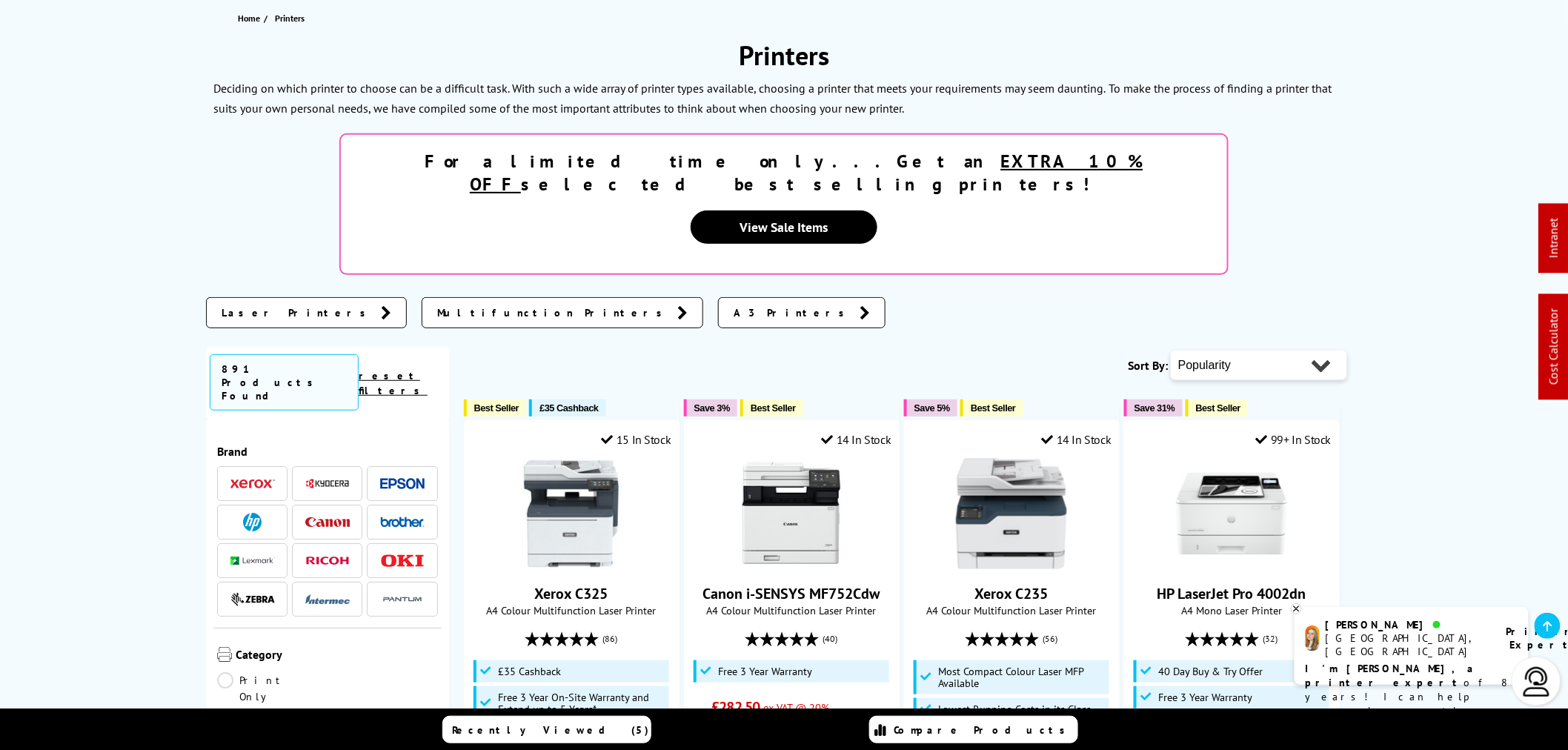
click at [336, 478] on img at bounding box center [327, 483] width 44 height 11
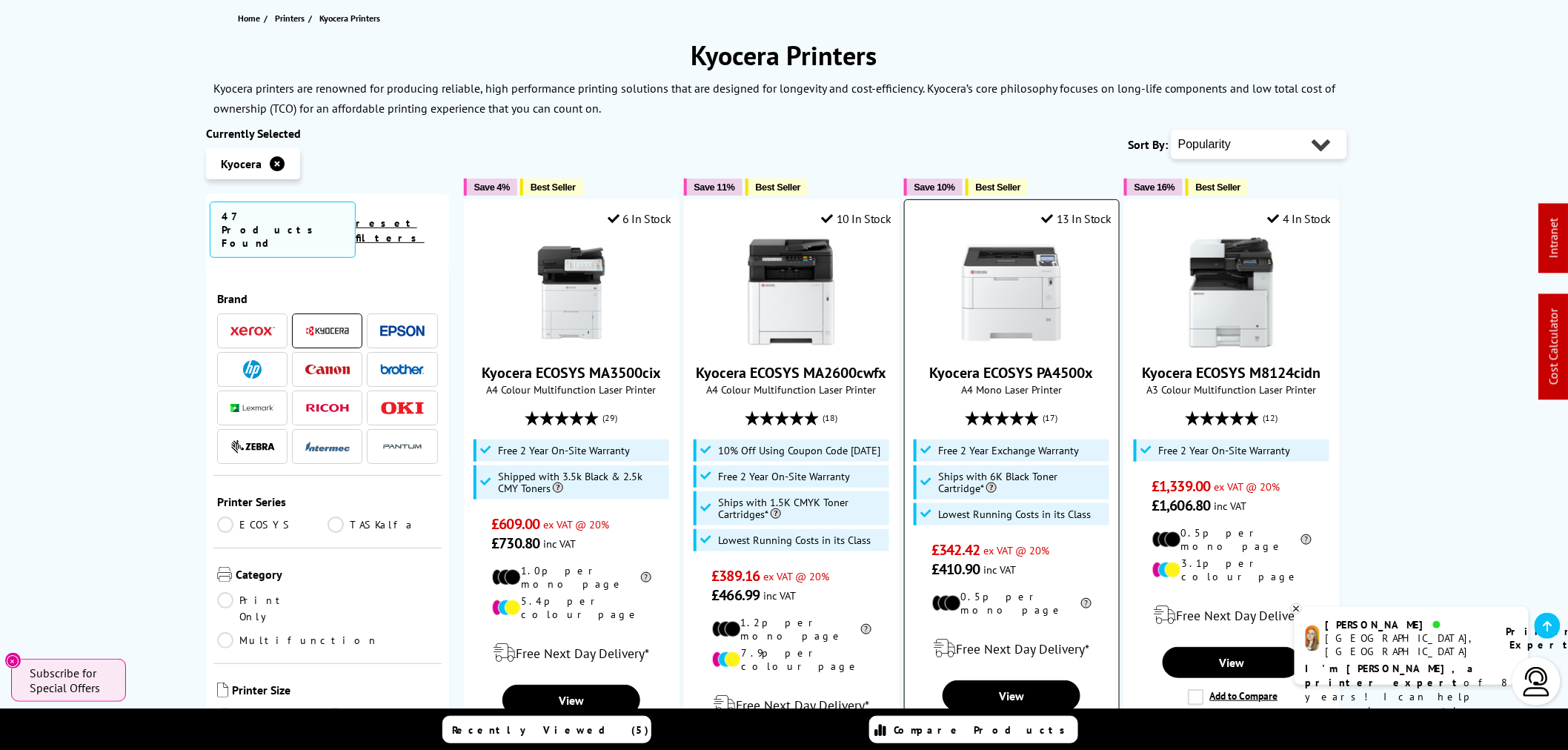
click at [1043, 300] on img at bounding box center [1011, 293] width 111 height 111
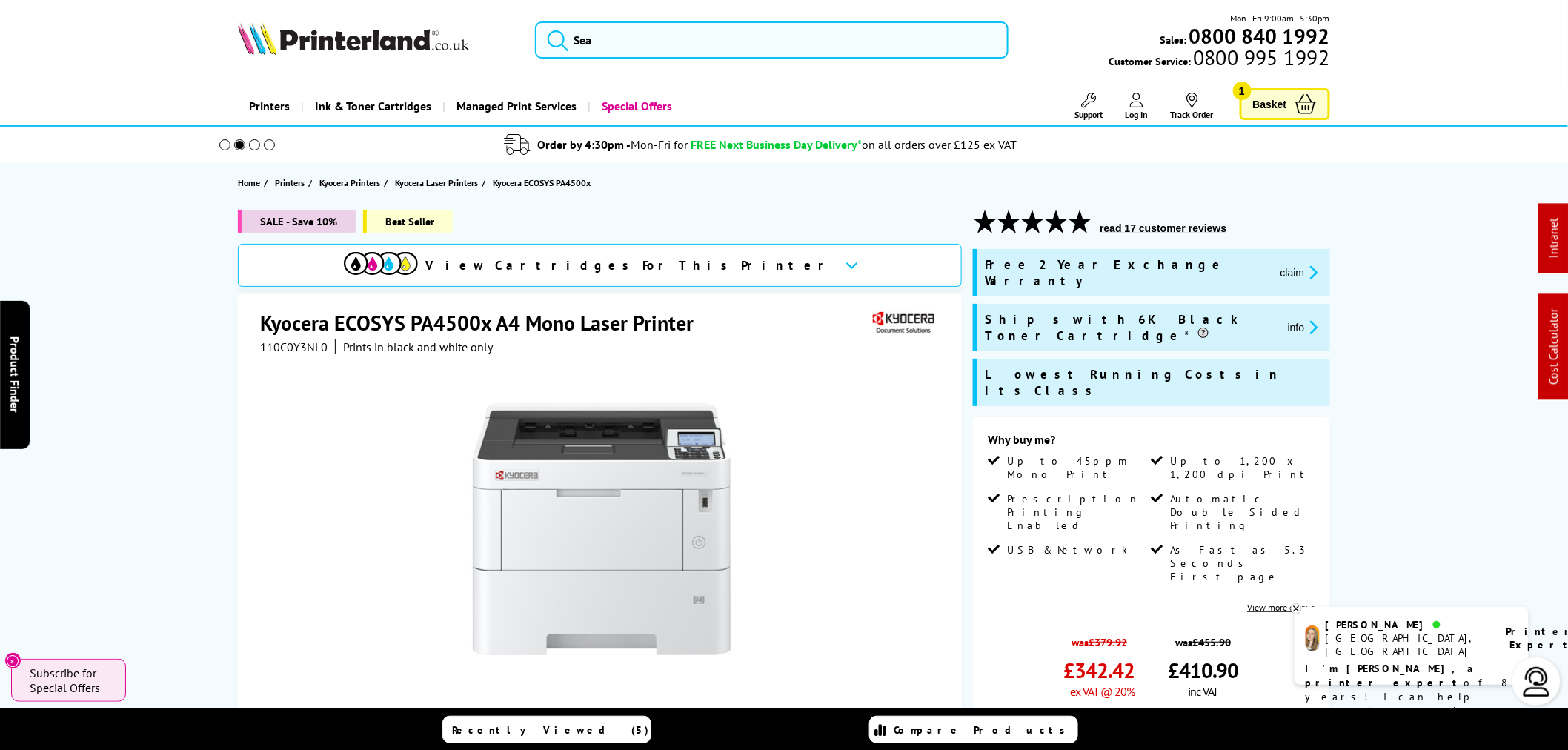
scroll to position [82, 0]
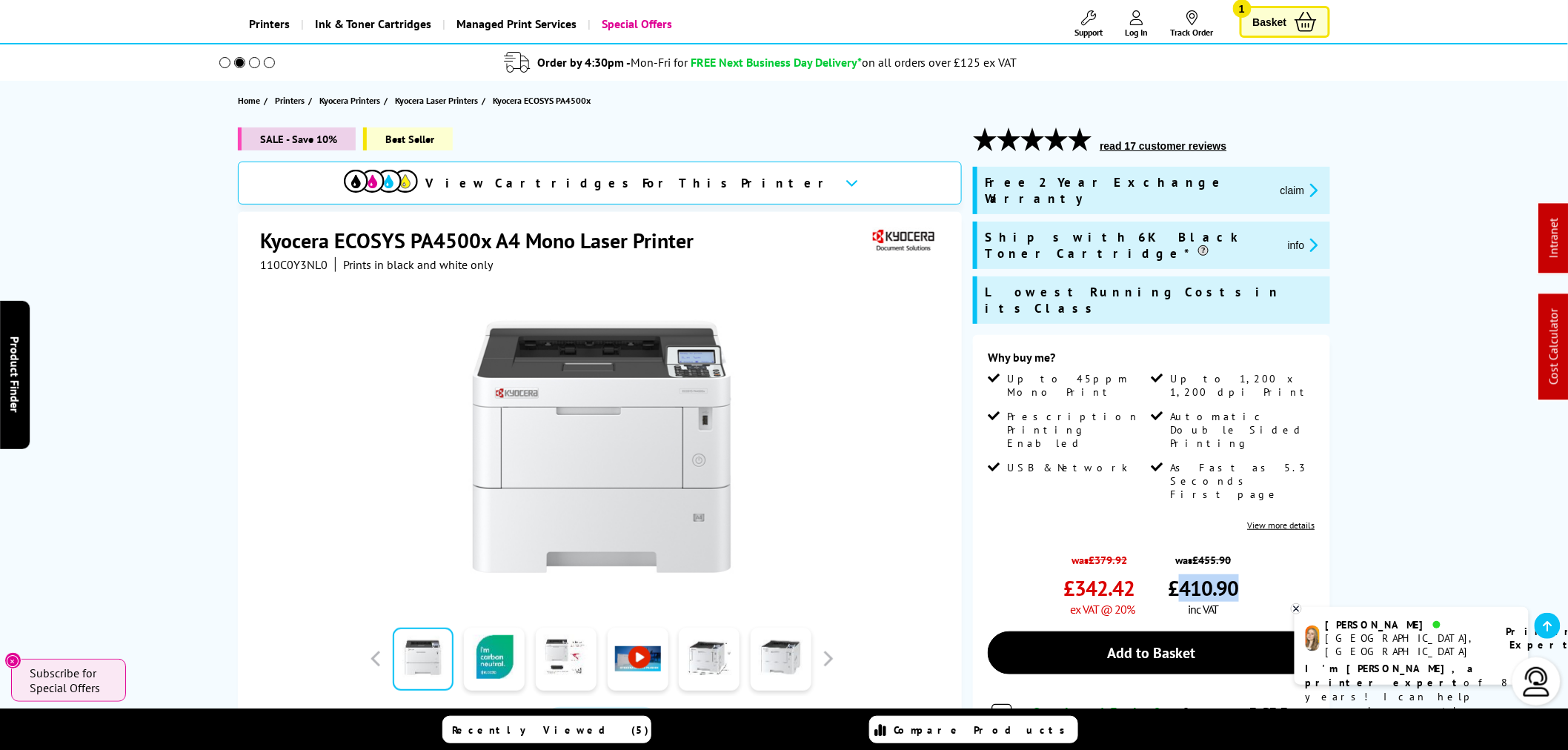
drag, startPoint x: 1179, startPoint y: 501, endPoint x: 1238, endPoint y: 507, distance: 59.3
click at [1238, 574] on span "£410.90" at bounding box center [1203, 588] width 71 height 28
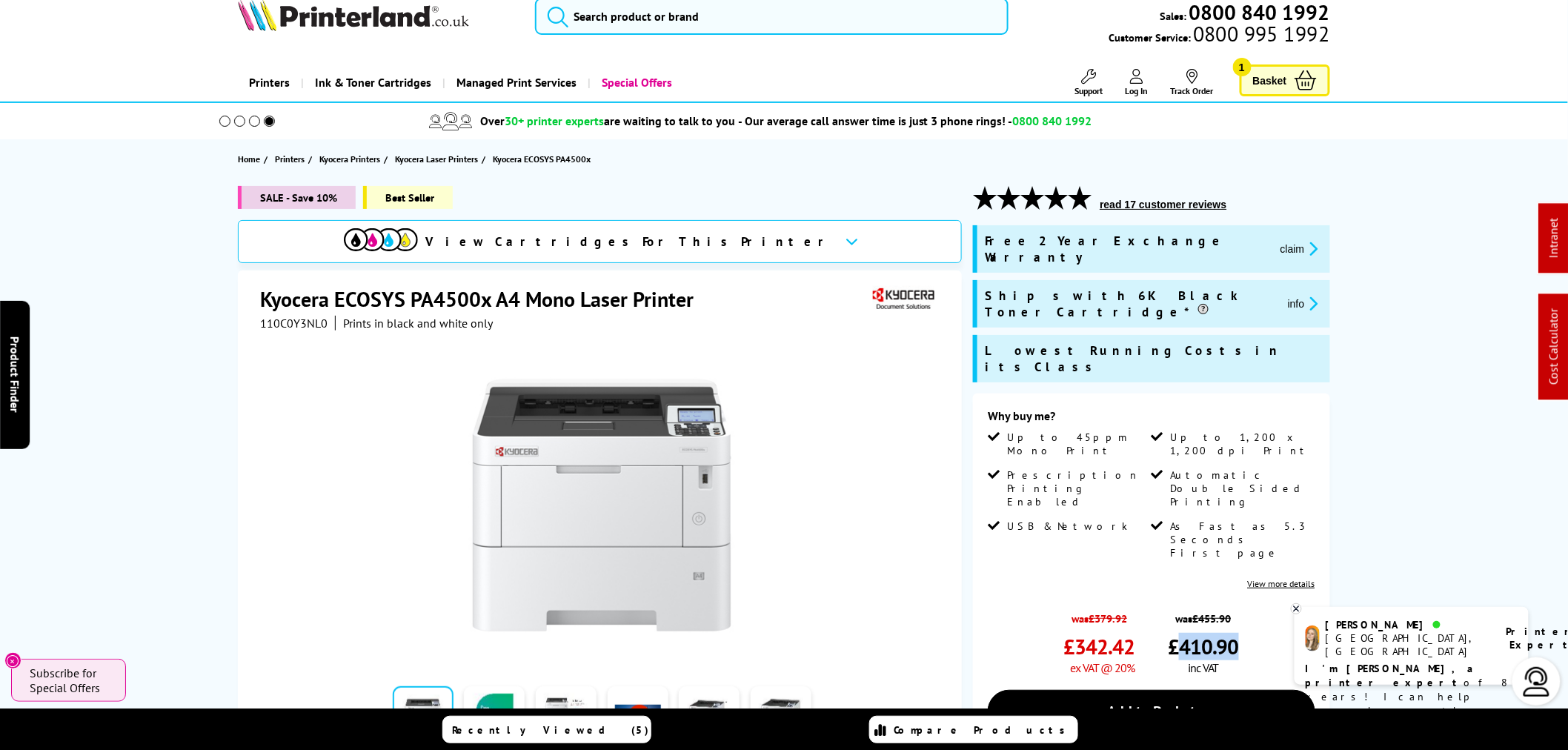
scroll to position [0, 0]
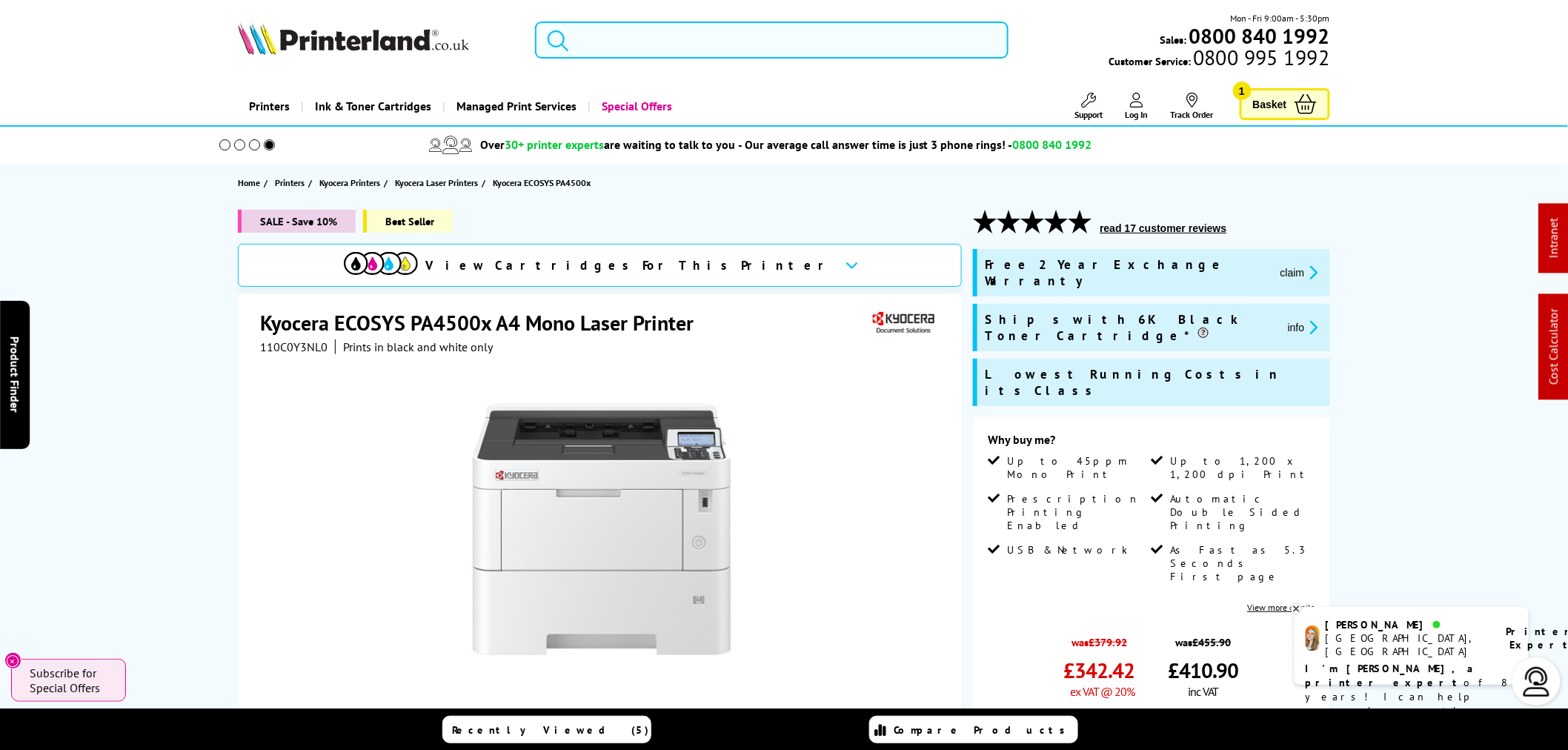
drag, startPoint x: 813, startPoint y: 49, endPoint x: 802, endPoint y: 40, distance: 14.2
click at [813, 48] on div "Mon - Fri 9:00am - 5:30pm Sales: 0800 840 1992 Customer Service: 0800 995 1992" at bounding box center [784, 43] width 1186 height 65
click at [865, 38] on input "search" at bounding box center [772, 40] width 474 height 37
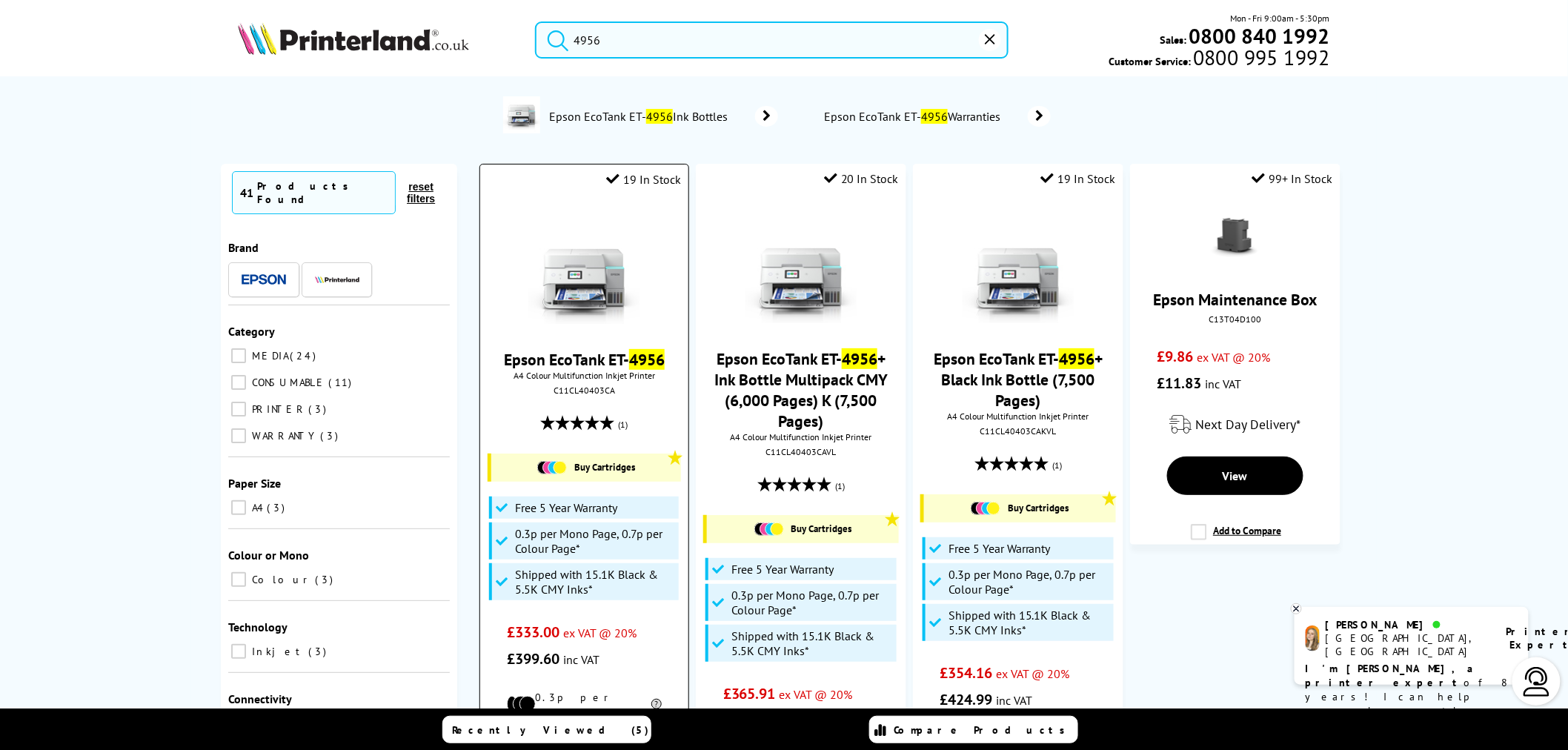
type input "4956"
click at [591, 281] on img at bounding box center [584, 268] width 111 height 111
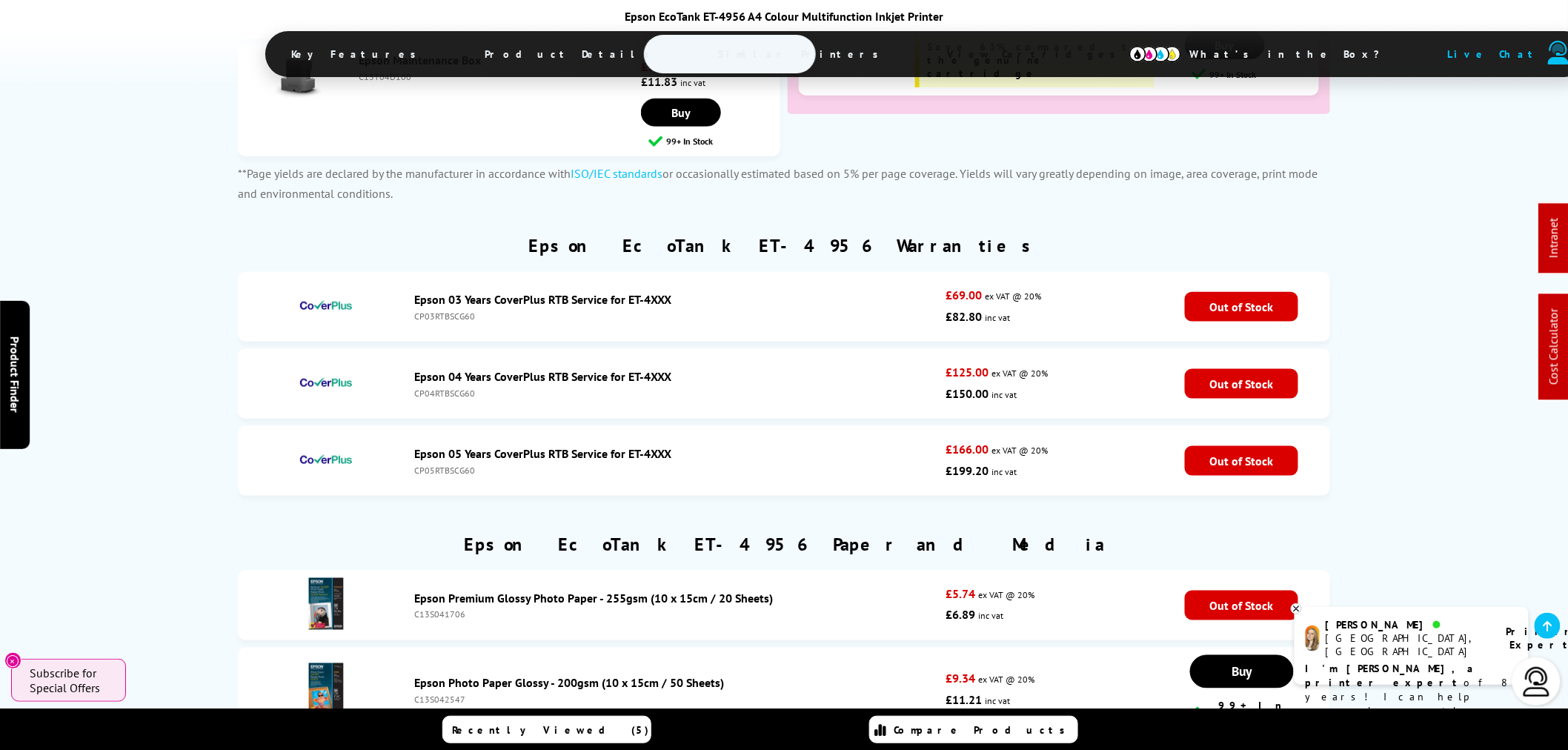
drag, startPoint x: 907, startPoint y: 449, endPoint x: 910, endPoint y: 463, distance: 14.3
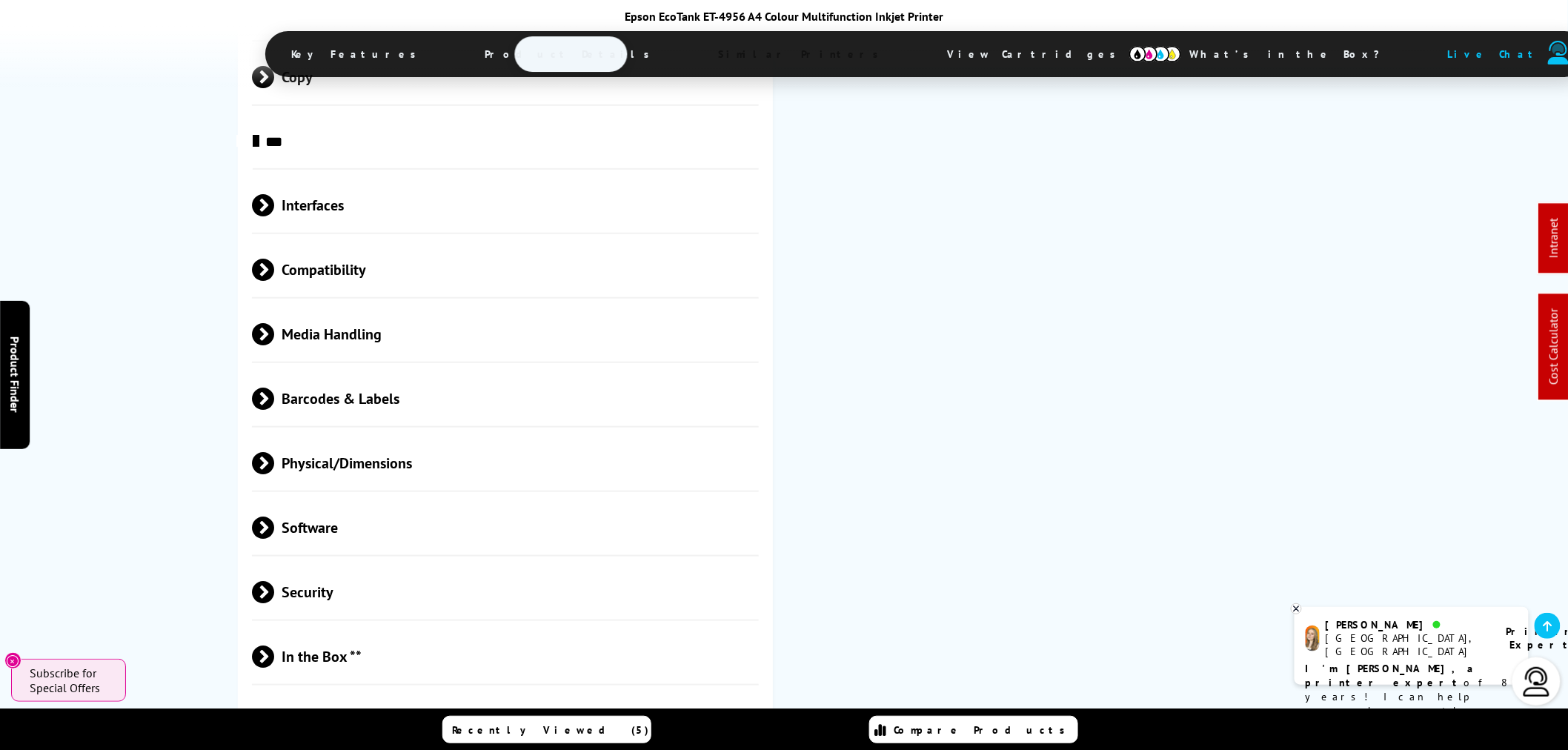
scroll to position [2606, 0]
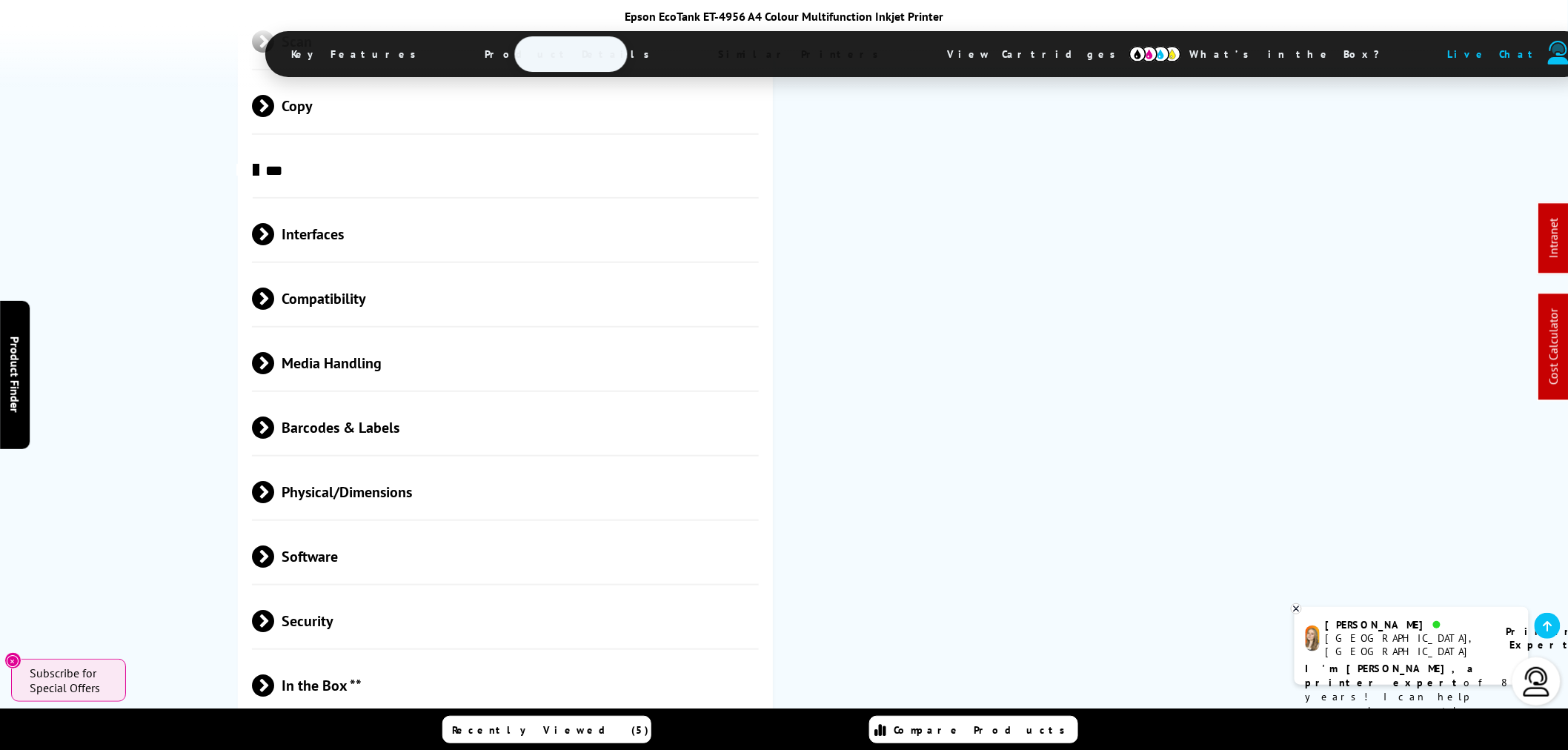
click at [423, 463] on span "Physical/Dimensions" at bounding box center [505, 491] width 507 height 55
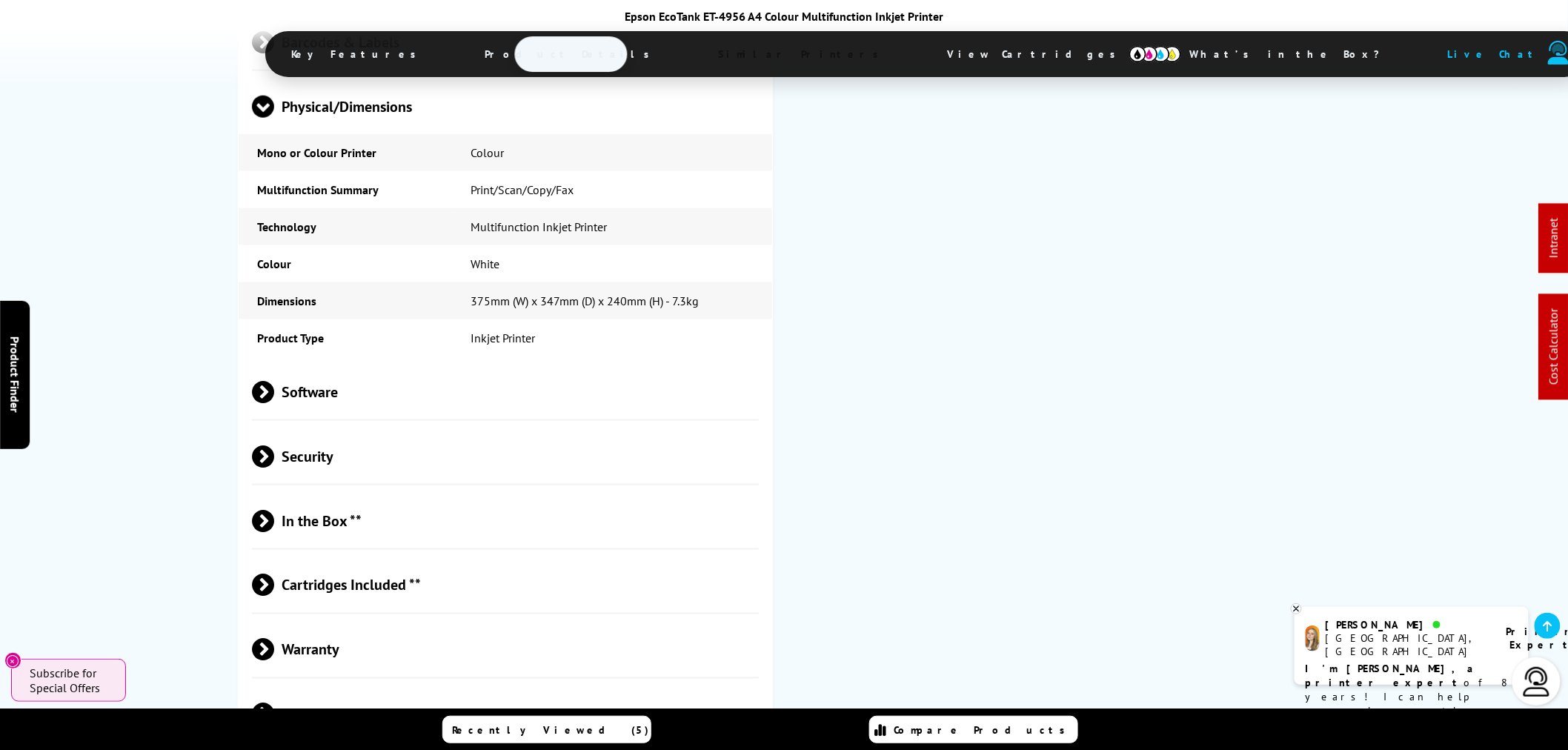
scroll to position [3018, 0]
